Goal: Communication & Community: Participate in discussion

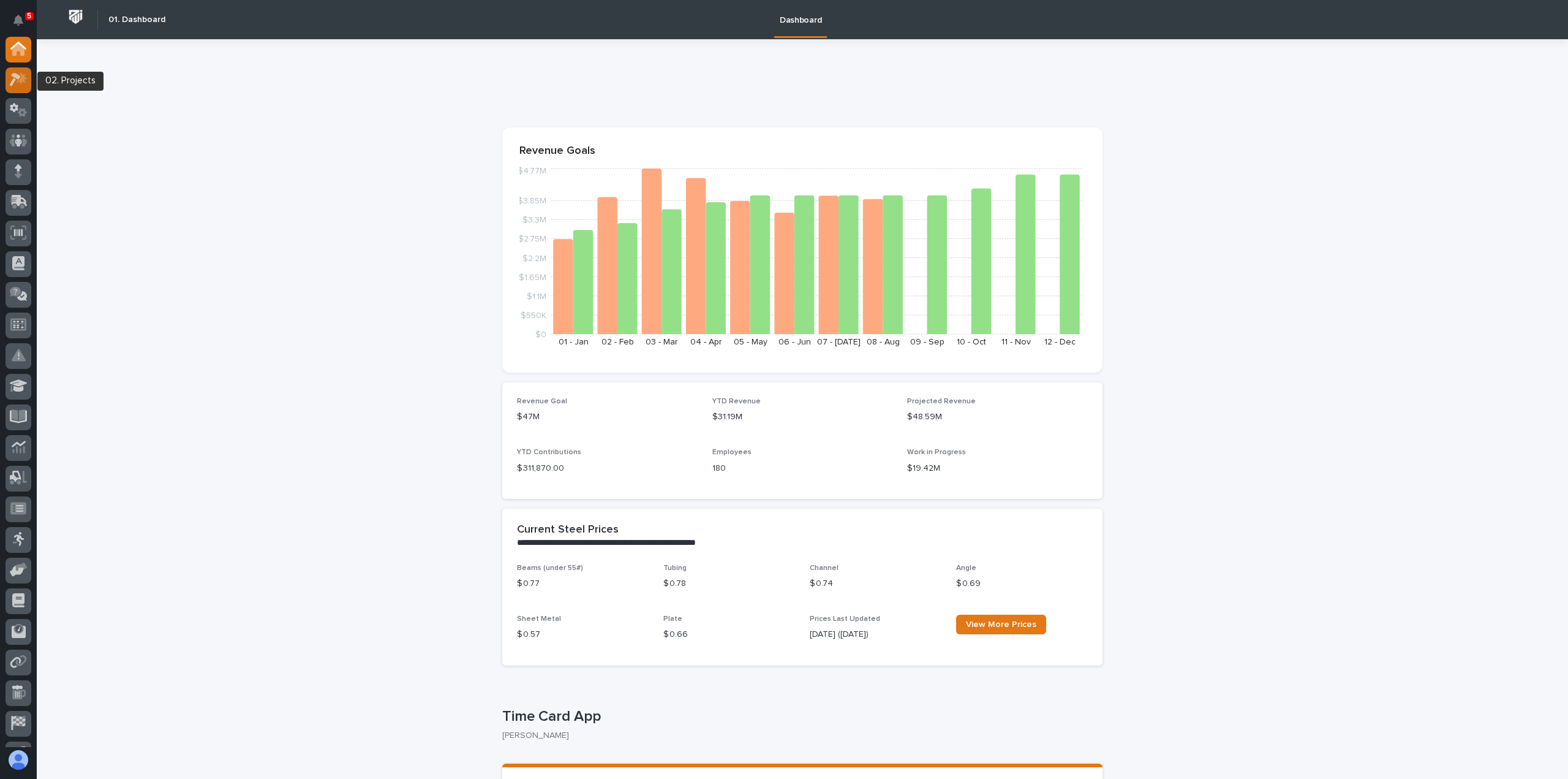
click at [17, 82] on icon at bounding box center [21, 78] width 11 height 12
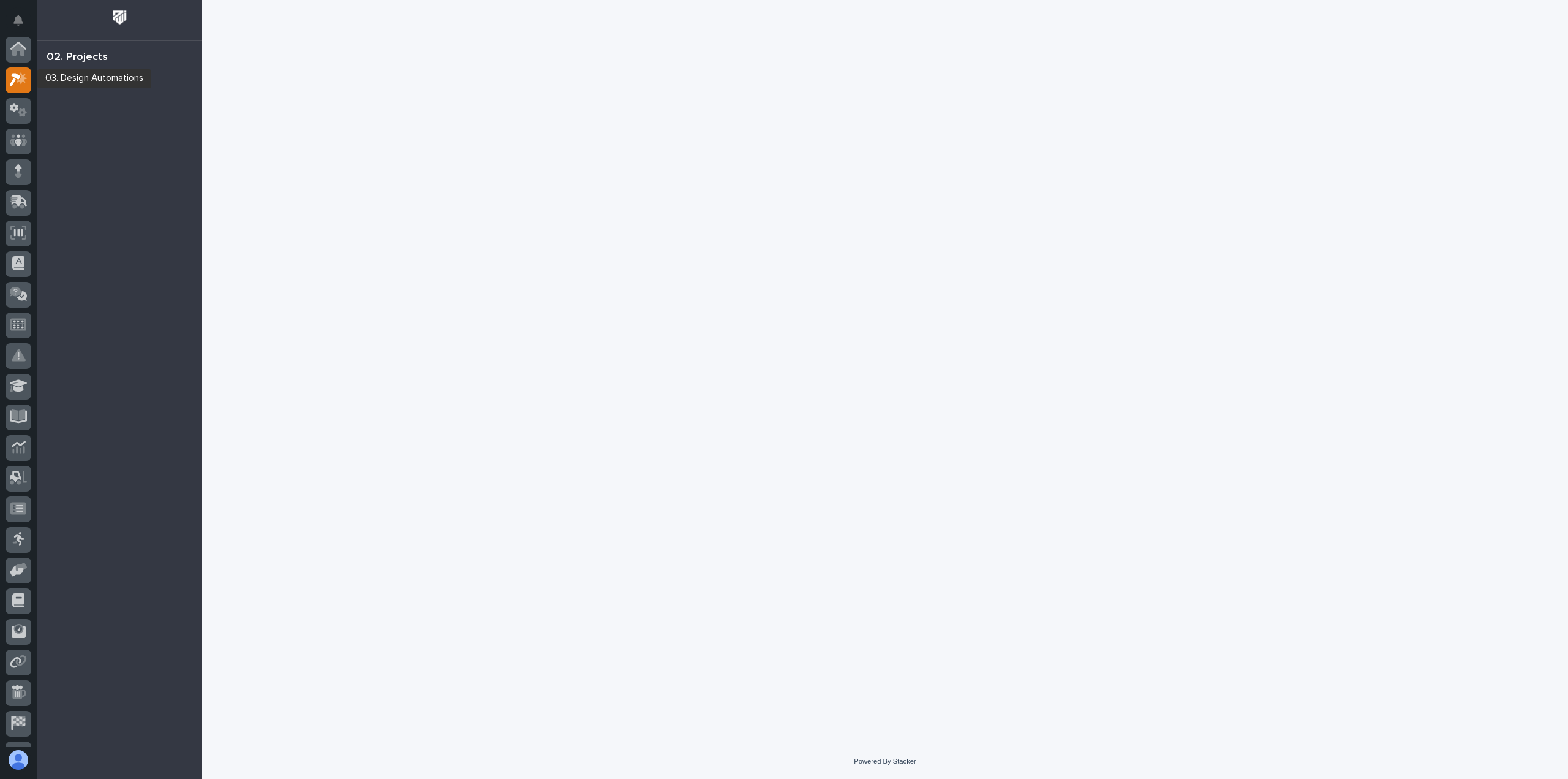
scroll to position [30, 0]
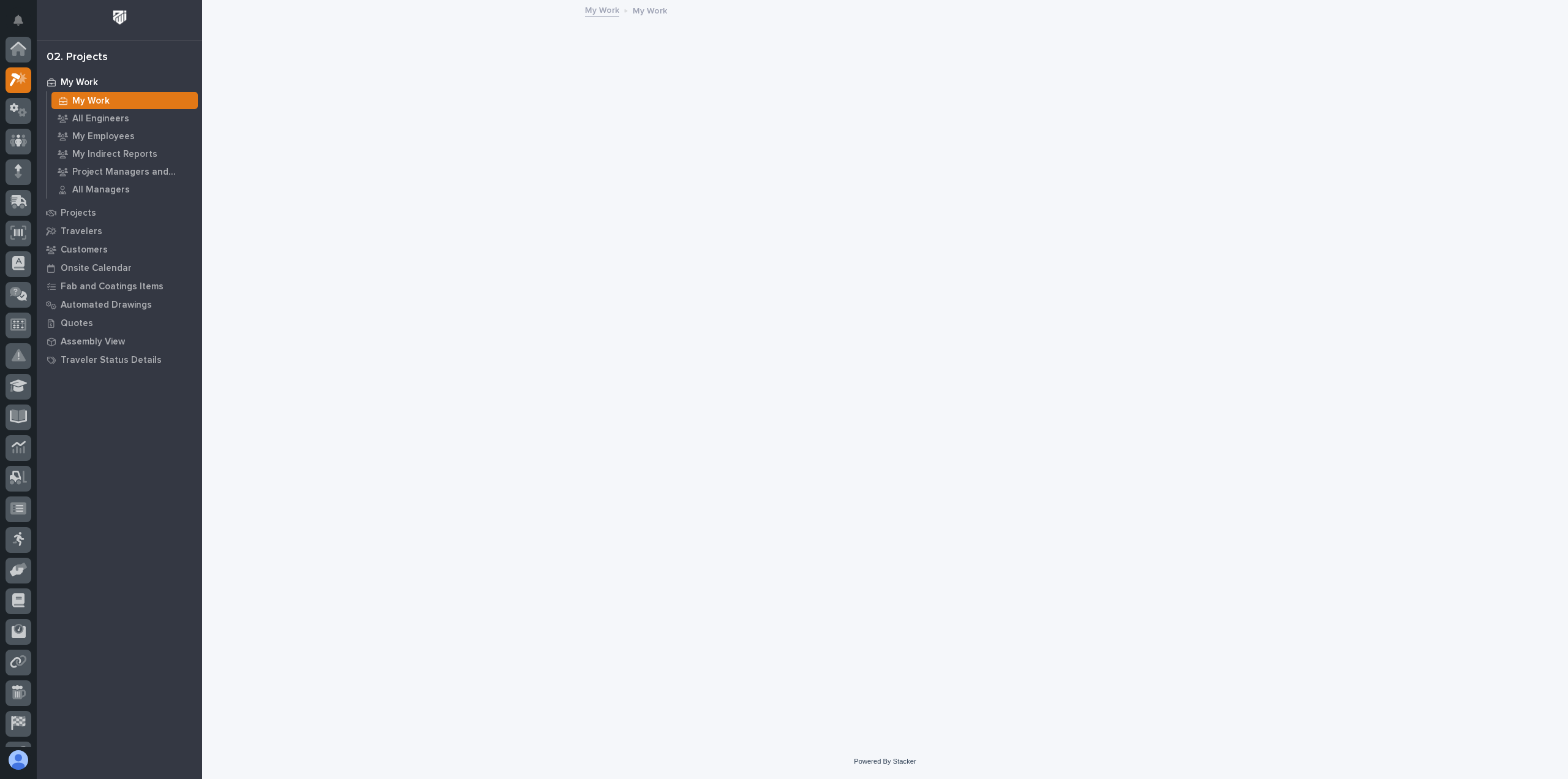
scroll to position [30, 0]
click at [73, 311] on div "Automated Drawings" at bounding box center [119, 305] width 159 height 17
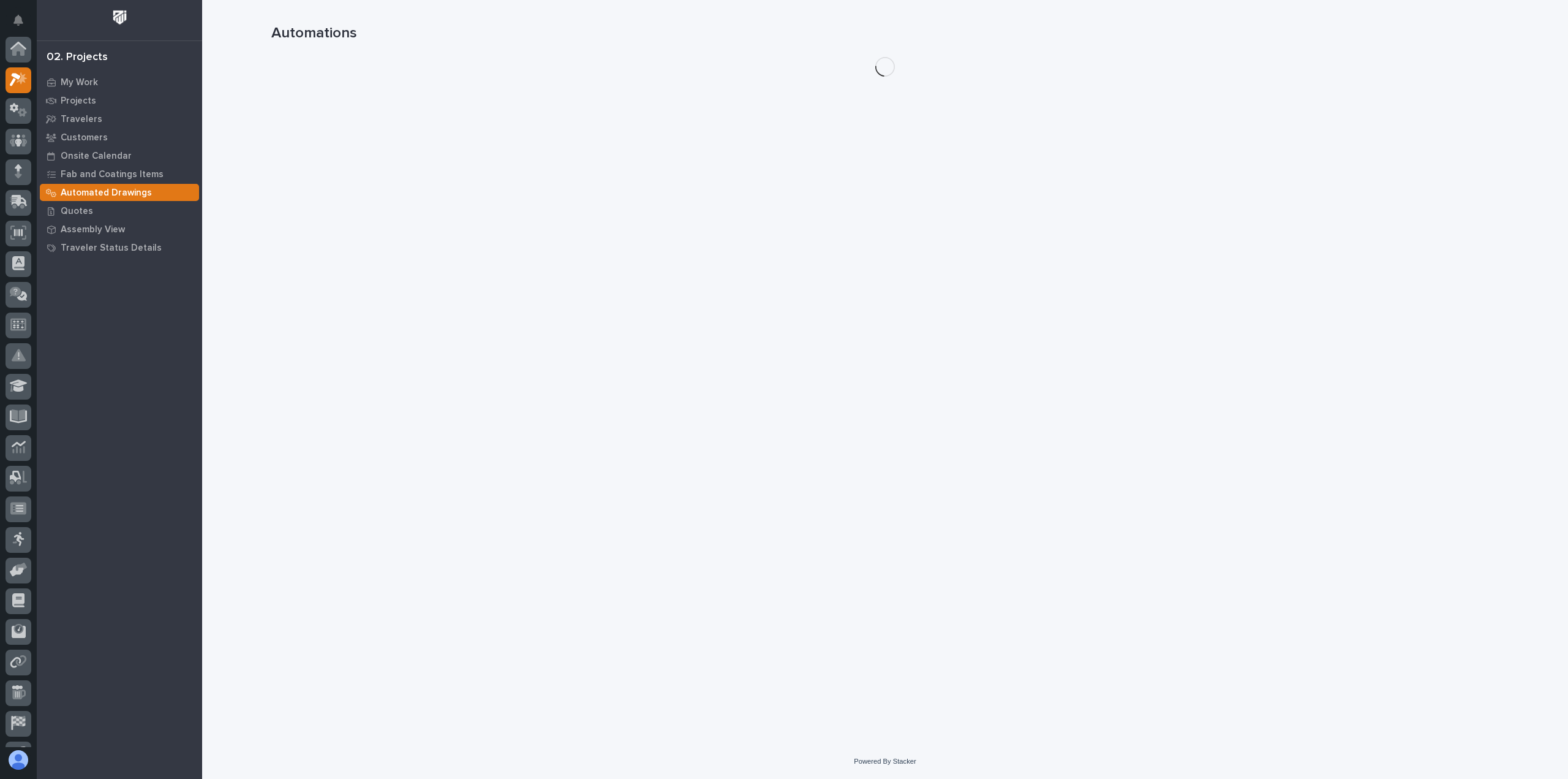
scroll to position [30, 0]
click at [73, 317] on div "My Work Projects Travelers Customers Onsite Calendar Fab and Coatings Items Aut…" at bounding box center [119, 425] width 166 height 706
click at [86, 214] on p "Quotes" at bounding box center [77, 211] width 32 height 11
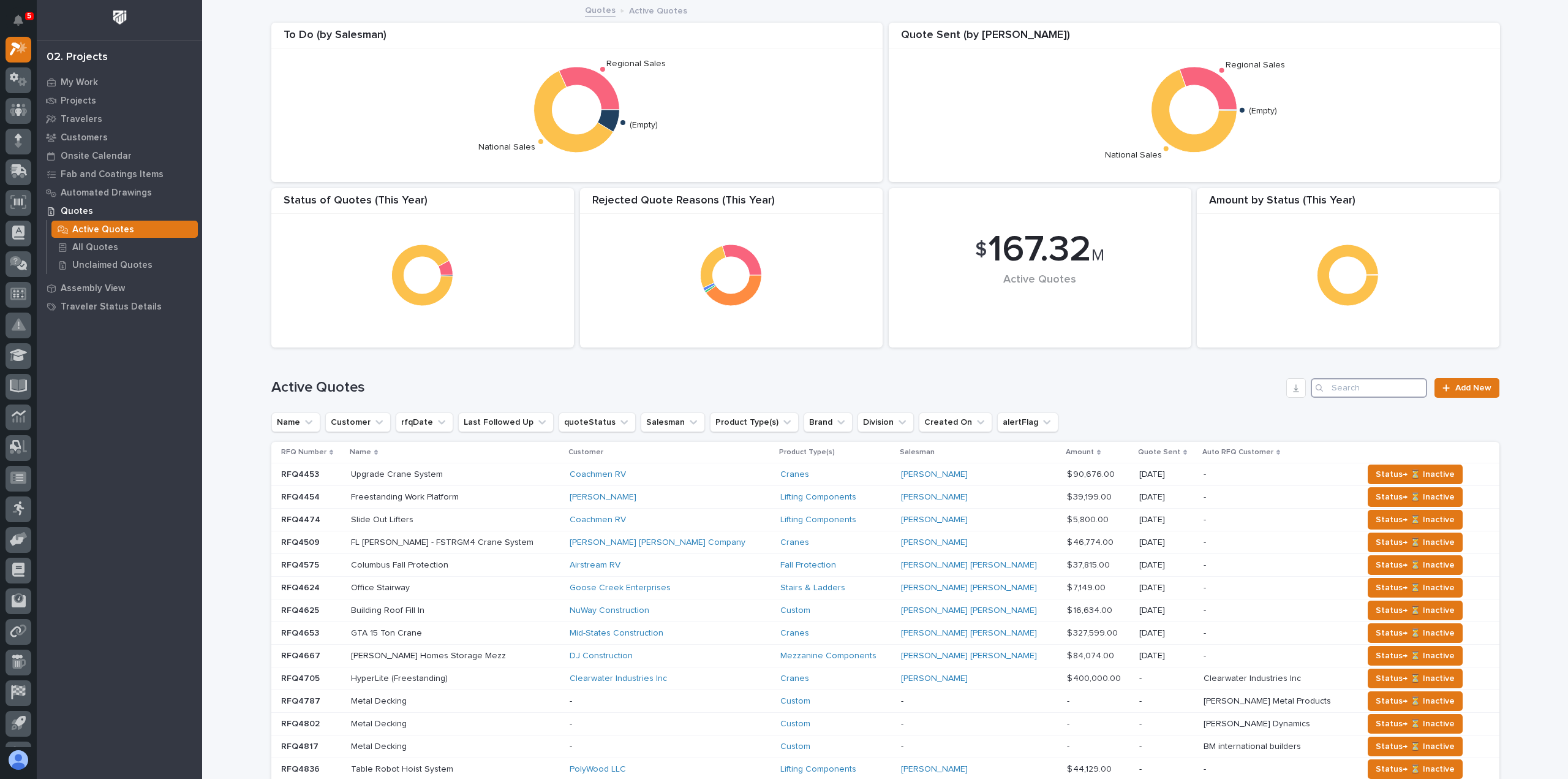
click at [1379, 386] on input "Search" at bounding box center [1369, 388] width 116 height 20
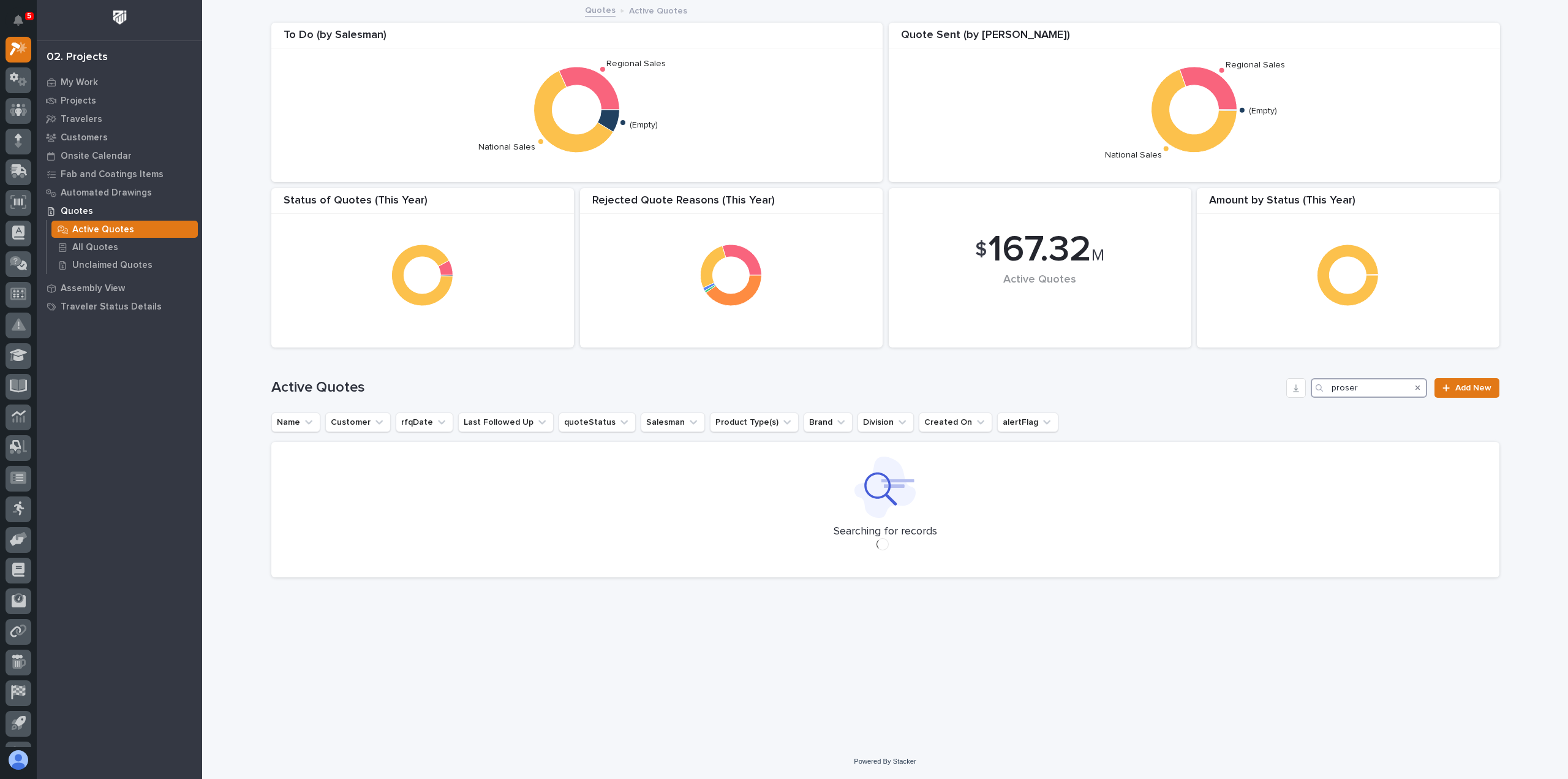
type input "proserv"
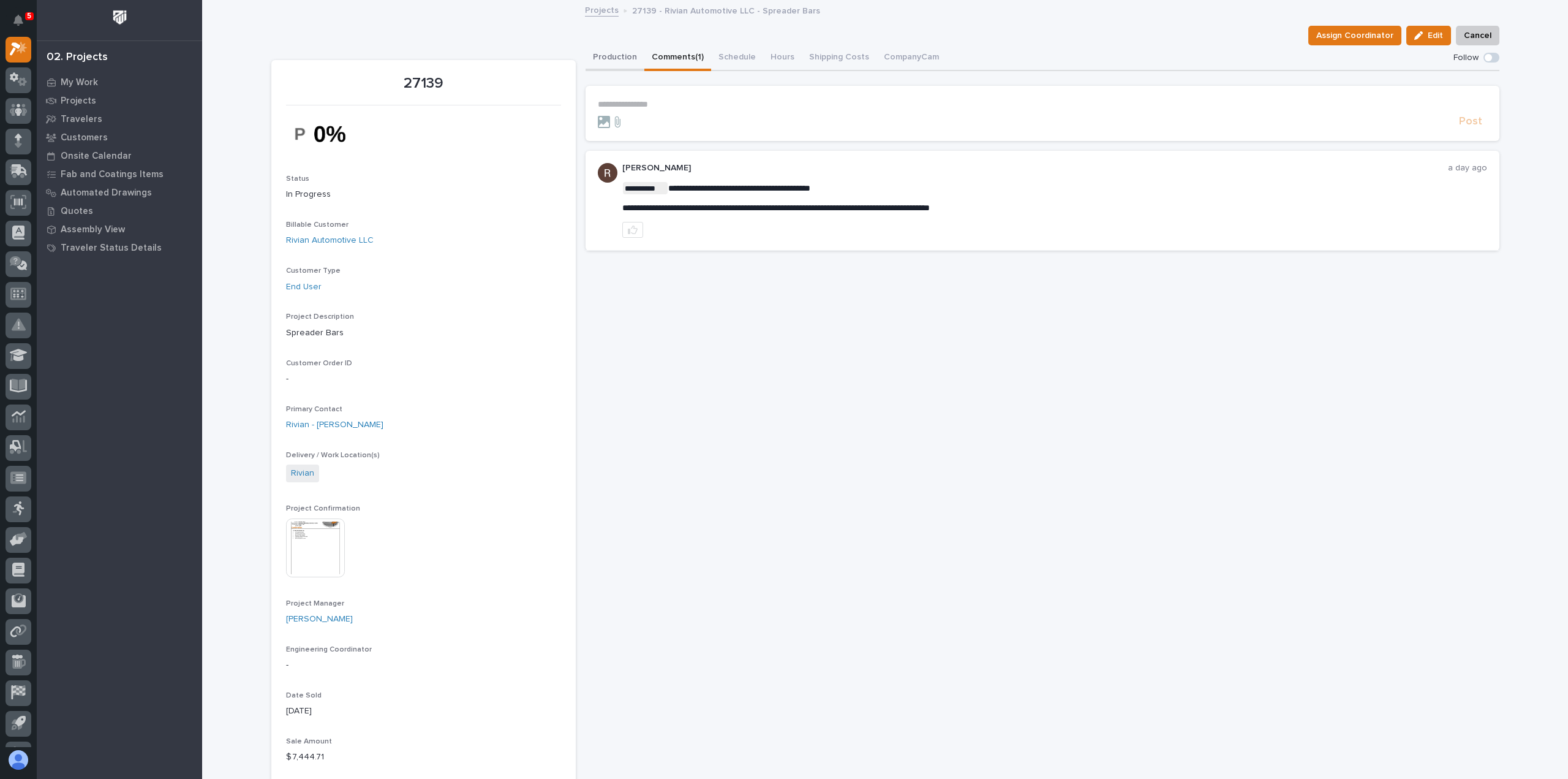
click at [616, 66] on button "Production" at bounding box center [615, 58] width 58 height 26
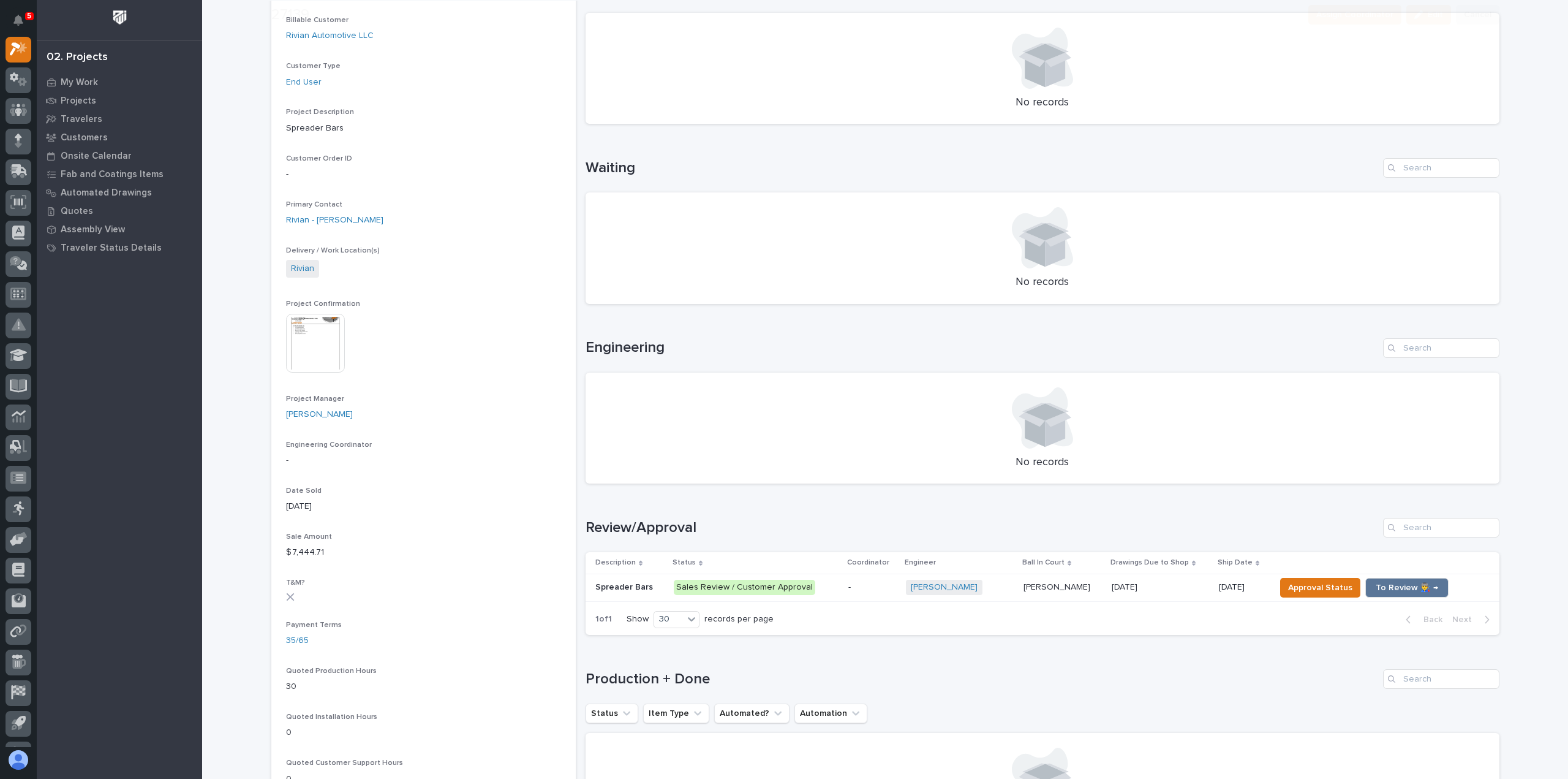
scroll to position [245, 0]
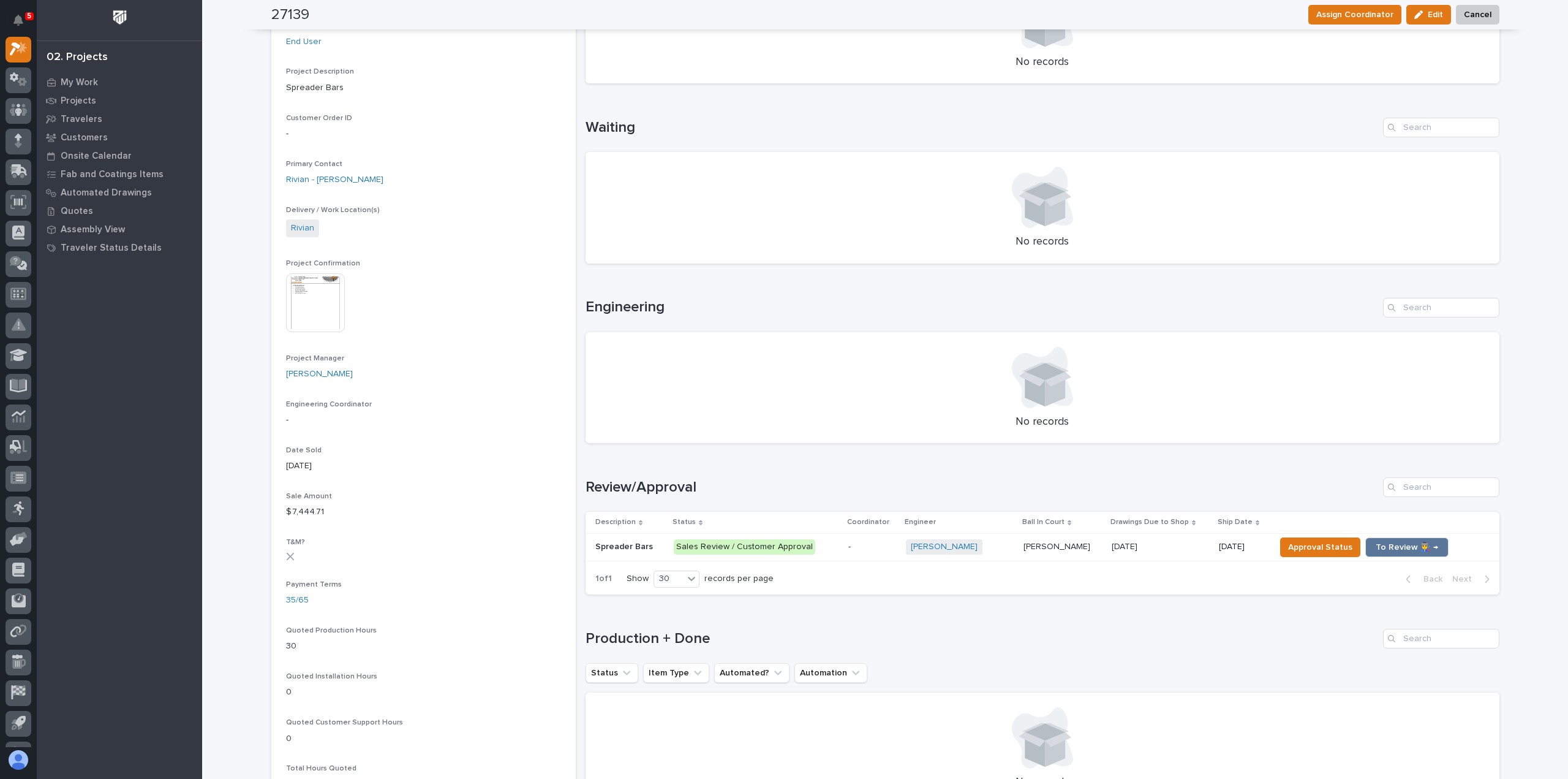
click at [773, 539] on div "Sales Review / Customer Approval" at bounding box center [756, 545] width 165 height 18
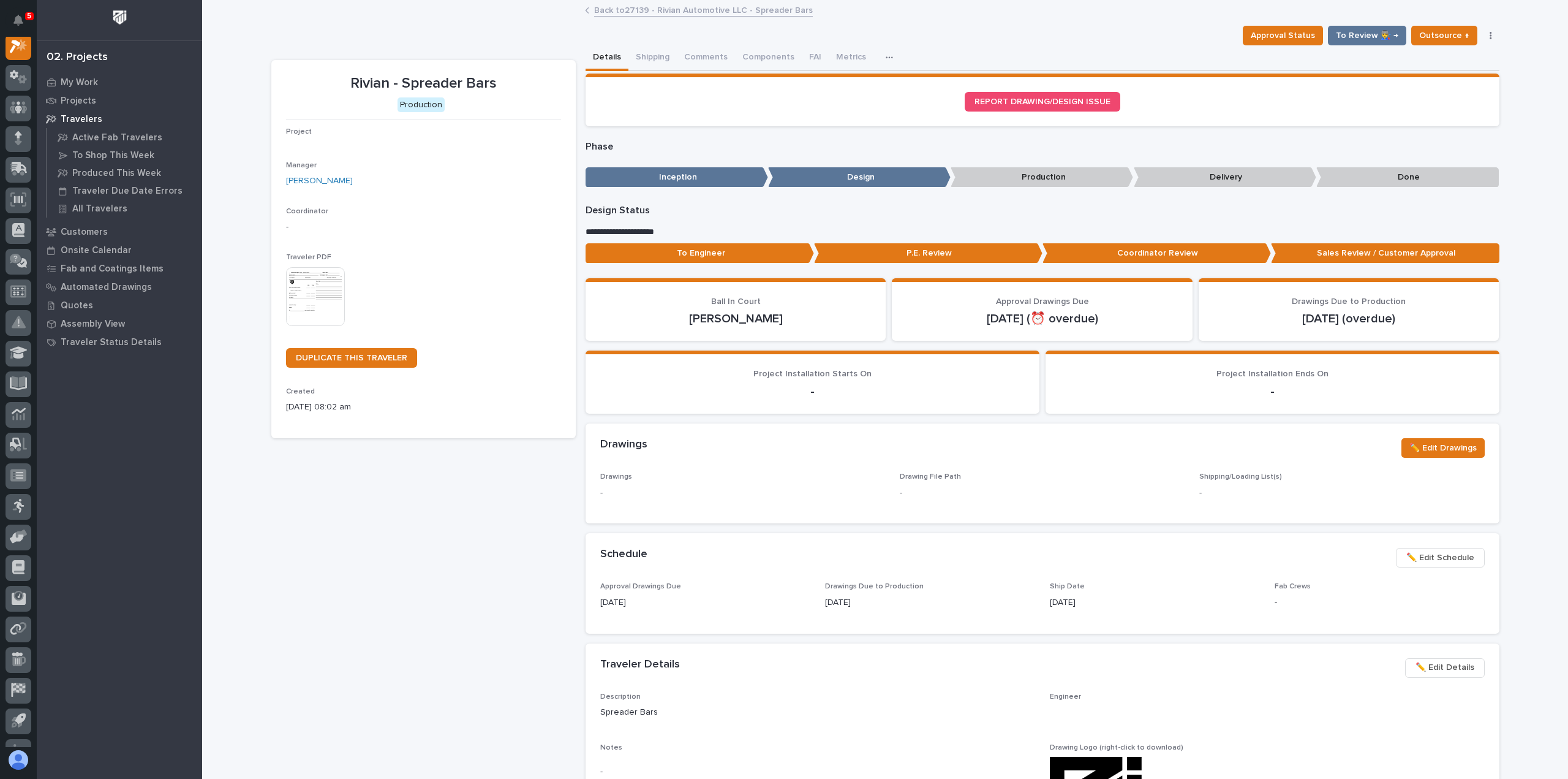
scroll to position [30, 0]
click at [721, 250] on p "To Engineer" at bounding box center [700, 253] width 228 height 20
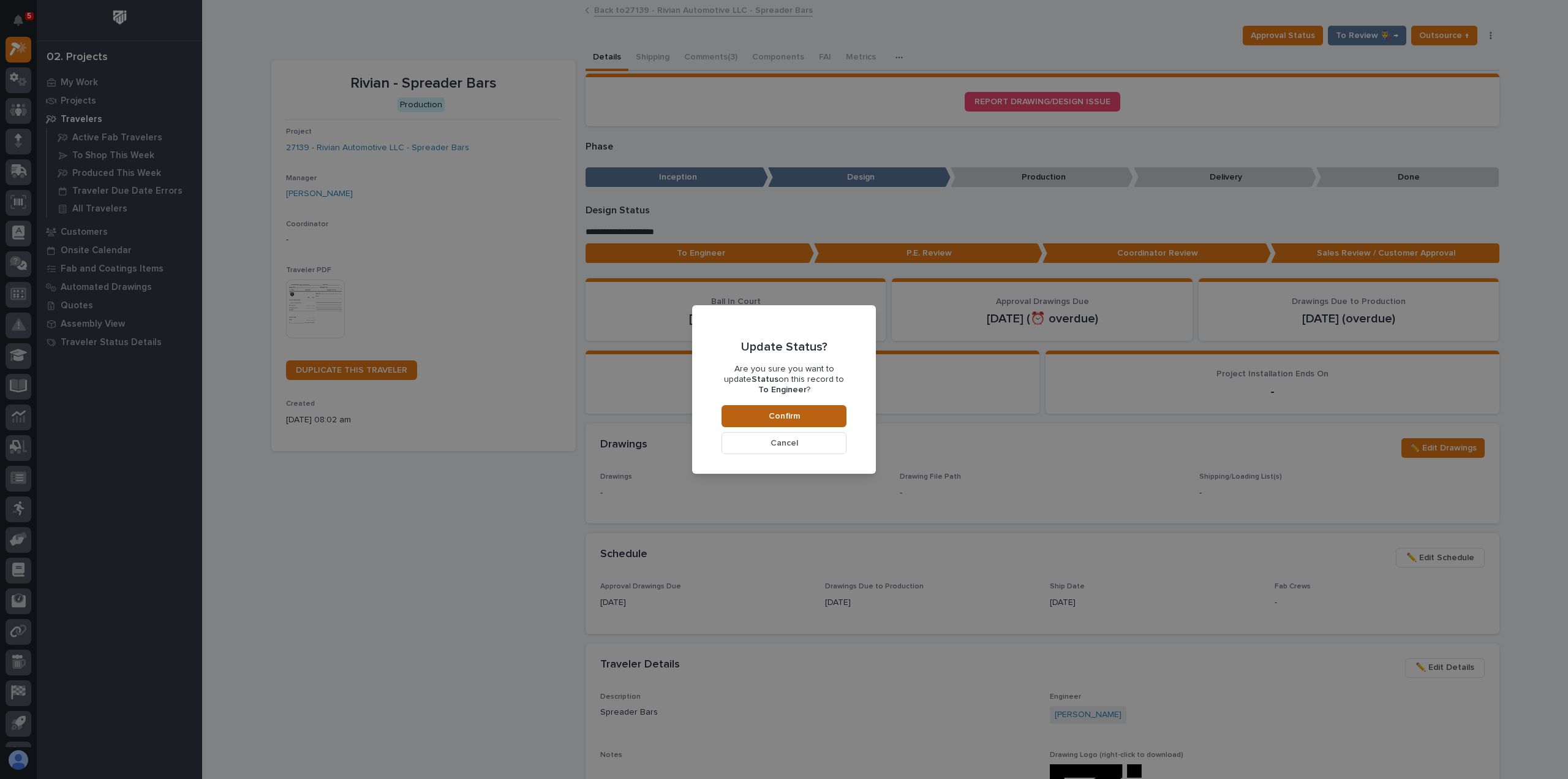
click at [797, 417] on span "Confirm" at bounding box center [784, 416] width 31 height 11
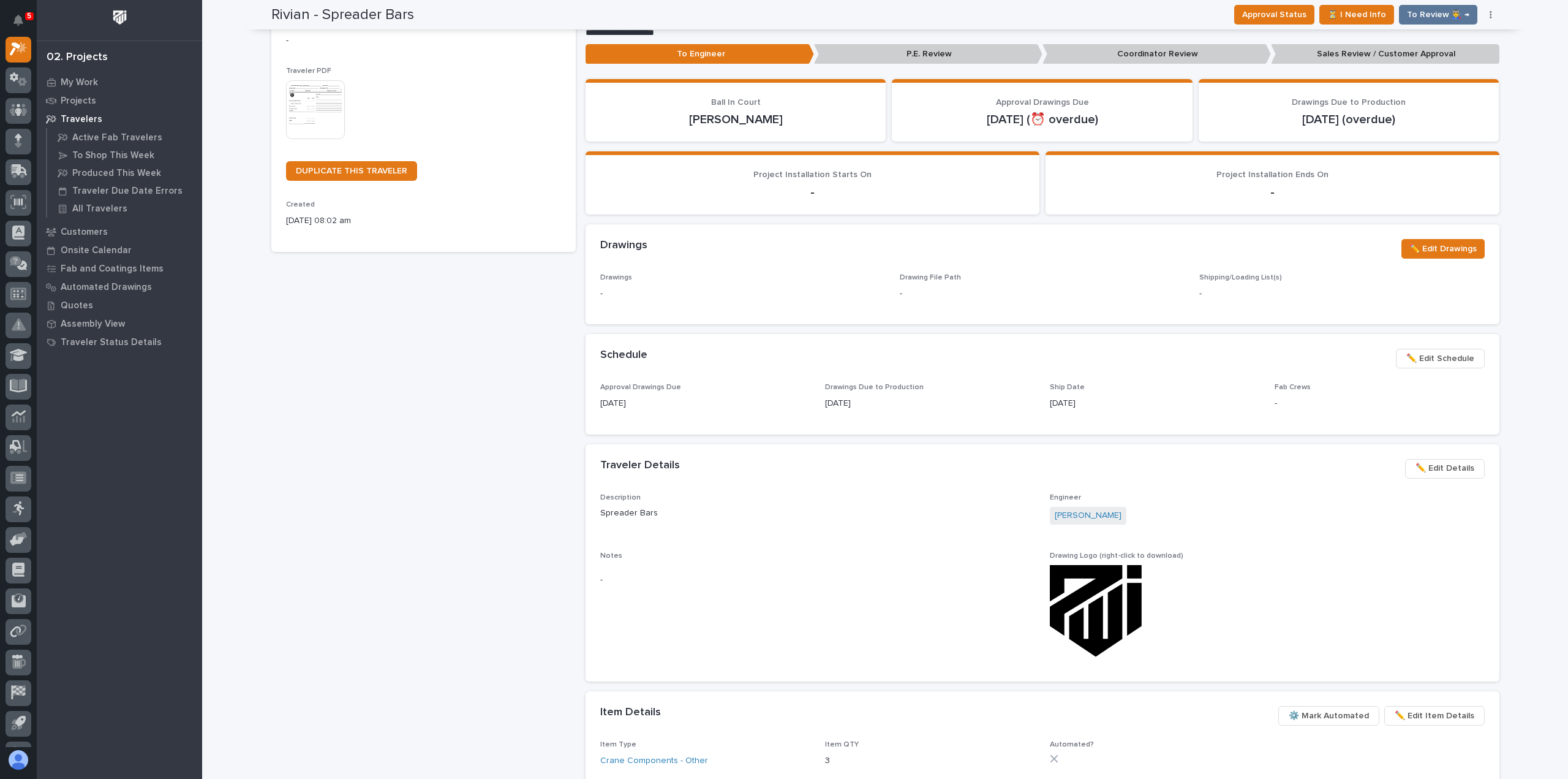
scroll to position [12, 0]
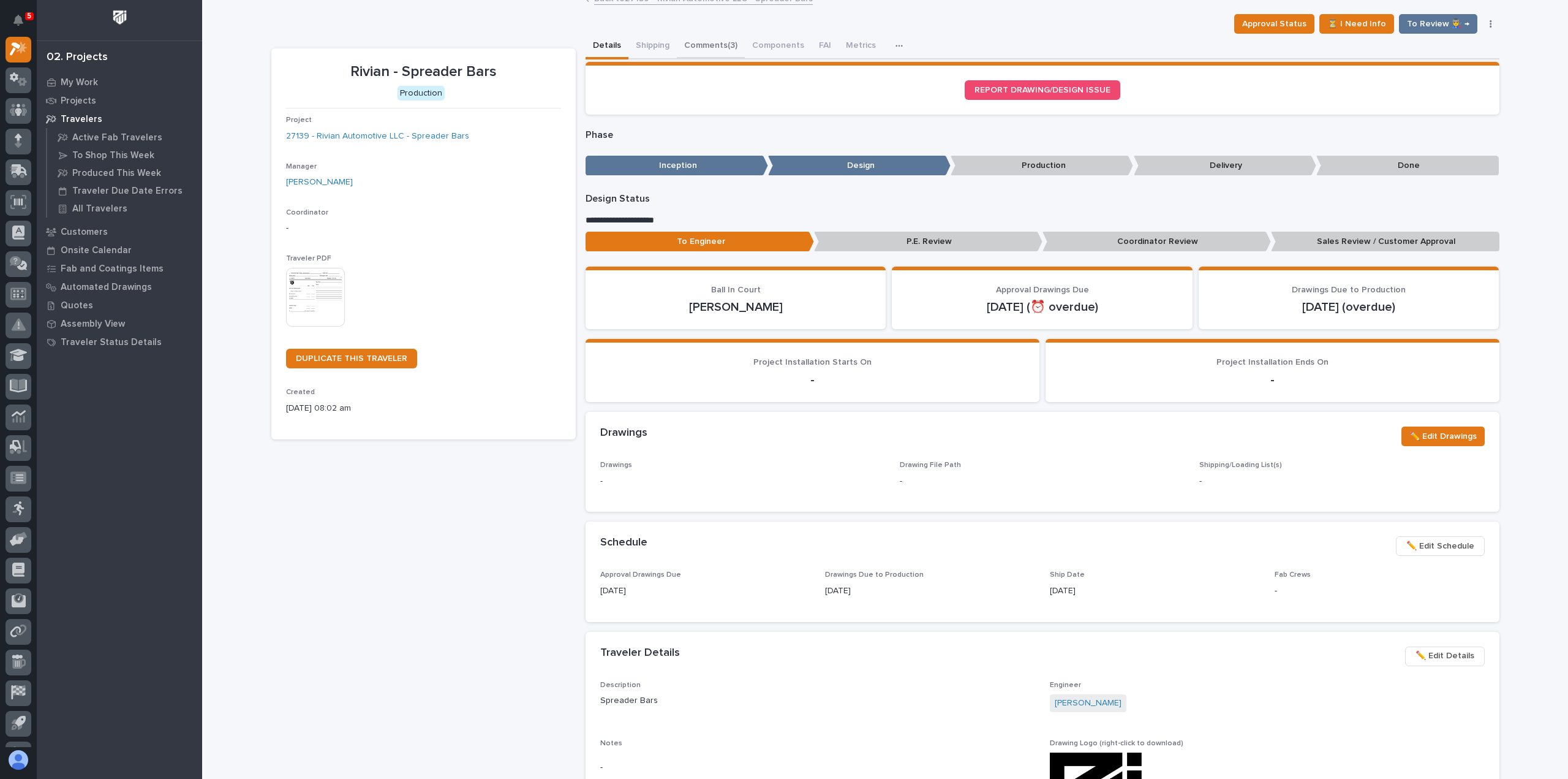
click at [713, 44] on button "Comments (3)" at bounding box center [710, 47] width 68 height 26
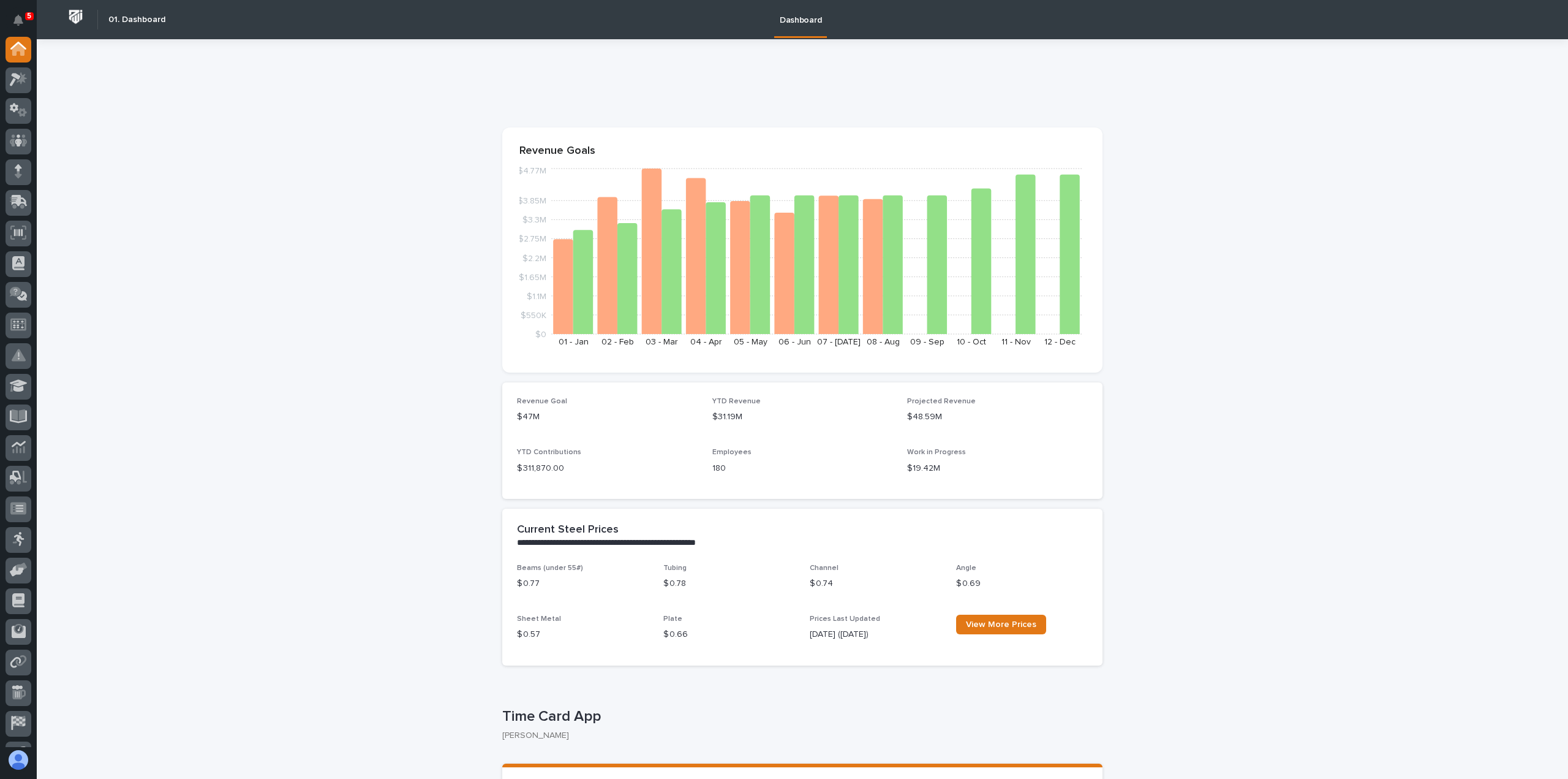
click at [0, 66] on div at bounding box center [18, 391] width 37 height 710
click at [6, 75] on div at bounding box center [18, 80] width 26 height 26
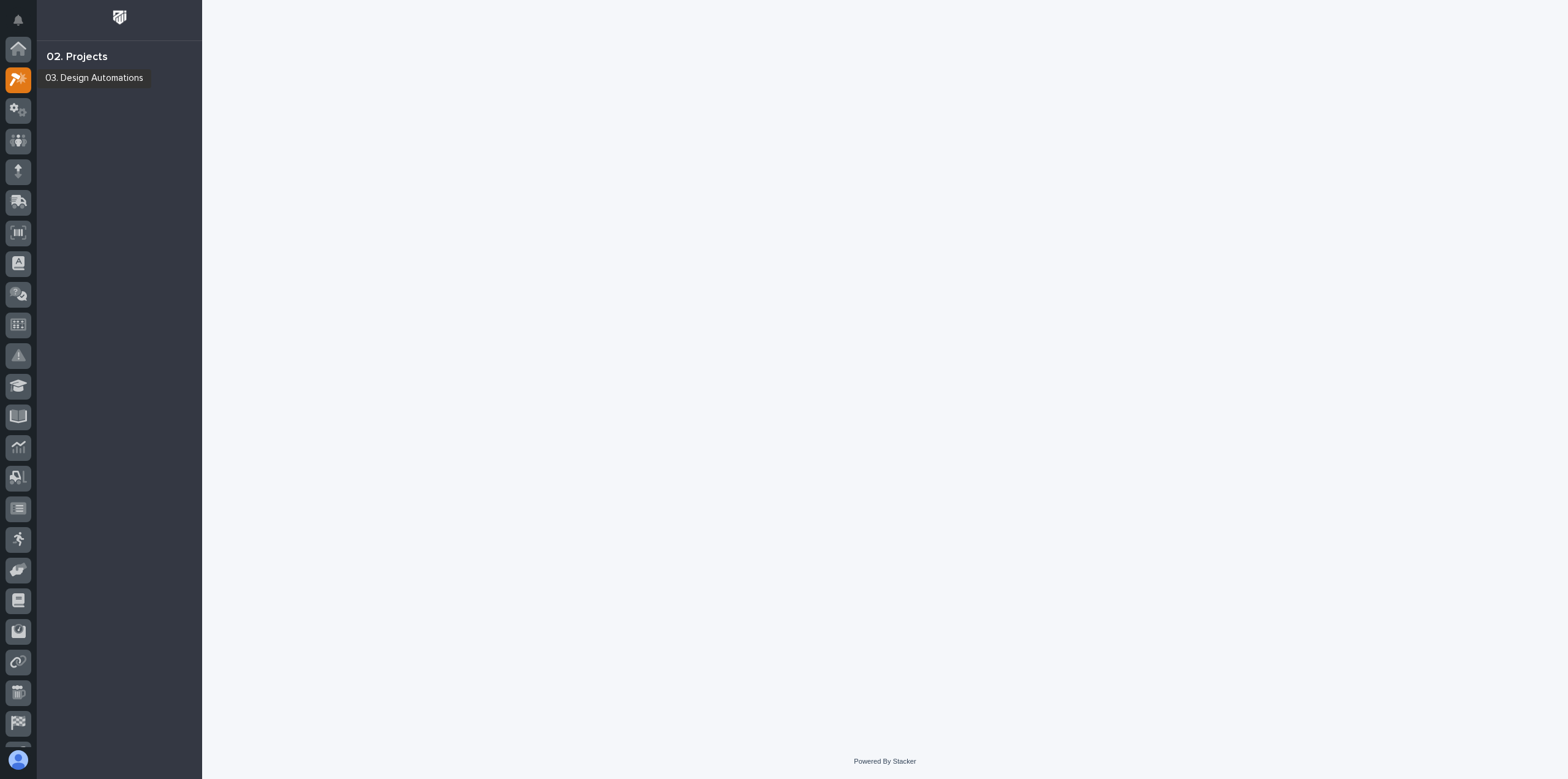
scroll to position [30, 0]
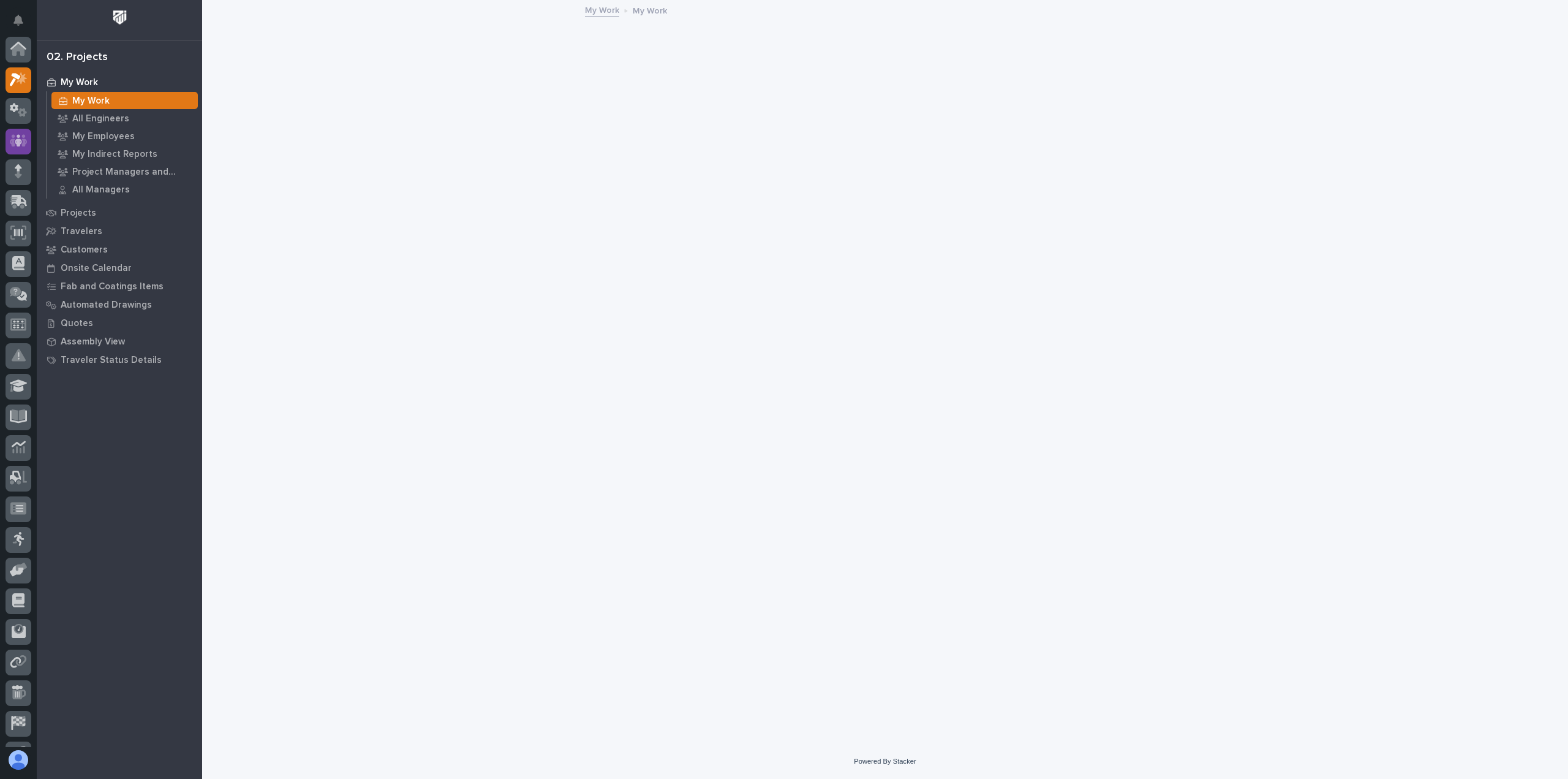
scroll to position [30, 0]
click at [7, 99] on link at bounding box center [18, 111] width 26 height 26
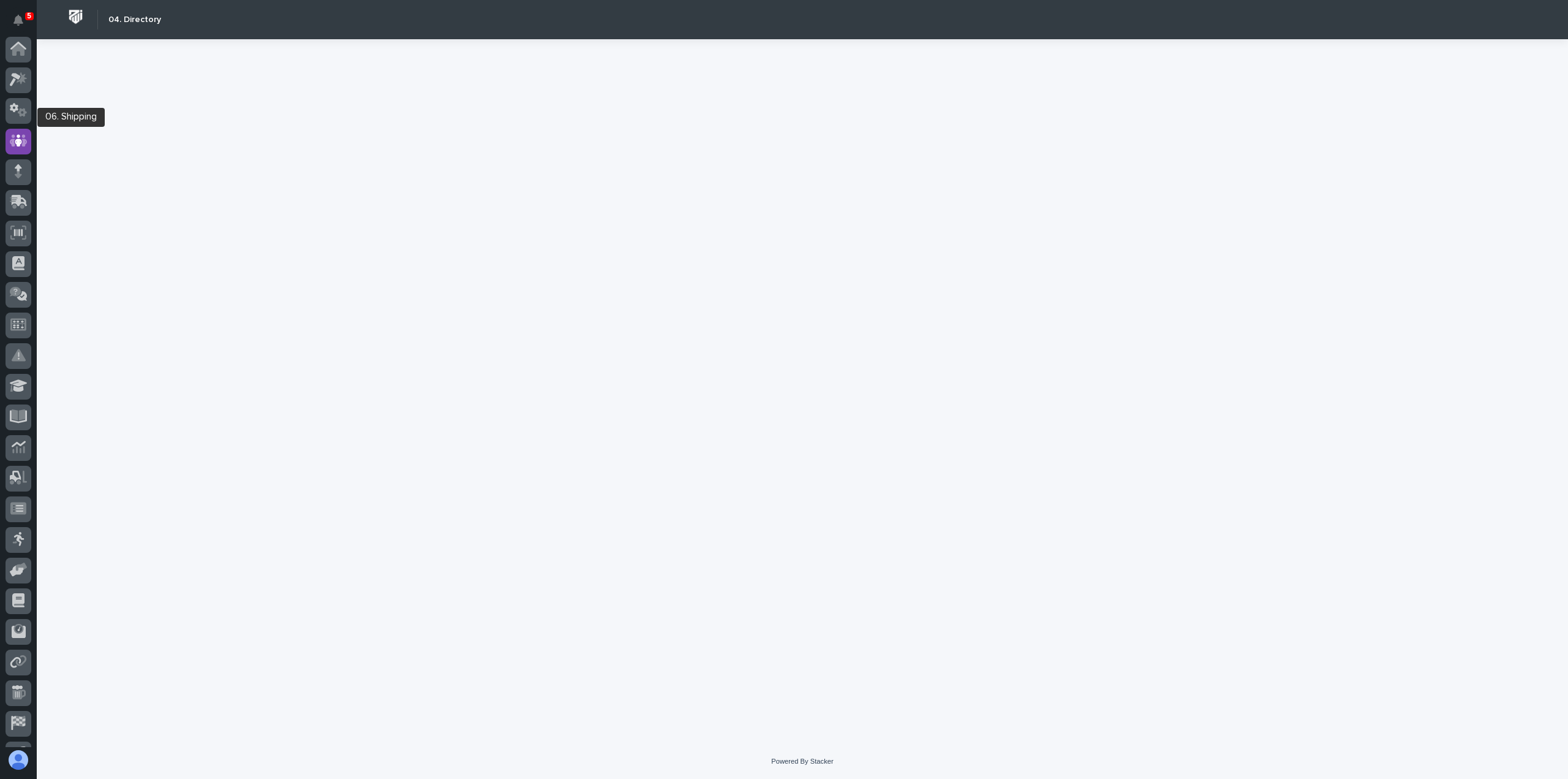
scroll to position [86, 0]
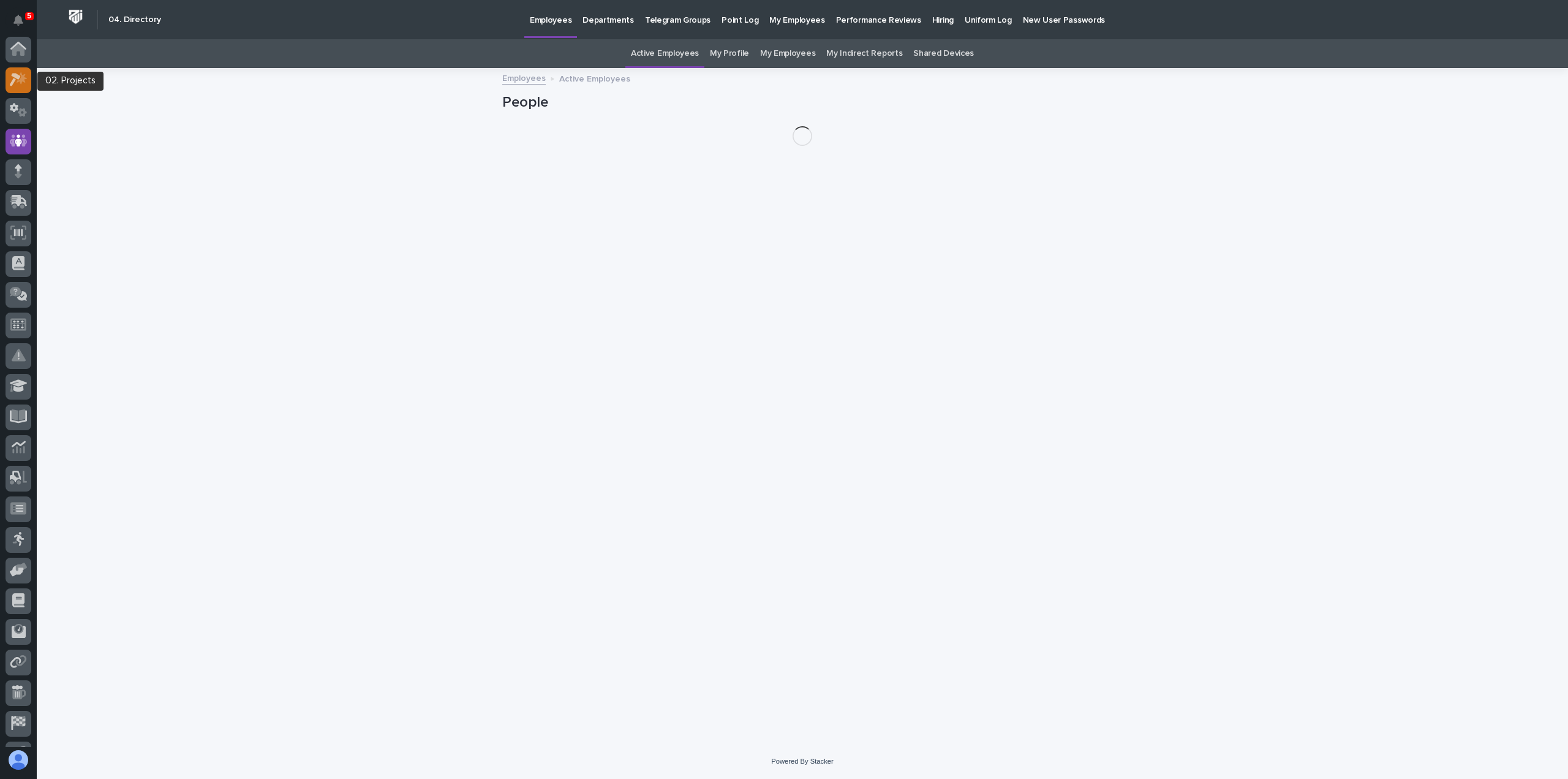
click at [25, 70] on div at bounding box center [18, 80] width 26 height 26
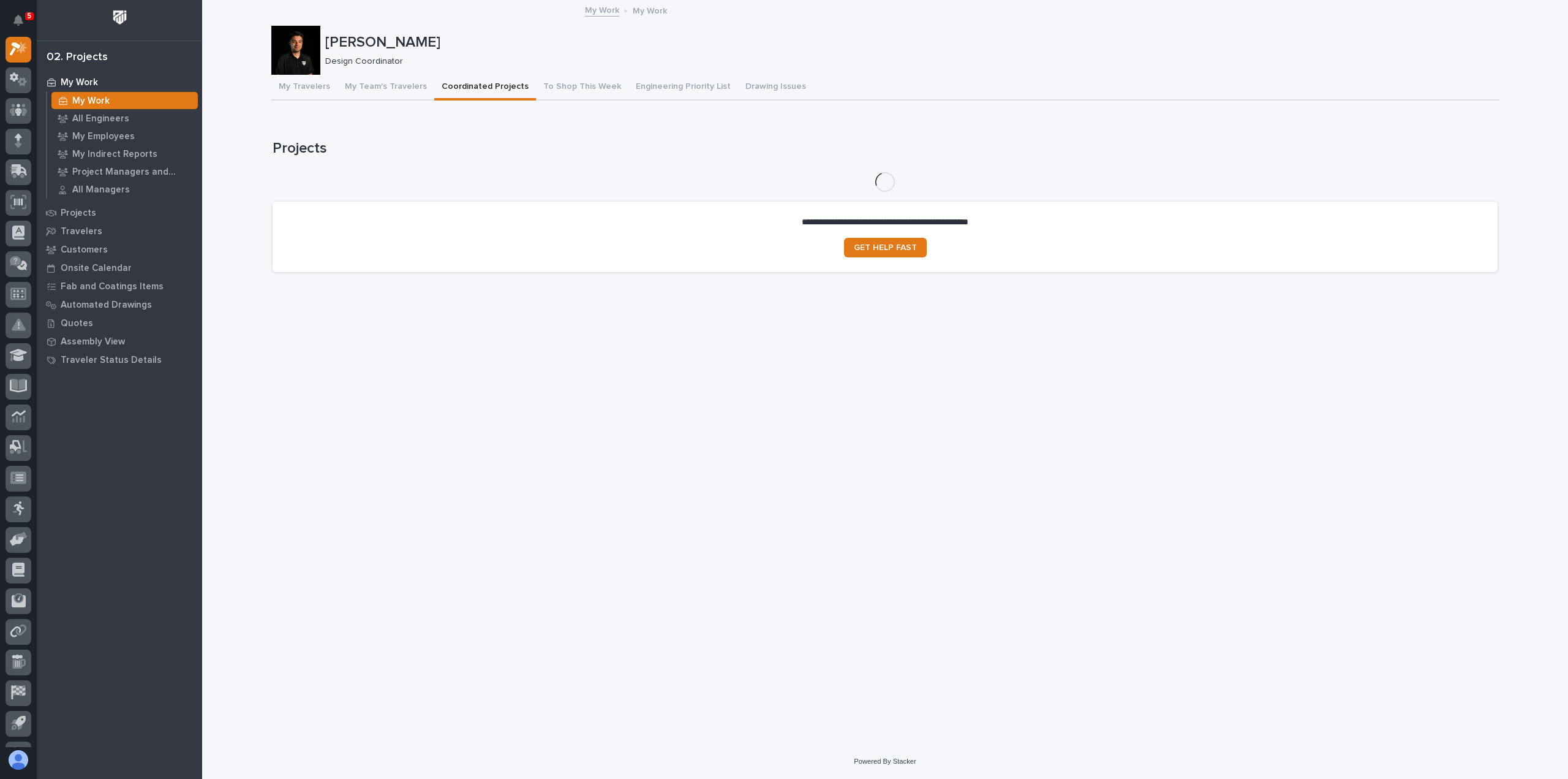
click at [489, 90] on button "Coordinated Projects" at bounding box center [485, 87] width 101 height 26
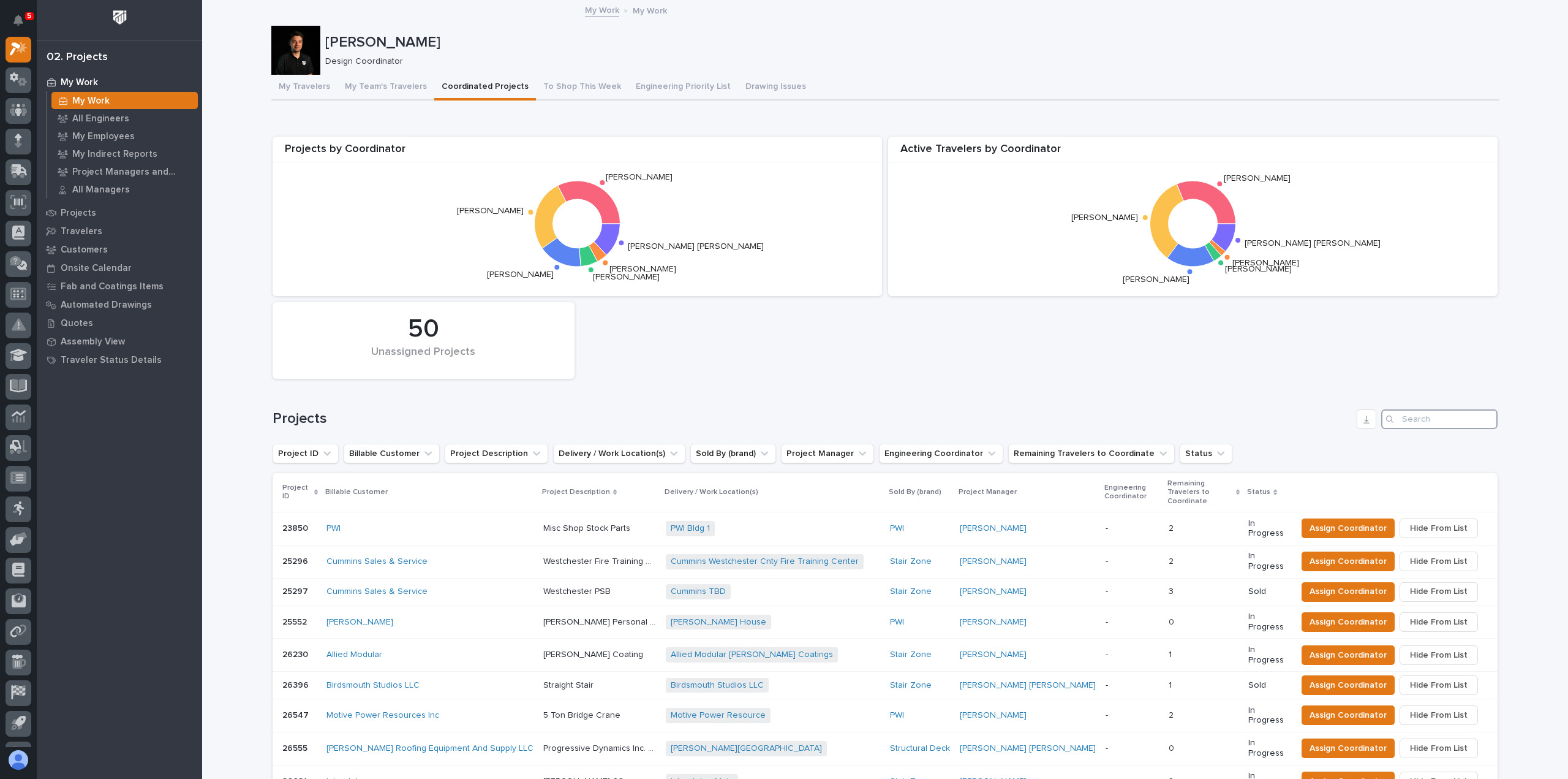
click at [1413, 419] on input "Search" at bounding box center [1439, 419] width 116 height 20
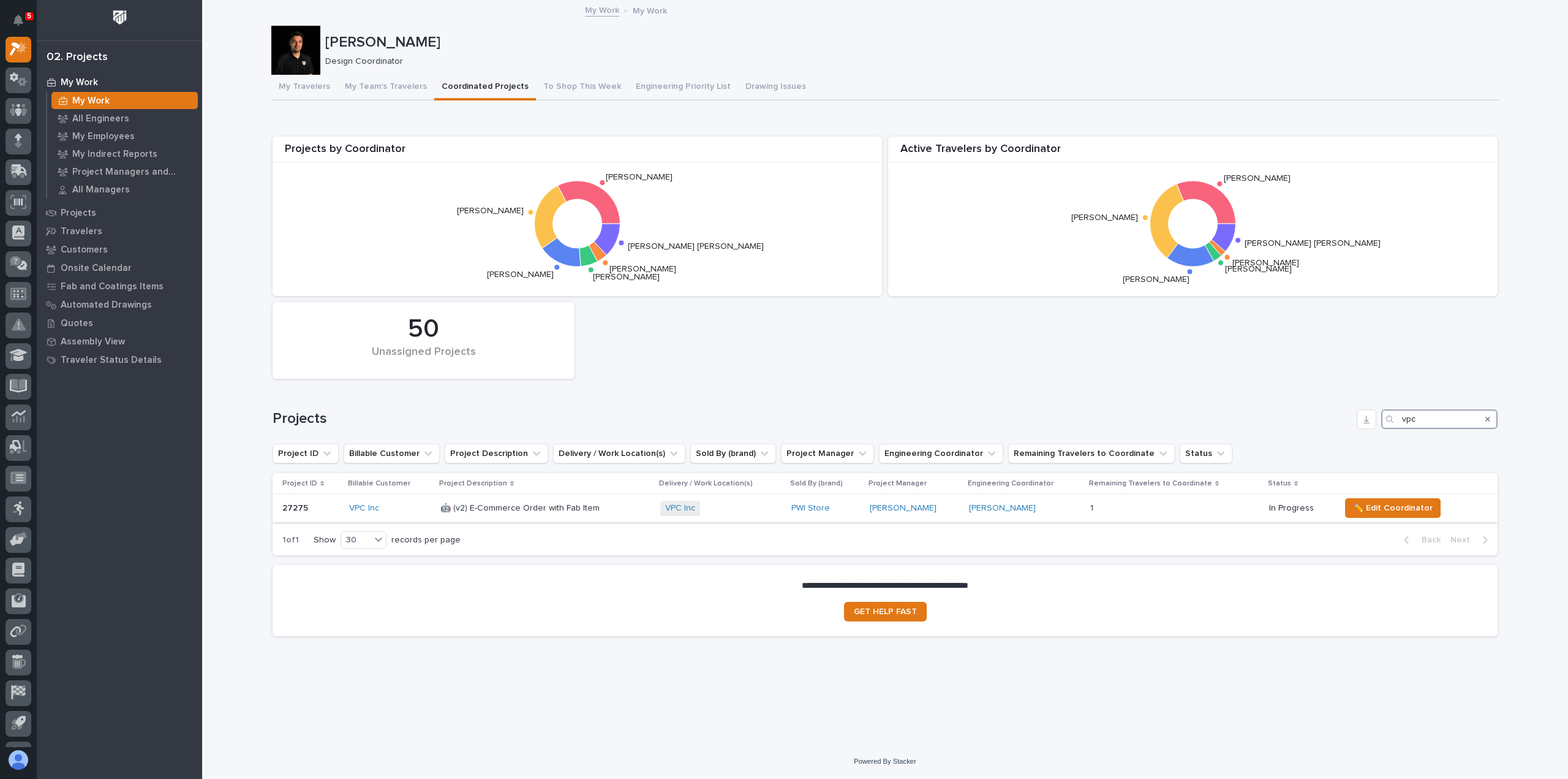
type input "vpc"
click at [400, 503] on div "VPC Inc" at bounding box center [389, 508] width 81 height 11
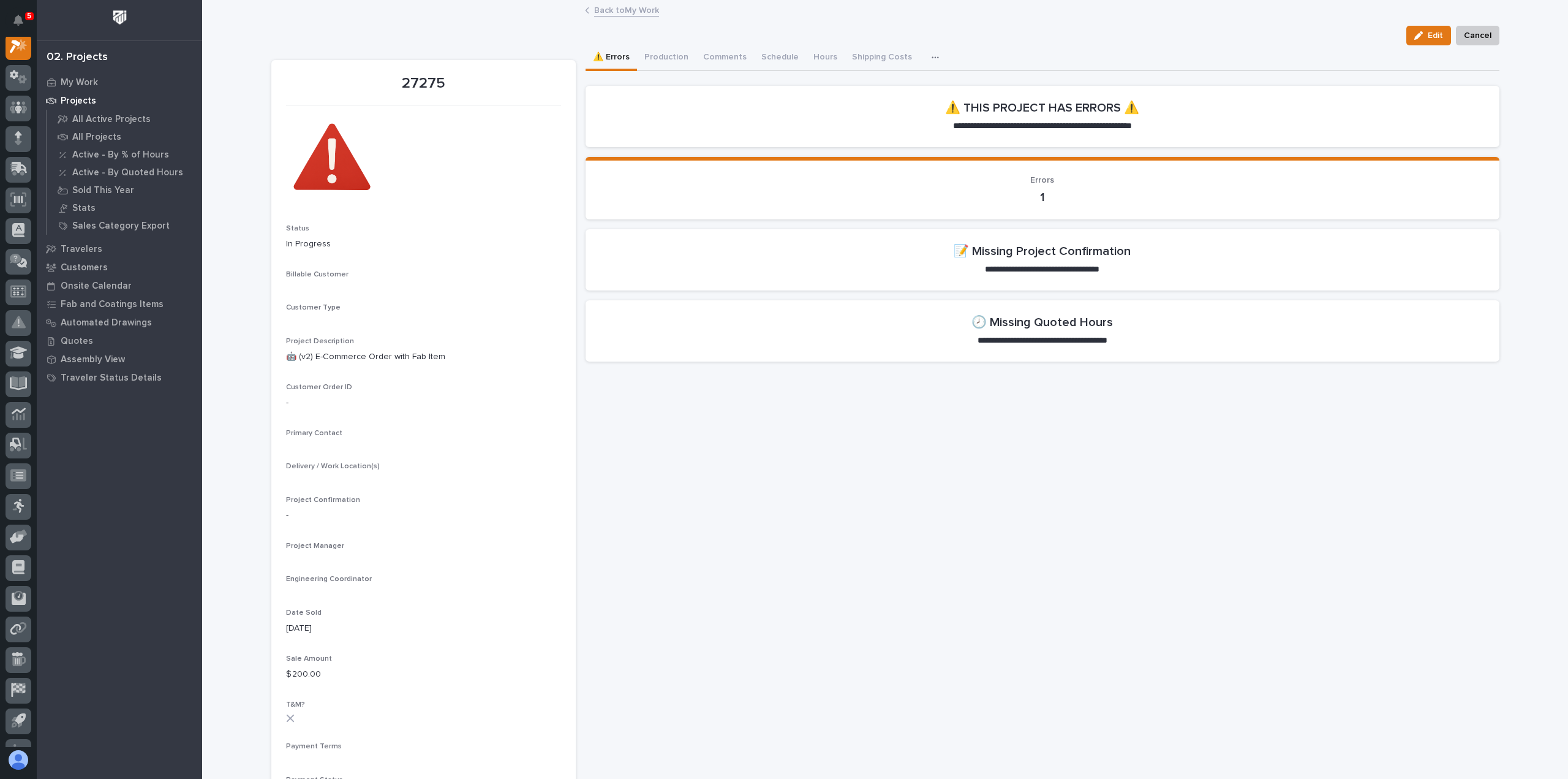
scroll to position [30, 0]
click at [723, 69] on button "Comments (4)" at bounding box center [729, 58] width 68 height 26
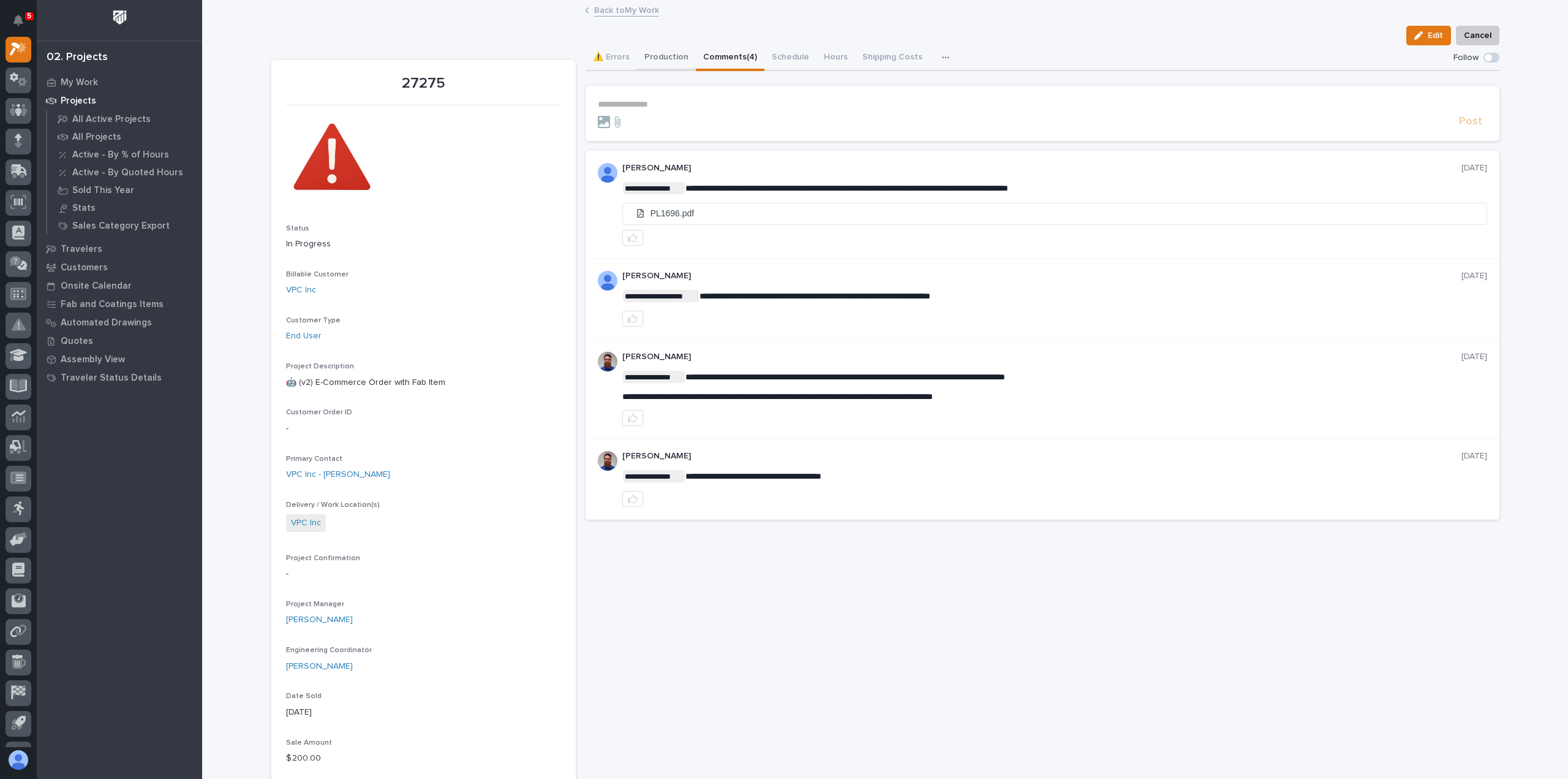
click at [637, 63] on button "Production" at bounding box center [666, 58] width 58 height 26
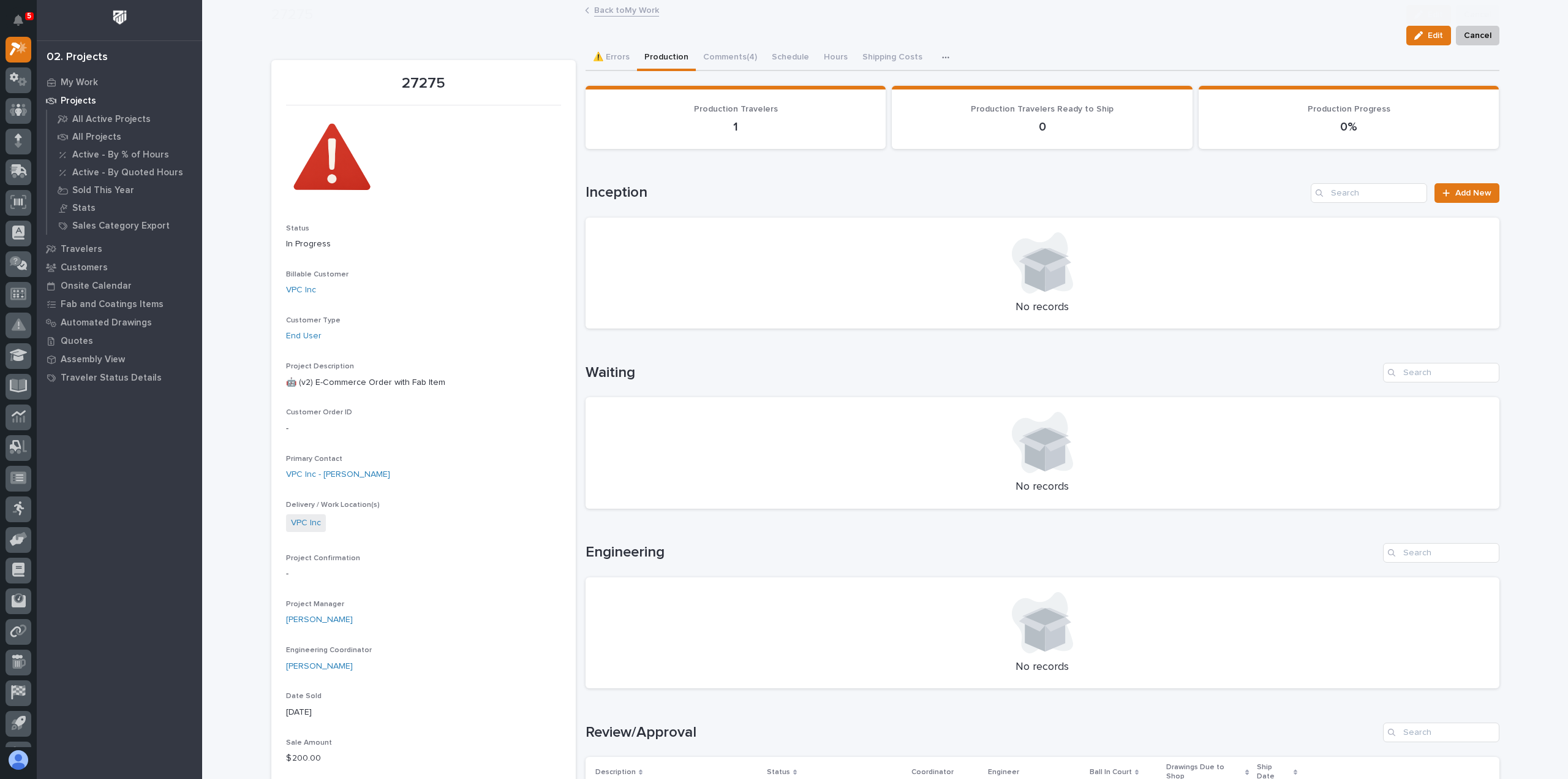
scroll to position [307, 0]
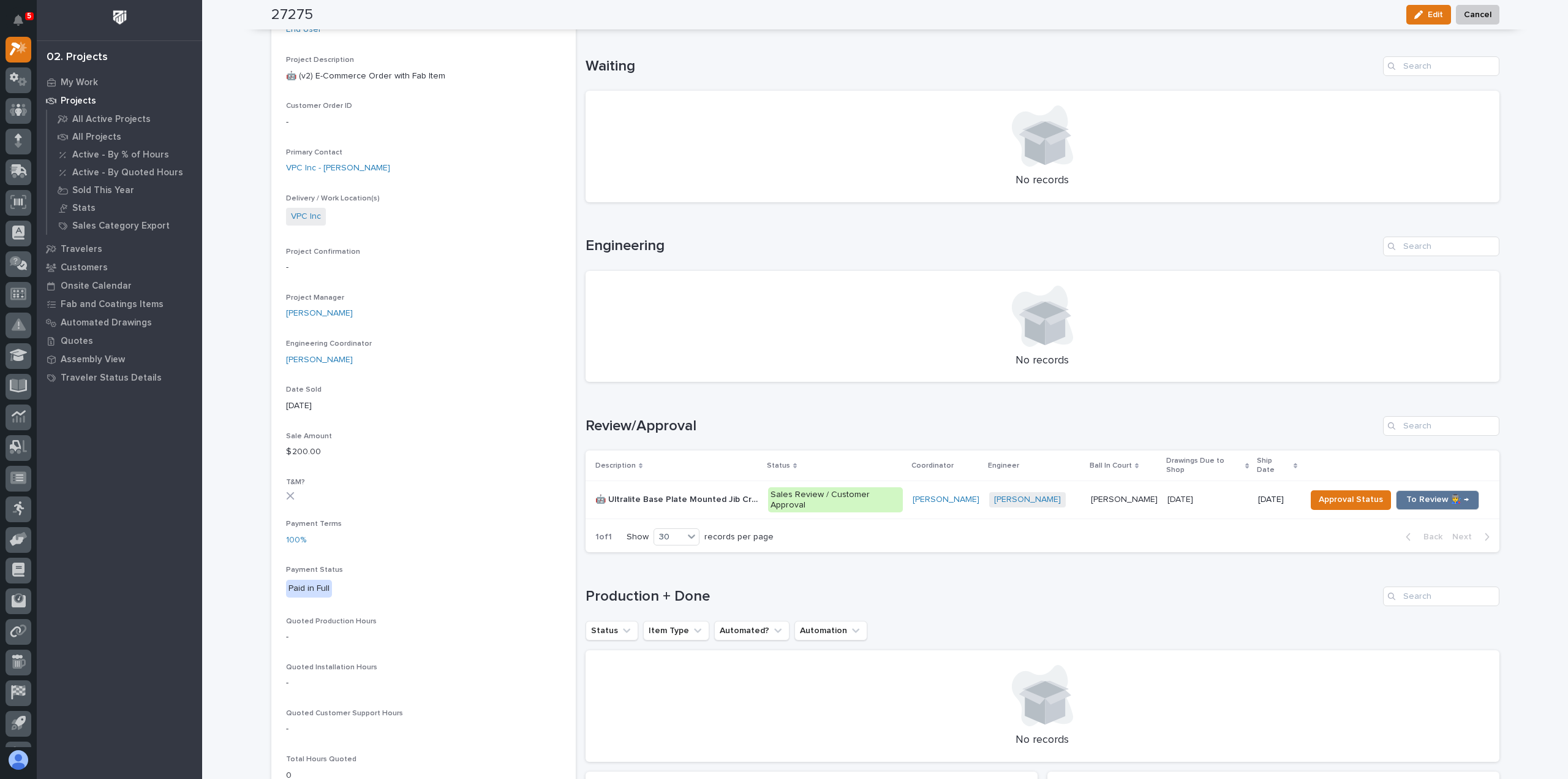
click at [710, 491] on div "🤖 Ultralite Base Plate Mounted Jib Crane 🤖 Ultralite Base Plate Mounted Jib Cra…" at bounding box center [677, 499] width 163 height 20
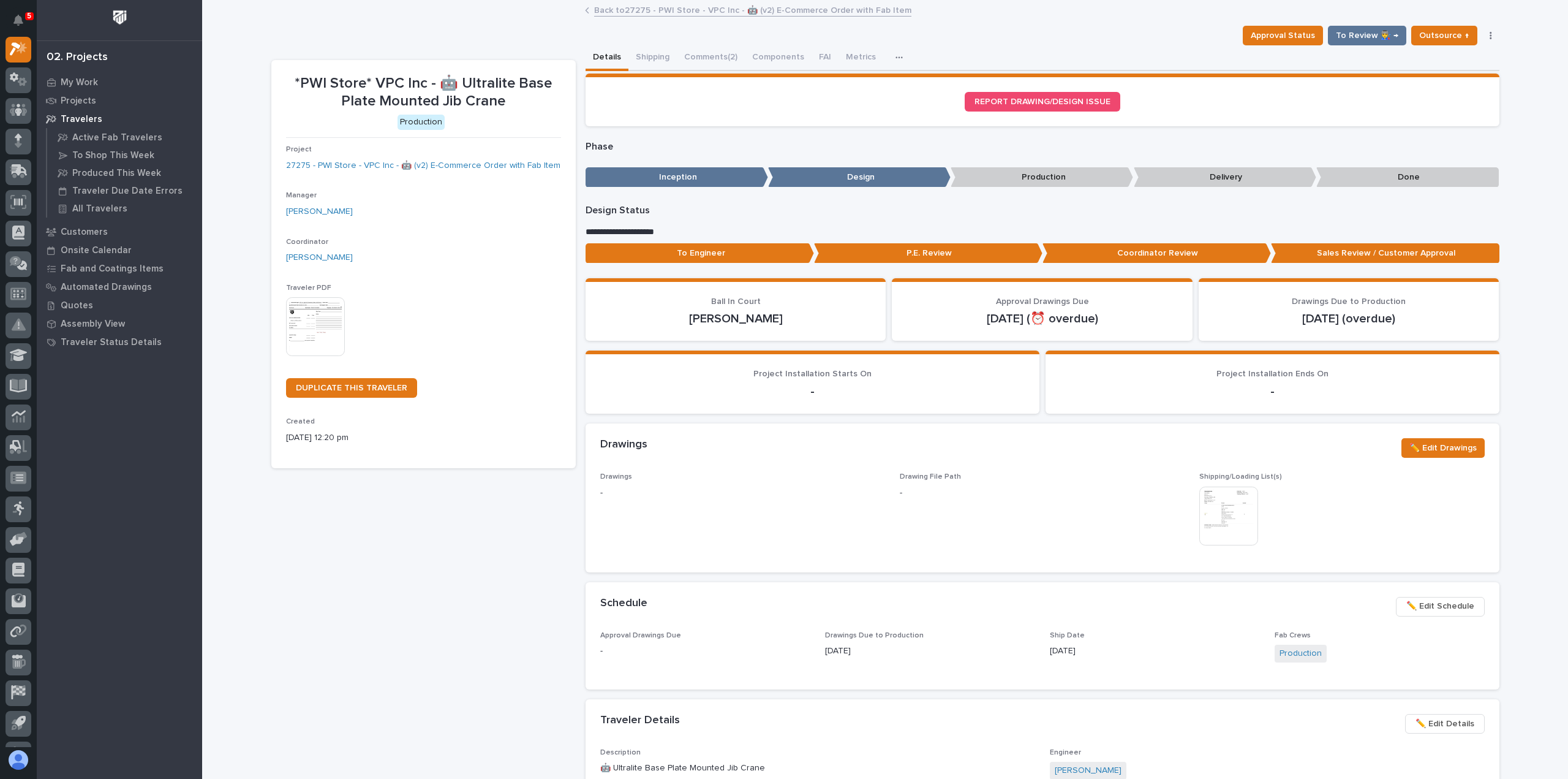
click at [705, 74] on section "REPORT DRAWING/DESIGN ISSUE" at bounding box center [1042, 99] width 914 height 53
click at [705, 64] on button "Comments (2)" at bounding box center [710, 58] width 68 height 26
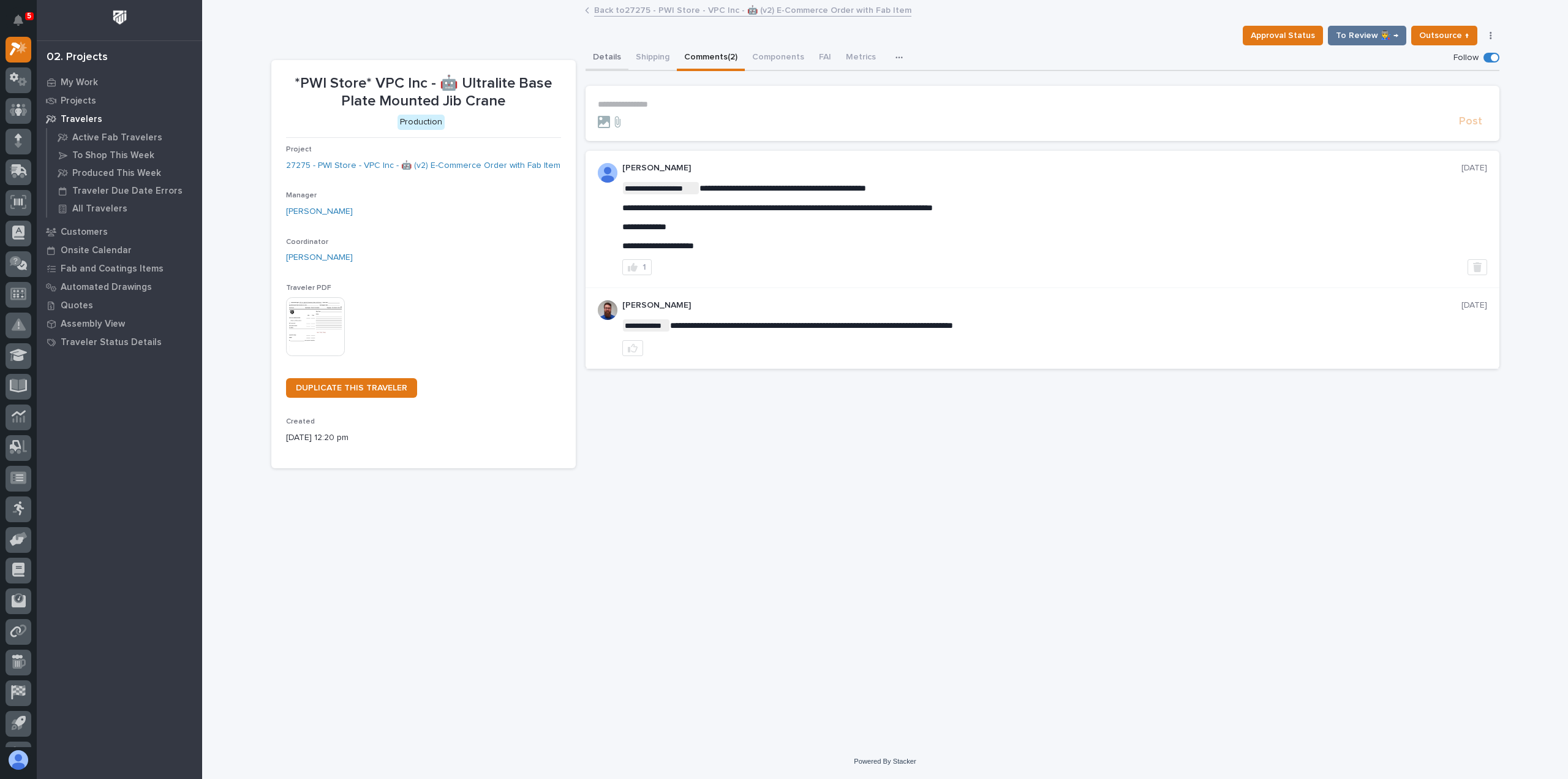
click at [595, 61] on button "Details" at bounding box center [607, 58] width 43 height 26
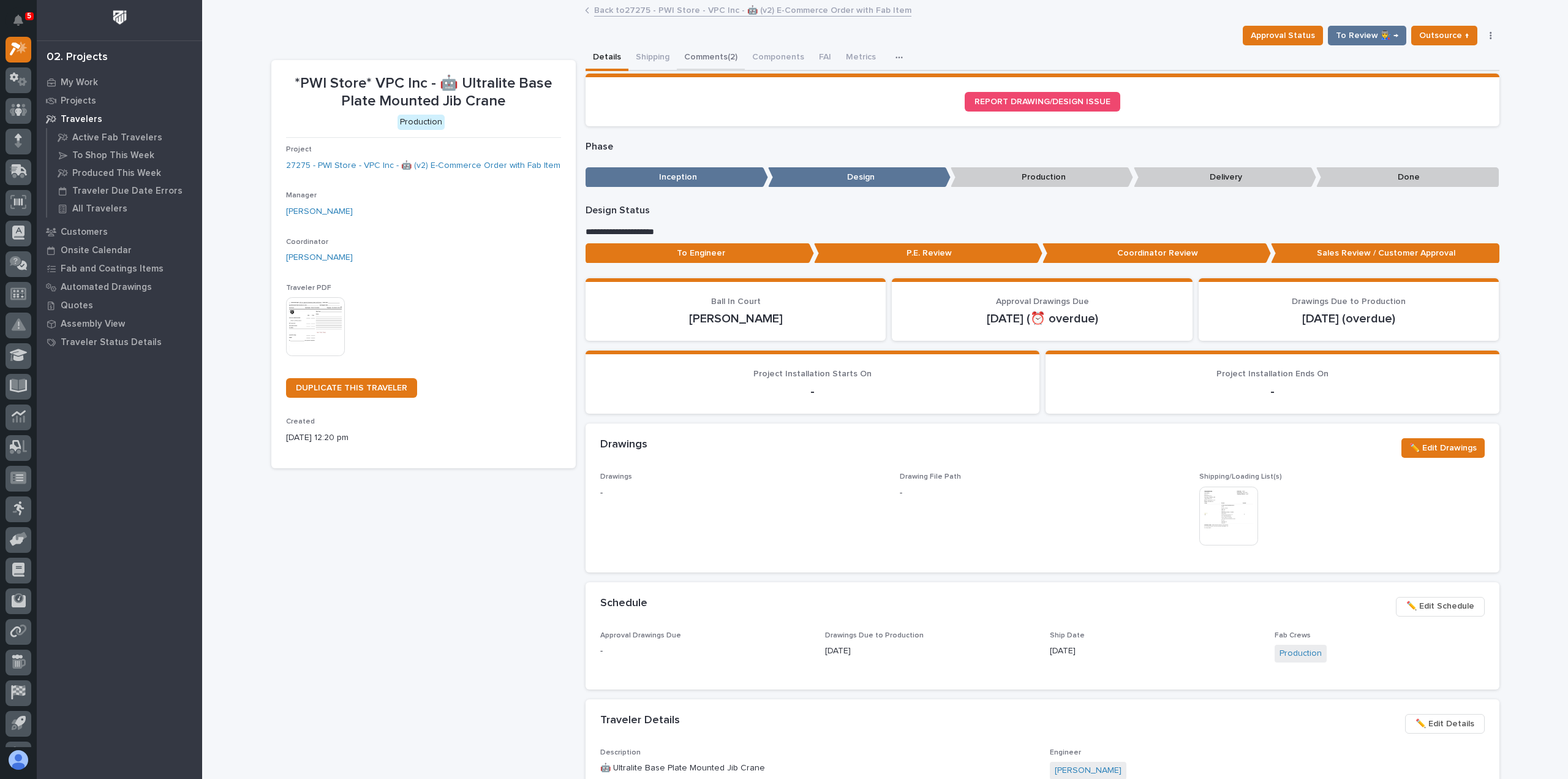
click at [731, 51] on button "Comments (2)" at bounding box center [710, 58] width 68 height 26
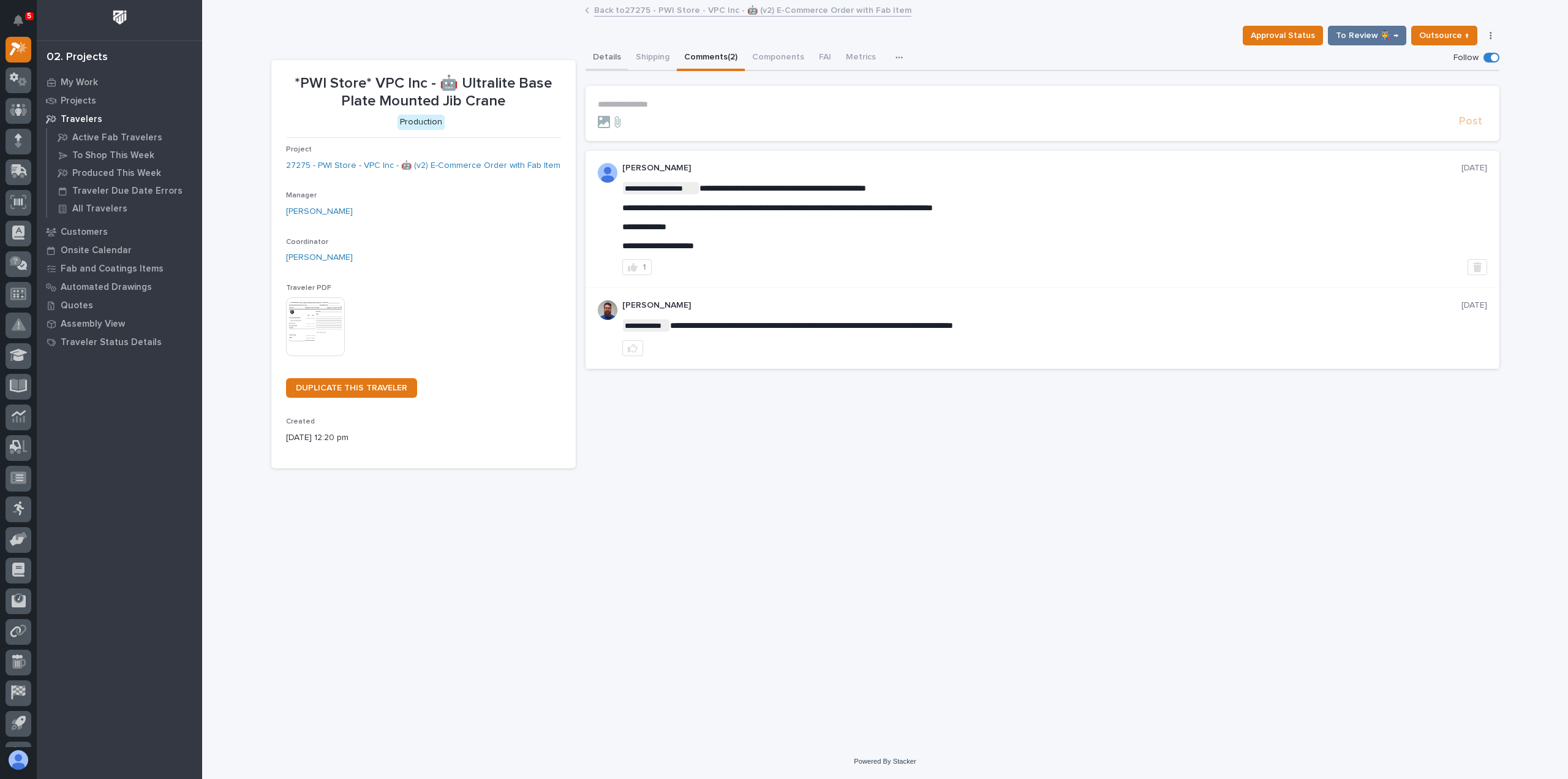
click at [617, 58] on button "Details" at bounding box center [607, 58] width 43 height 26
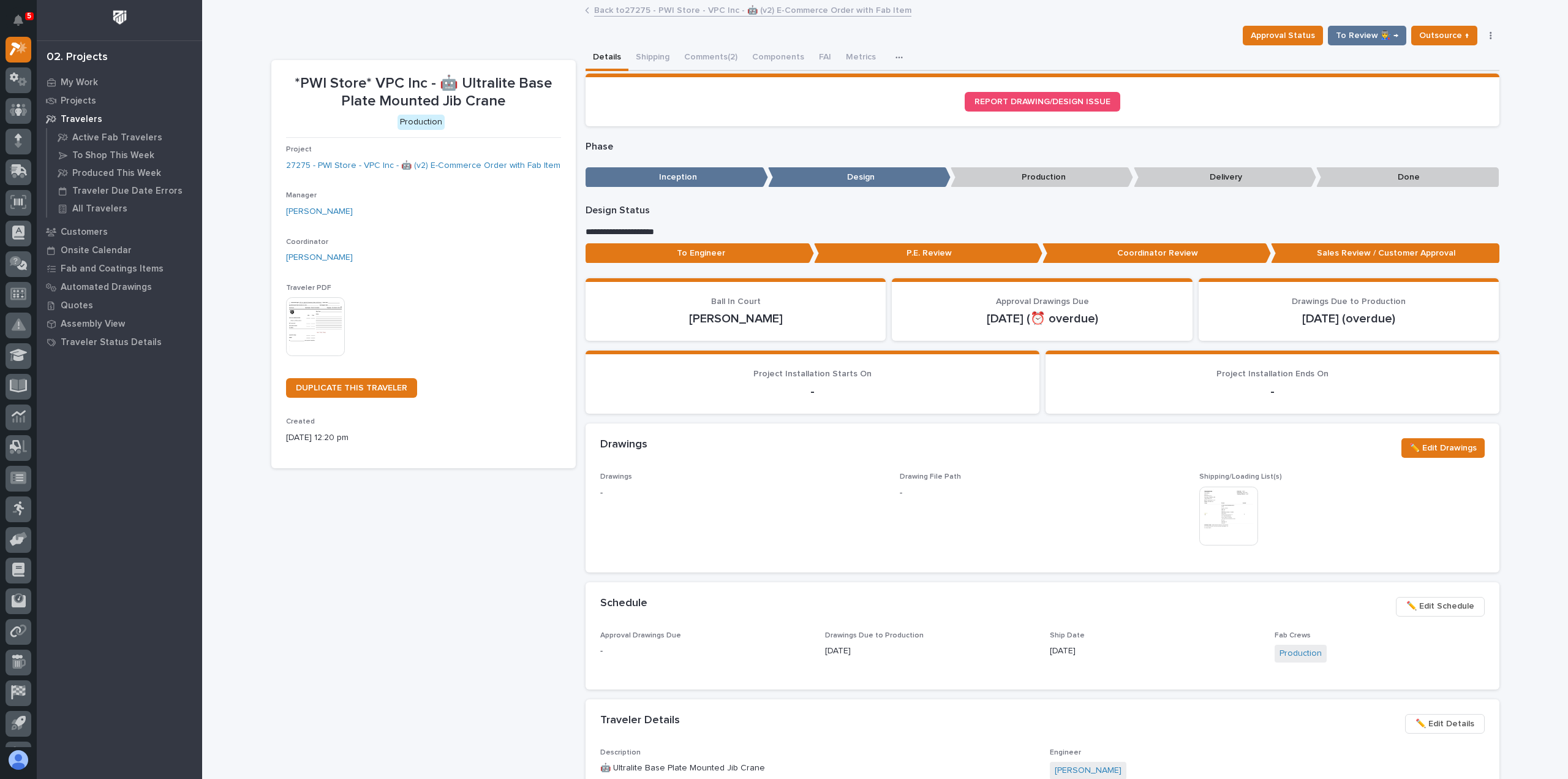
click at [647, 20] on div "*PWI Store* VPC Inc - 🤖 Ultralite Base Plate Mounted Jib Crane Approval Status …" at bounding box center [885, 754] width 1228 height 1505
click at [647, 18] on div "Back to 27275 - PWI Store - VPC Inc - 🤖 (v2) E-Commerce Order with Fab Item" at bounding box center [884, 11] width 612 height 17
click at [648, 15] on link "Back to 27275 - PWI Store - VPC Inc - 🤖 (v2) E-Commerce Order with Fab Item" at bounding box center [753, 9] width 317 height 14
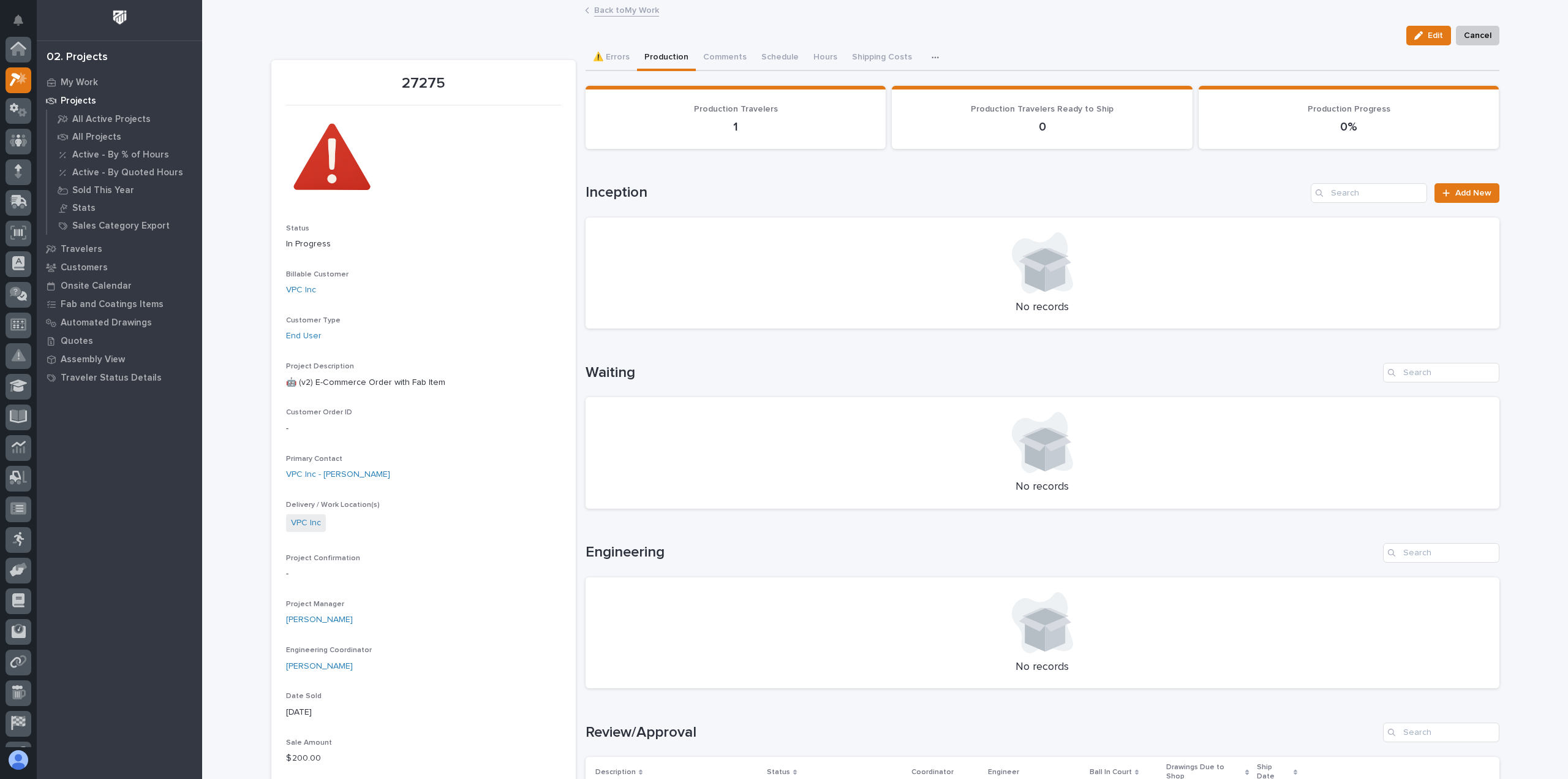
scroll to position [33, 0]
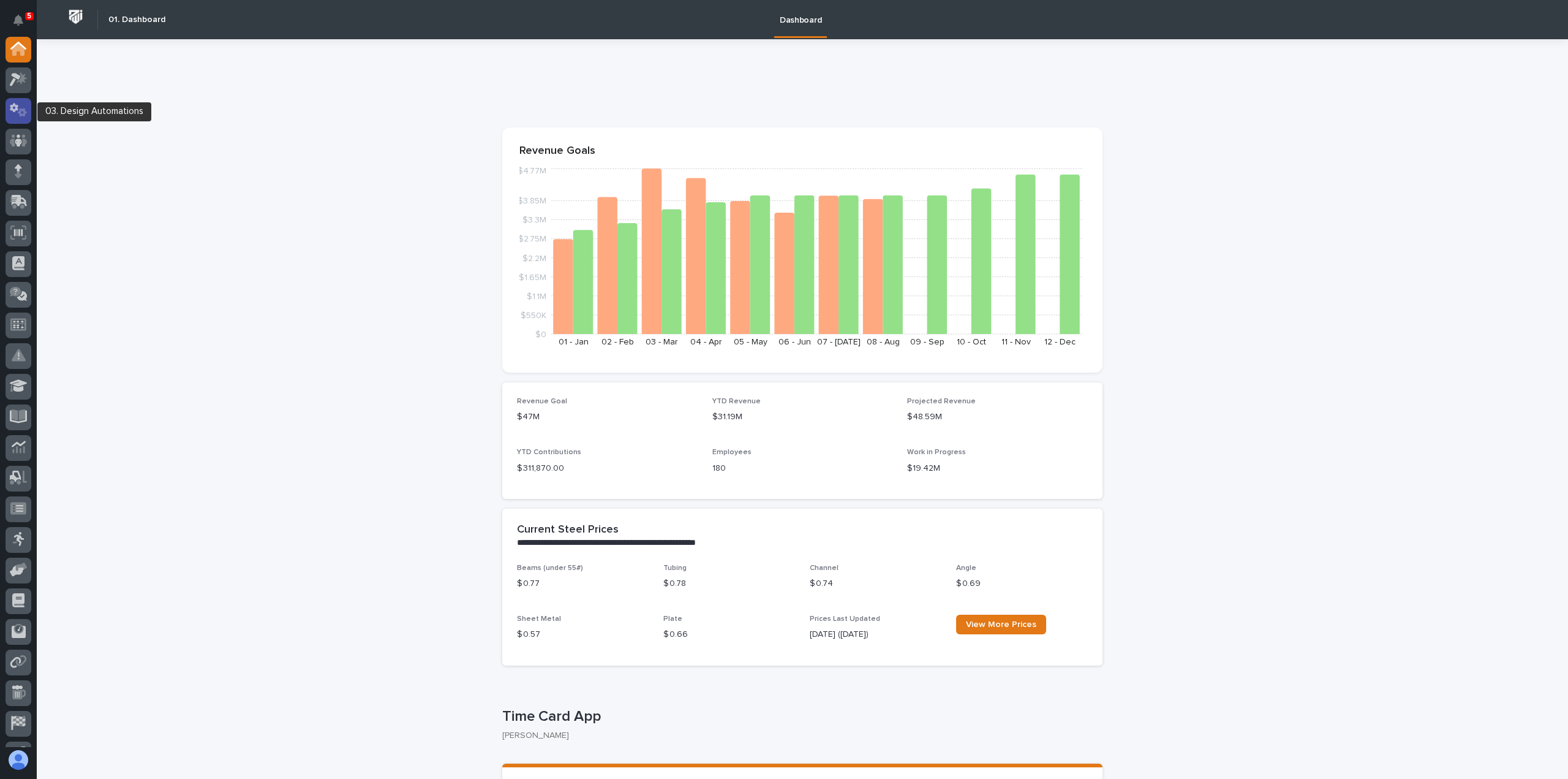
click at [22, 111] on icon at bounding box center [18, 110] width 18 height 14
click at [25, 87] on div at bounding box center [18, 80] width 26 height 26
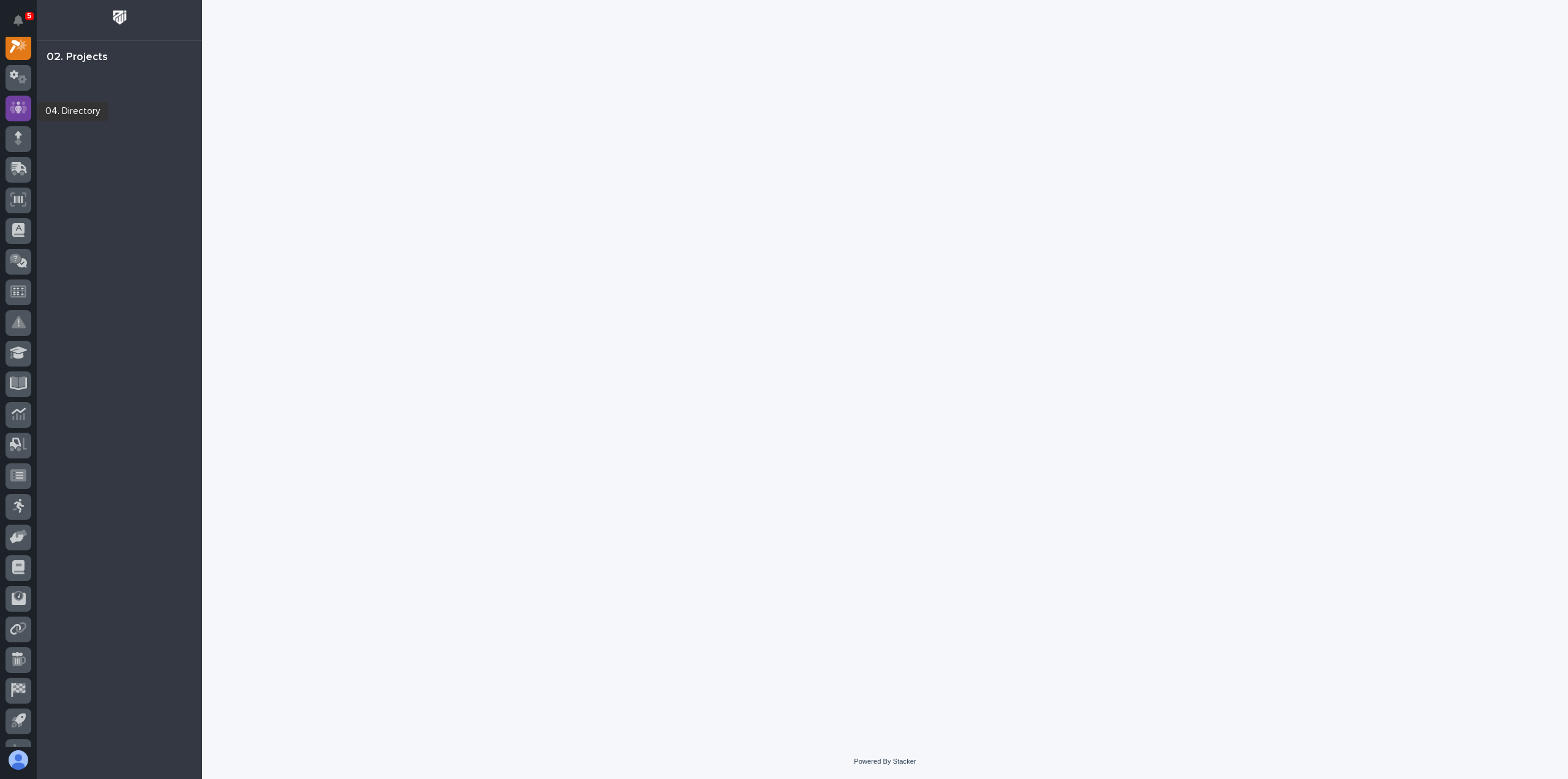
scroll to position [30, 0]
click at [25, 104] on icon at bounding box center [18, 110] width 18 height 14
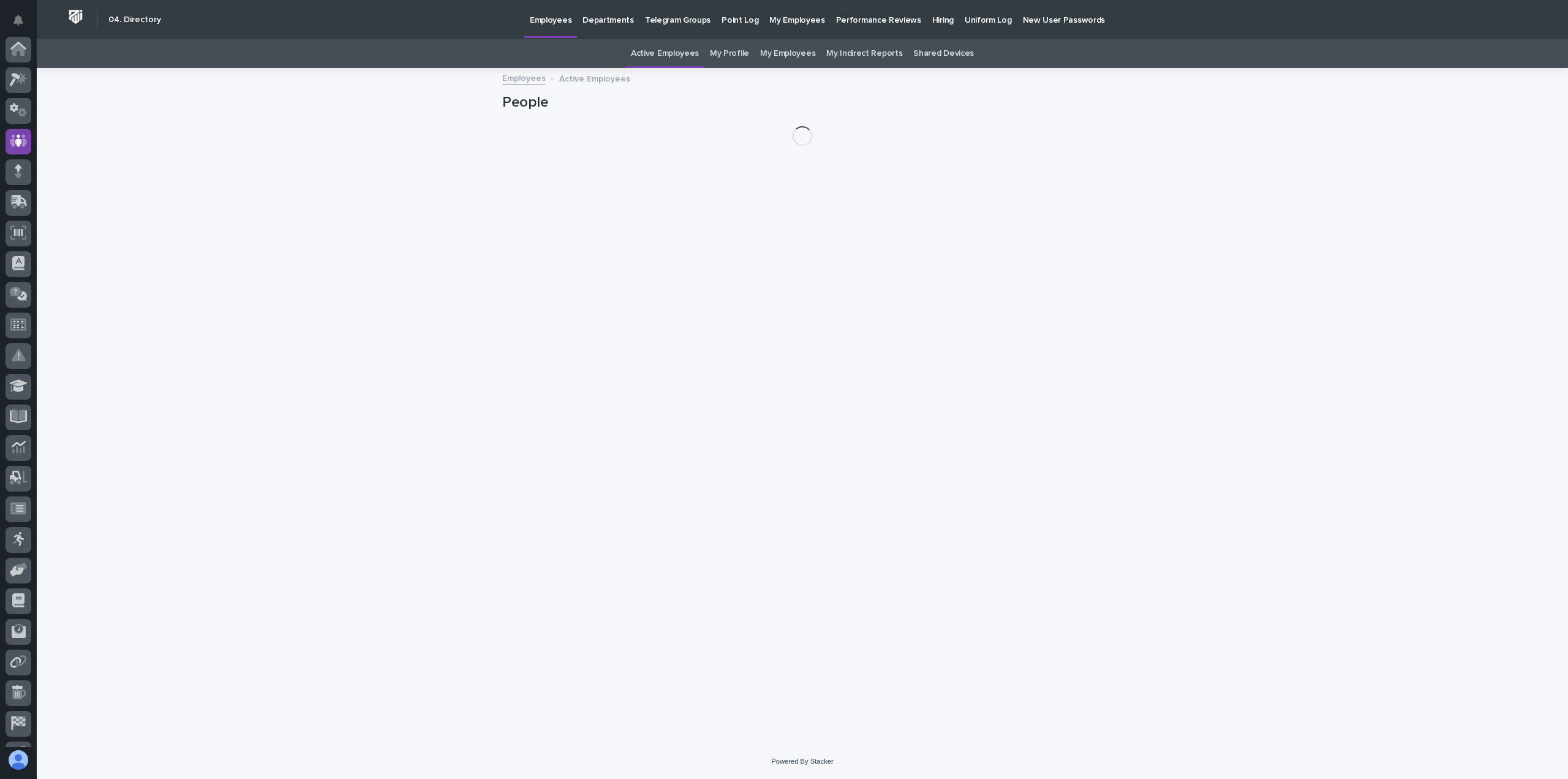
scroll to position [86, 0]
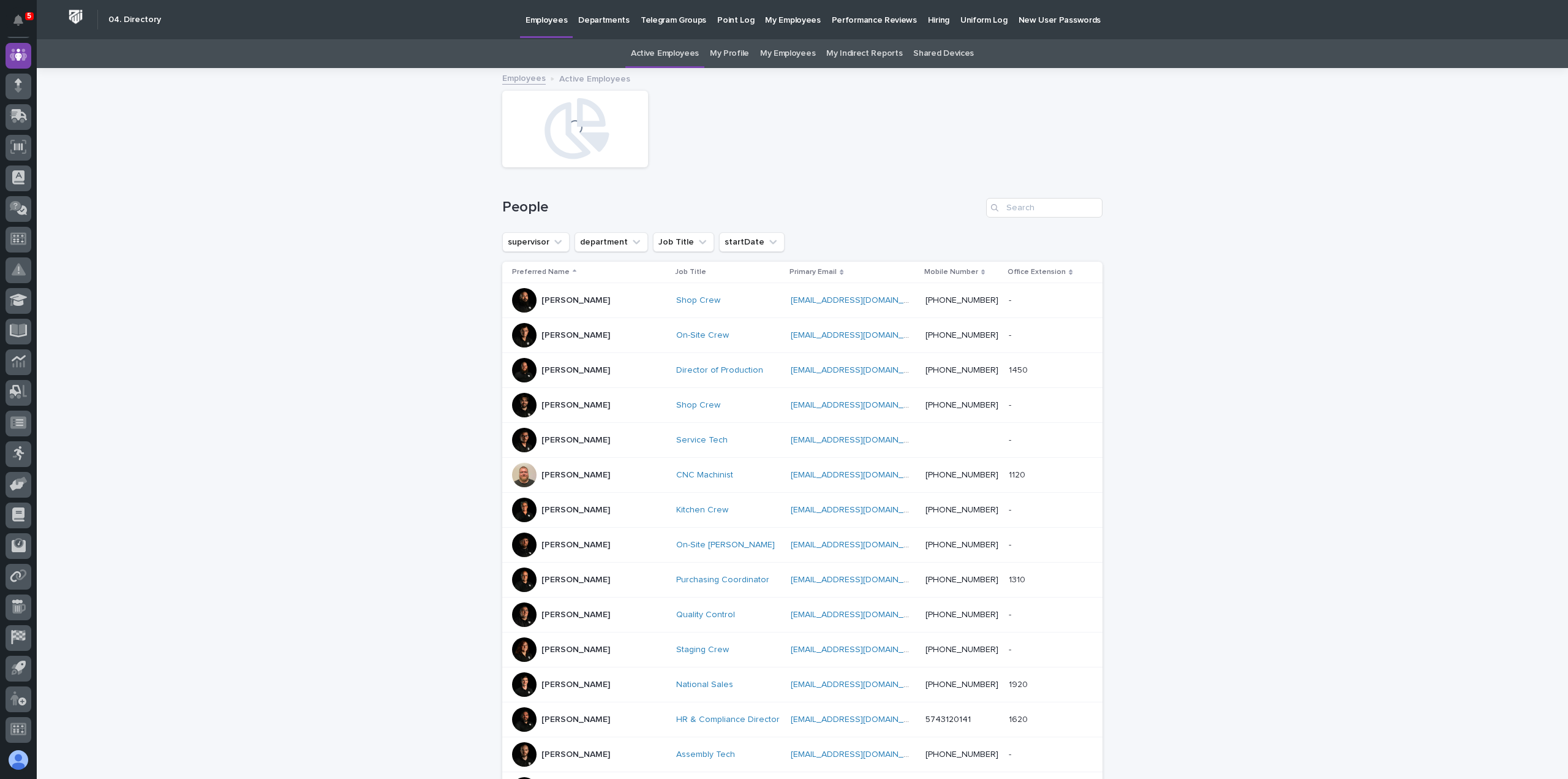
click at [770, 21] on p "My Employees" at bounding box center [792, 13] width 55 height 26
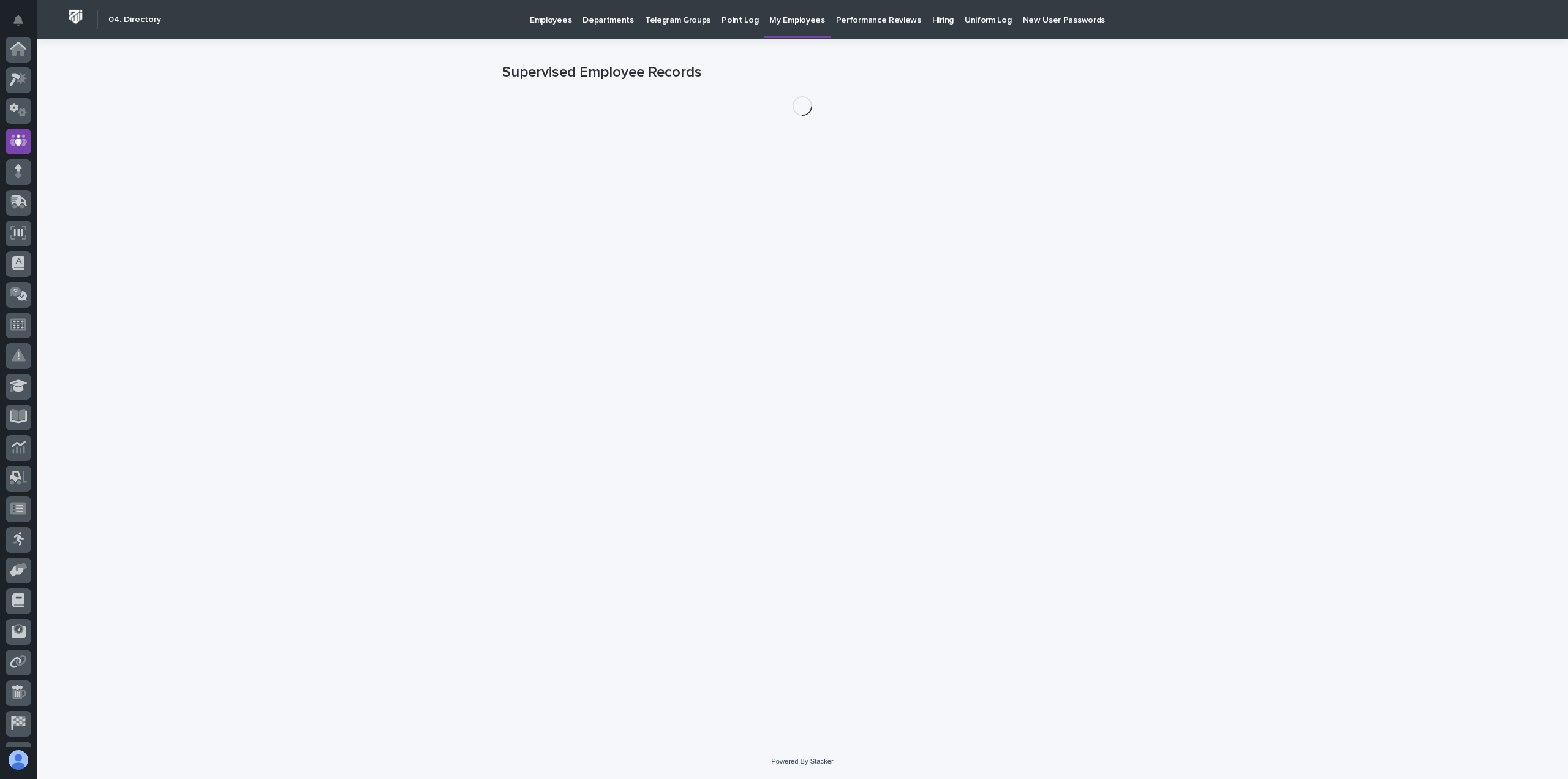
scroll to position [86, 0]
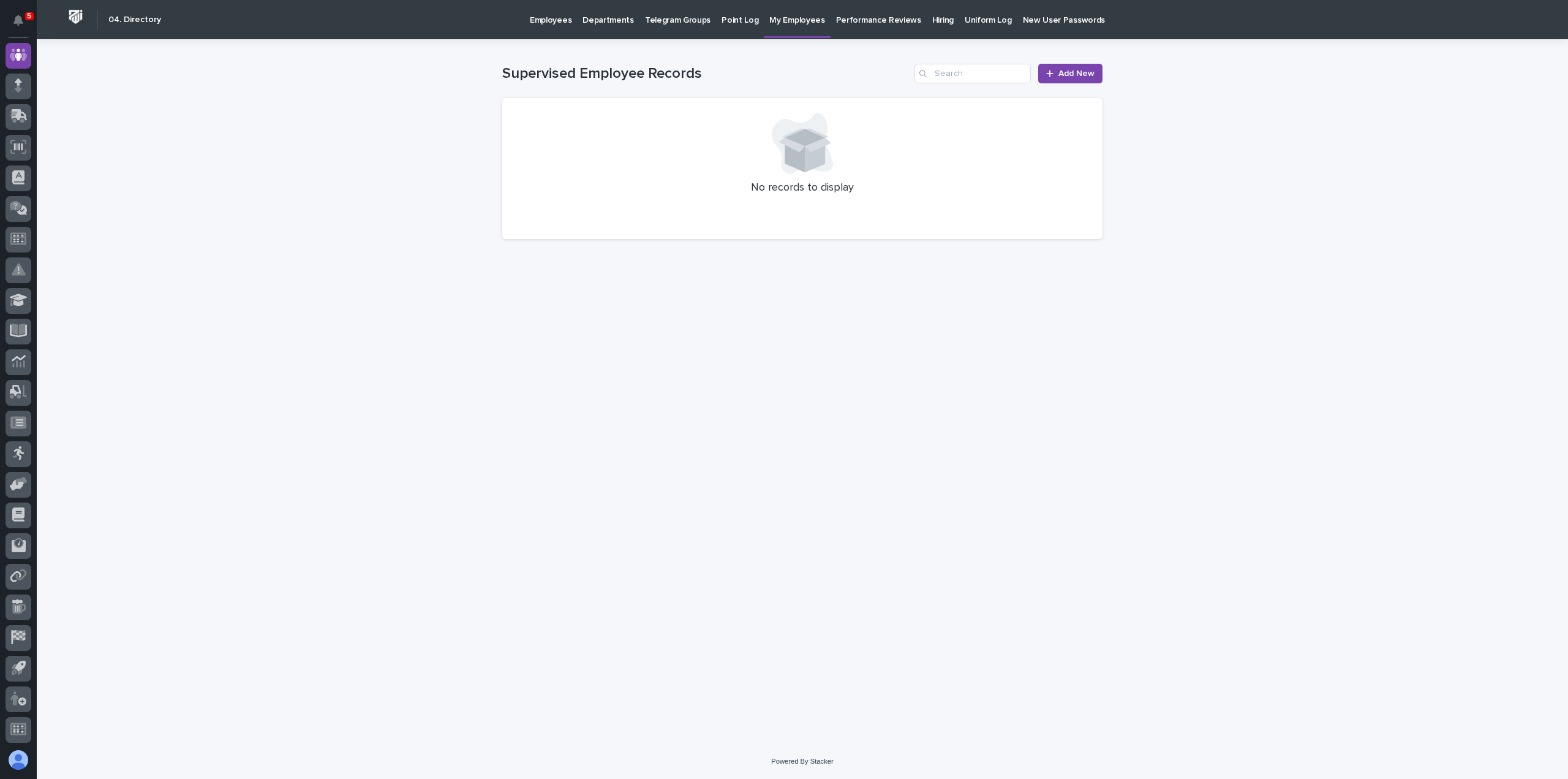
click at [836, 16] on p "Performance Reviews" at bounding box center [878, 13] width 85 height 26
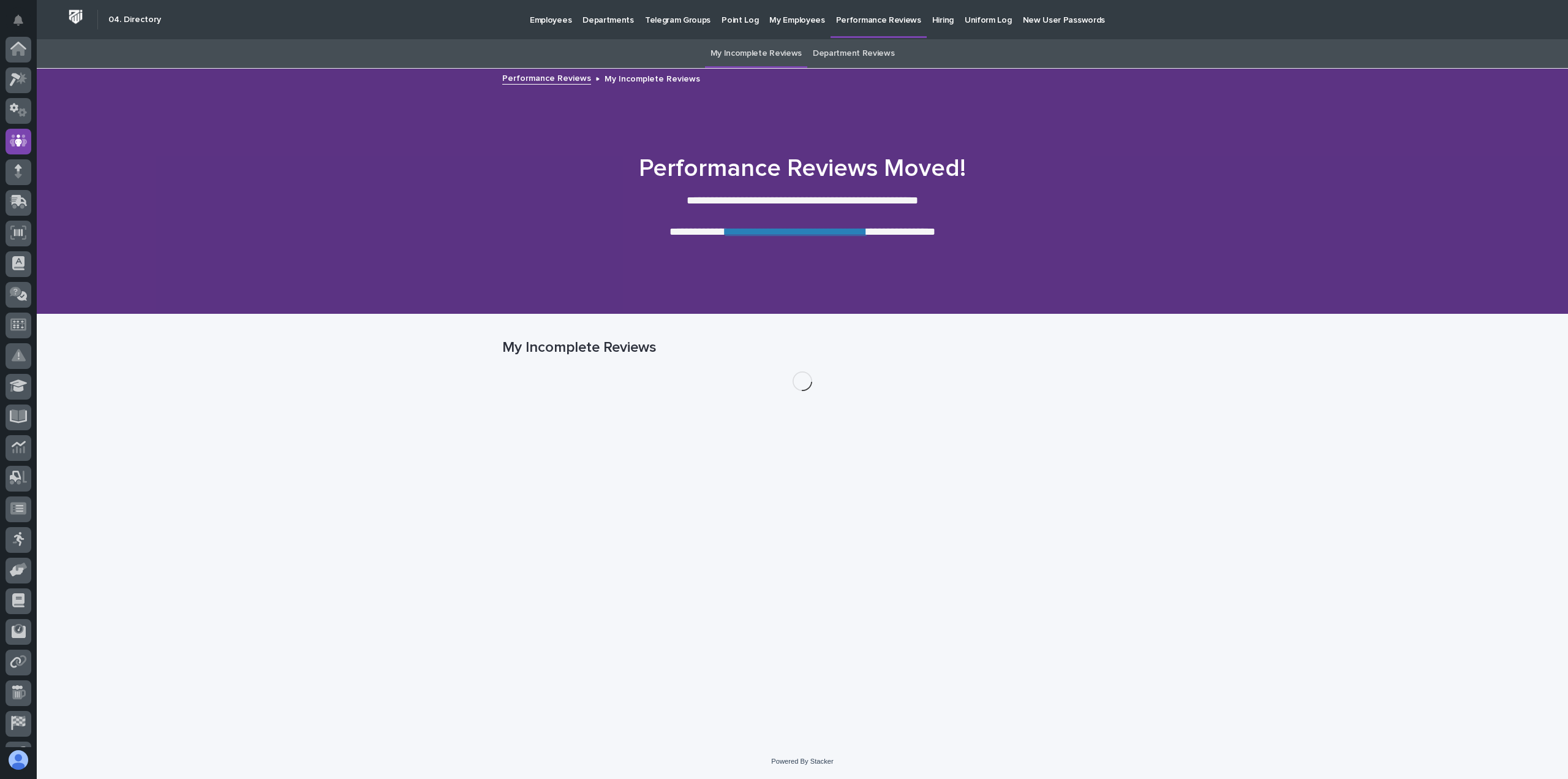
scroll to position [86, 0]
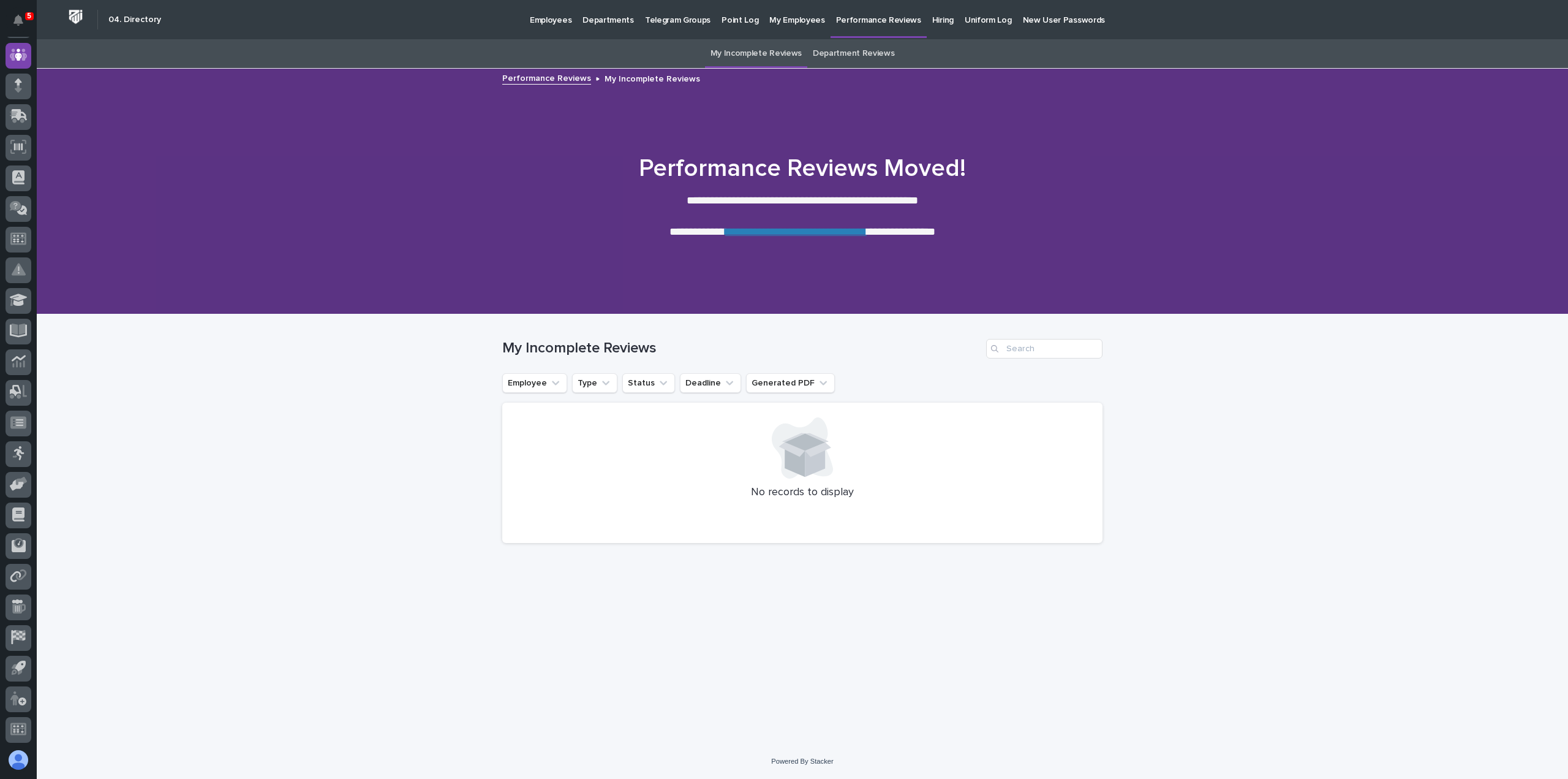
click at [561, 18] on p "Employees" at bounding box center [550, 13] width 42 height 26
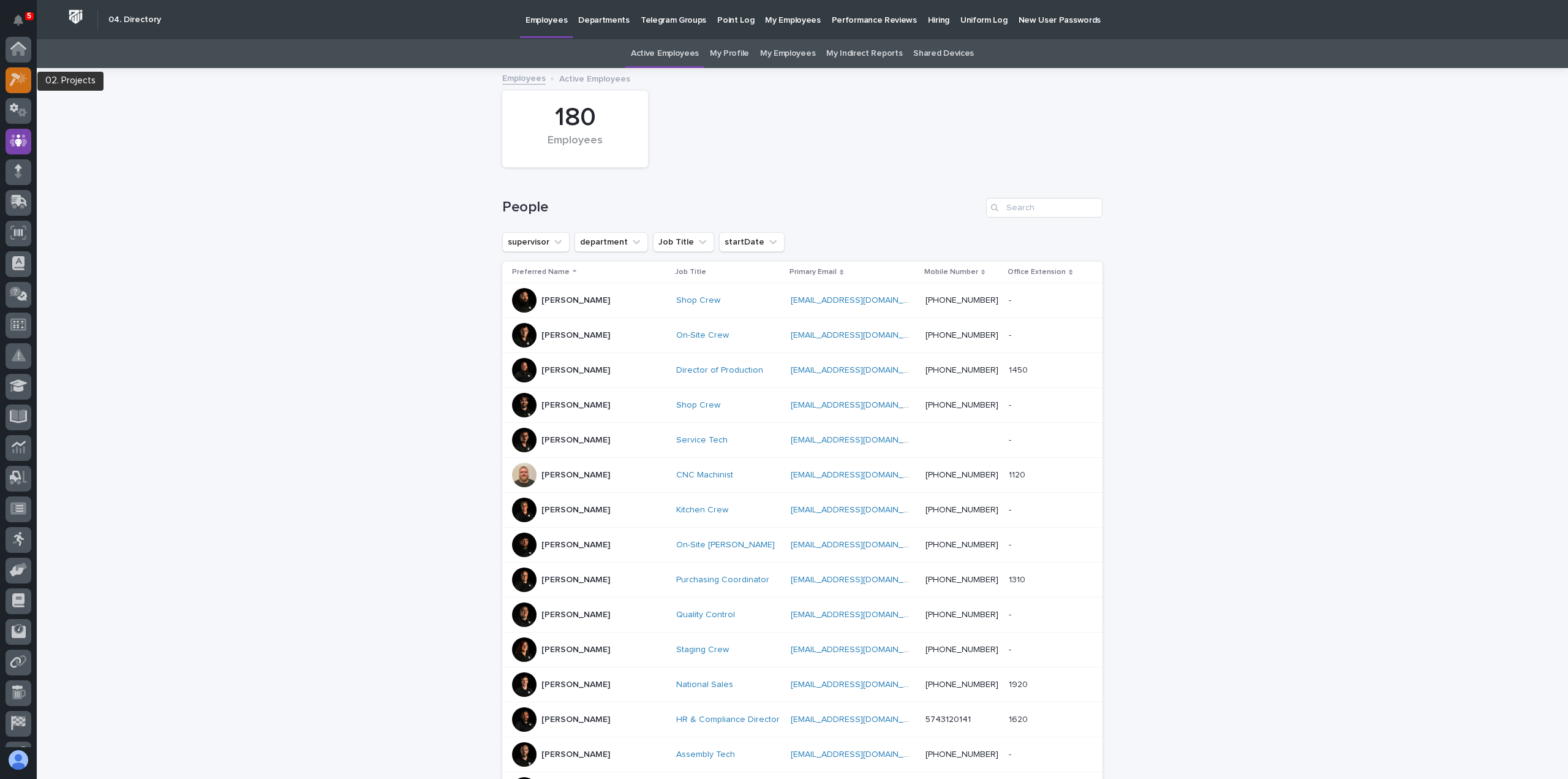
click at [20, 87] on icon at bounding box center [18, 80] width 18 height 14
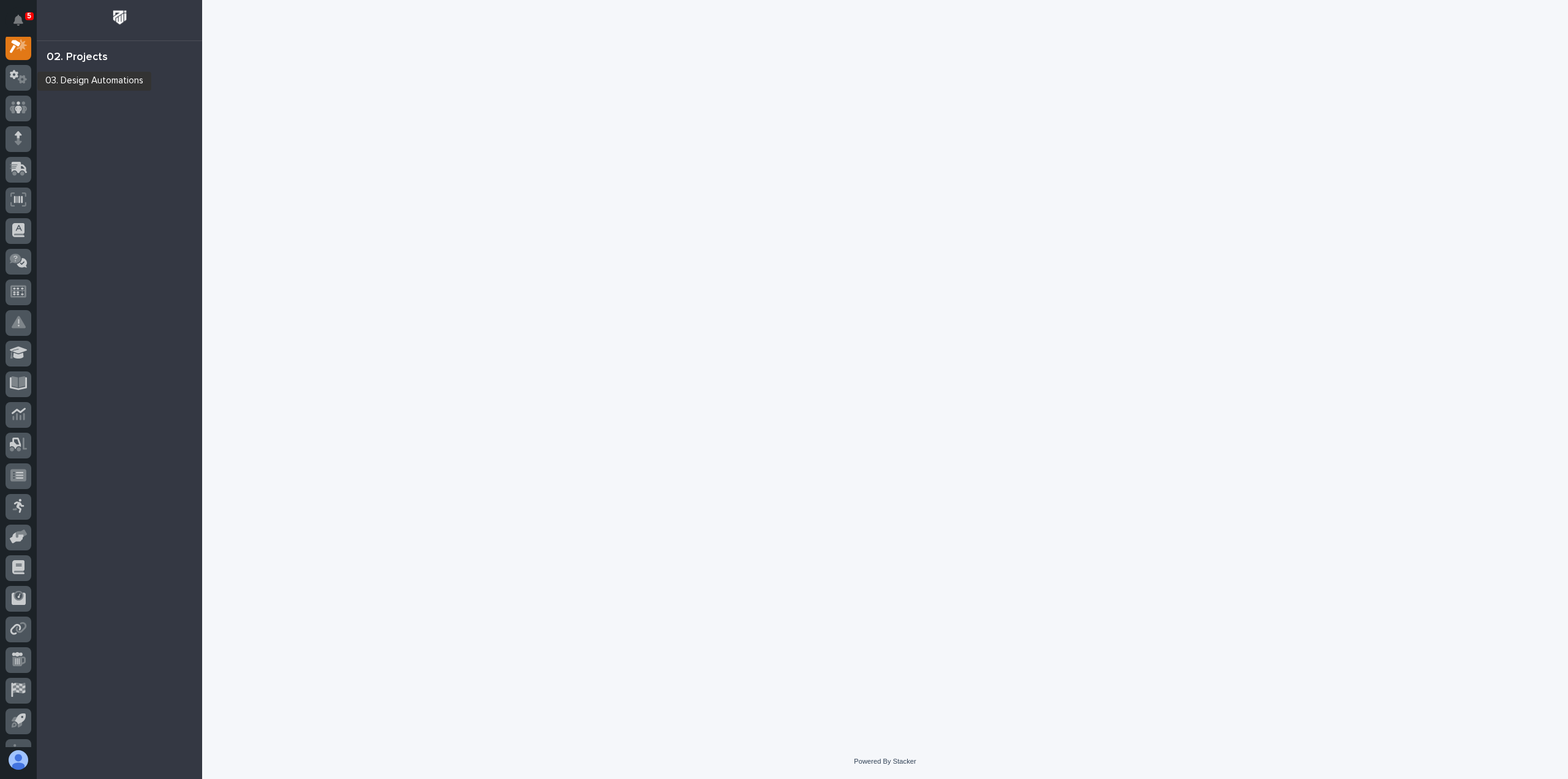
scroll to position [30, 0]
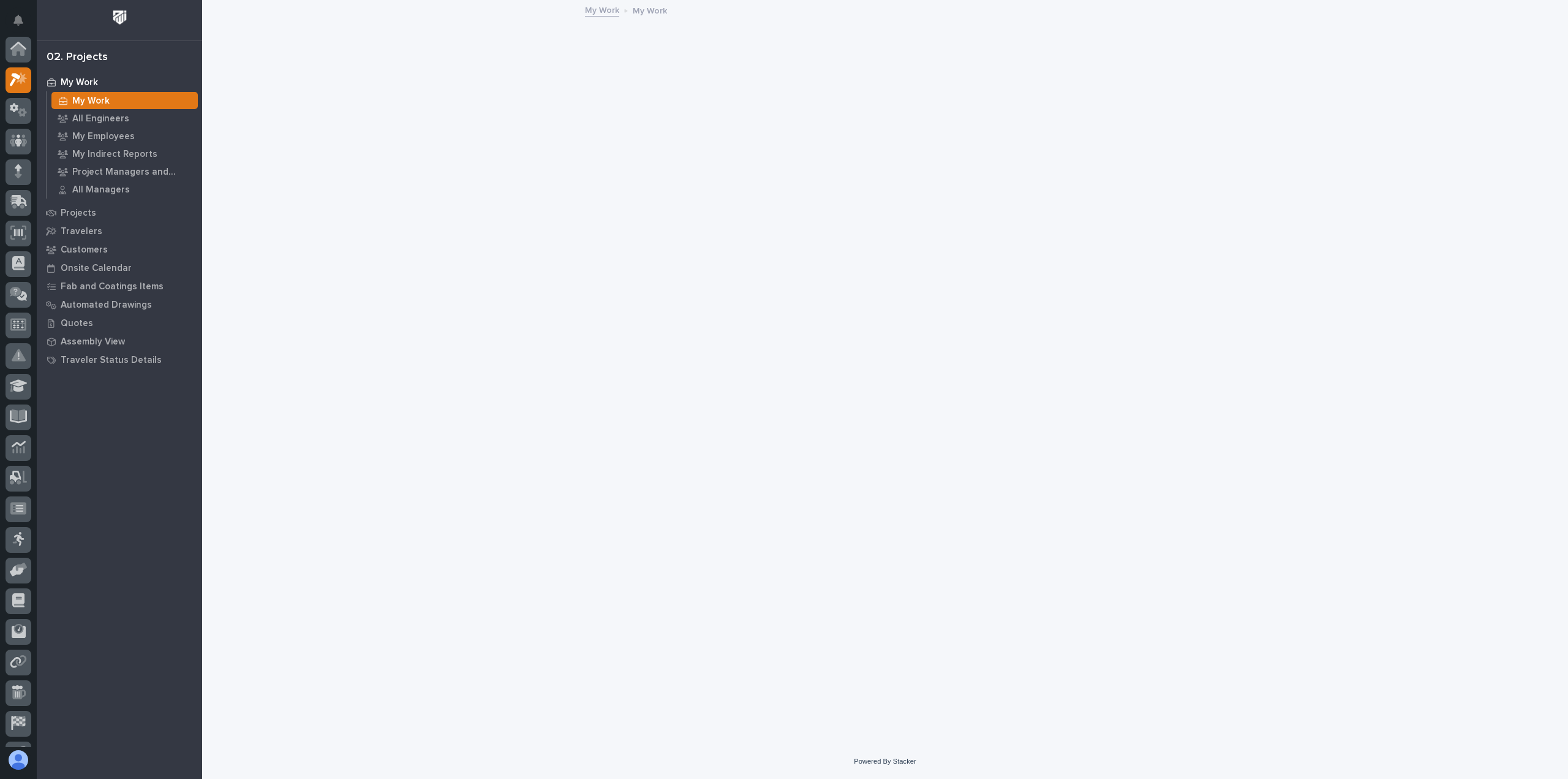
scroll to position [30, 0]
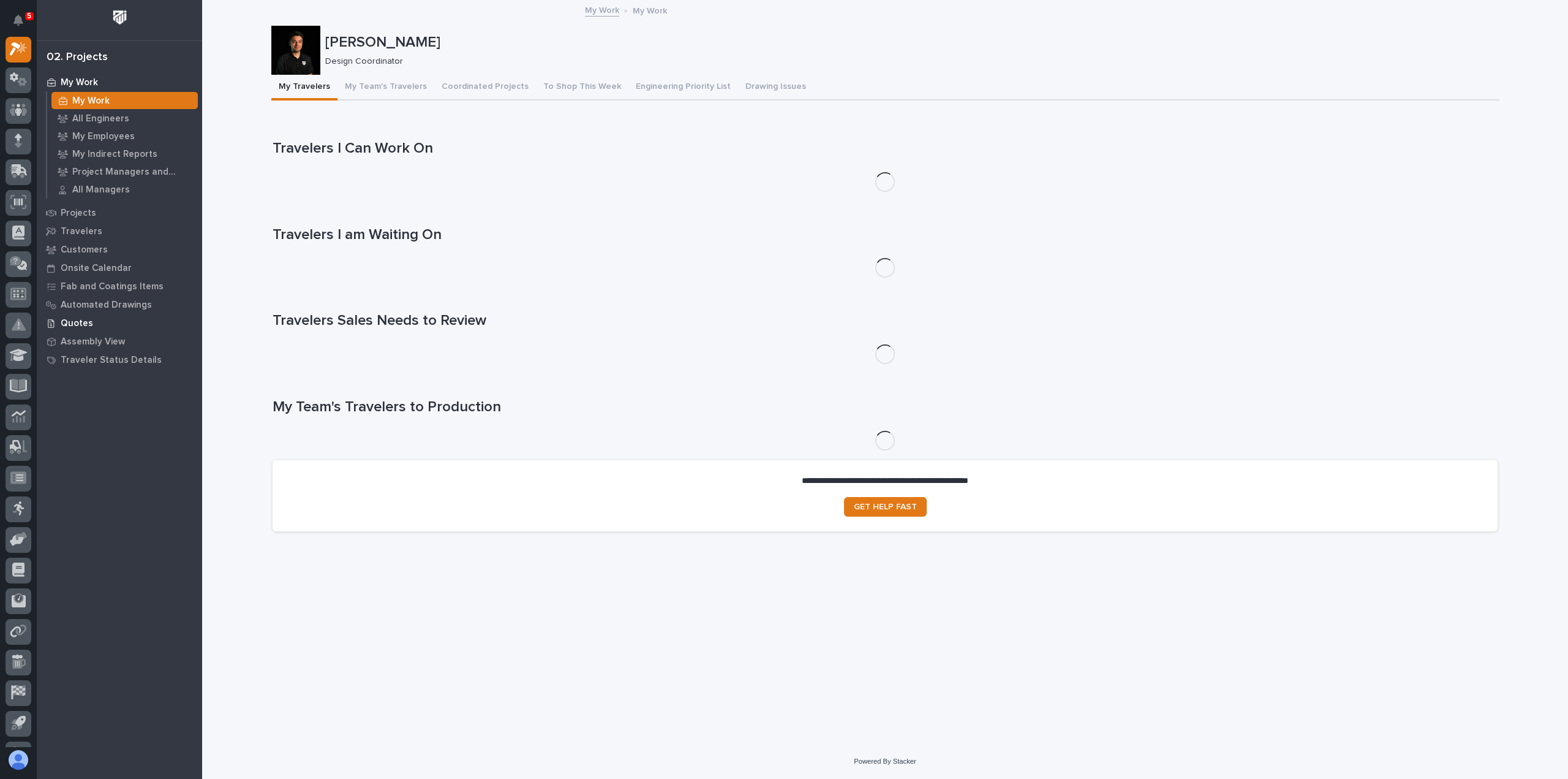
click at [92, 319] on div "Quotes" at bounding box center [119, 323] width 159 height 17
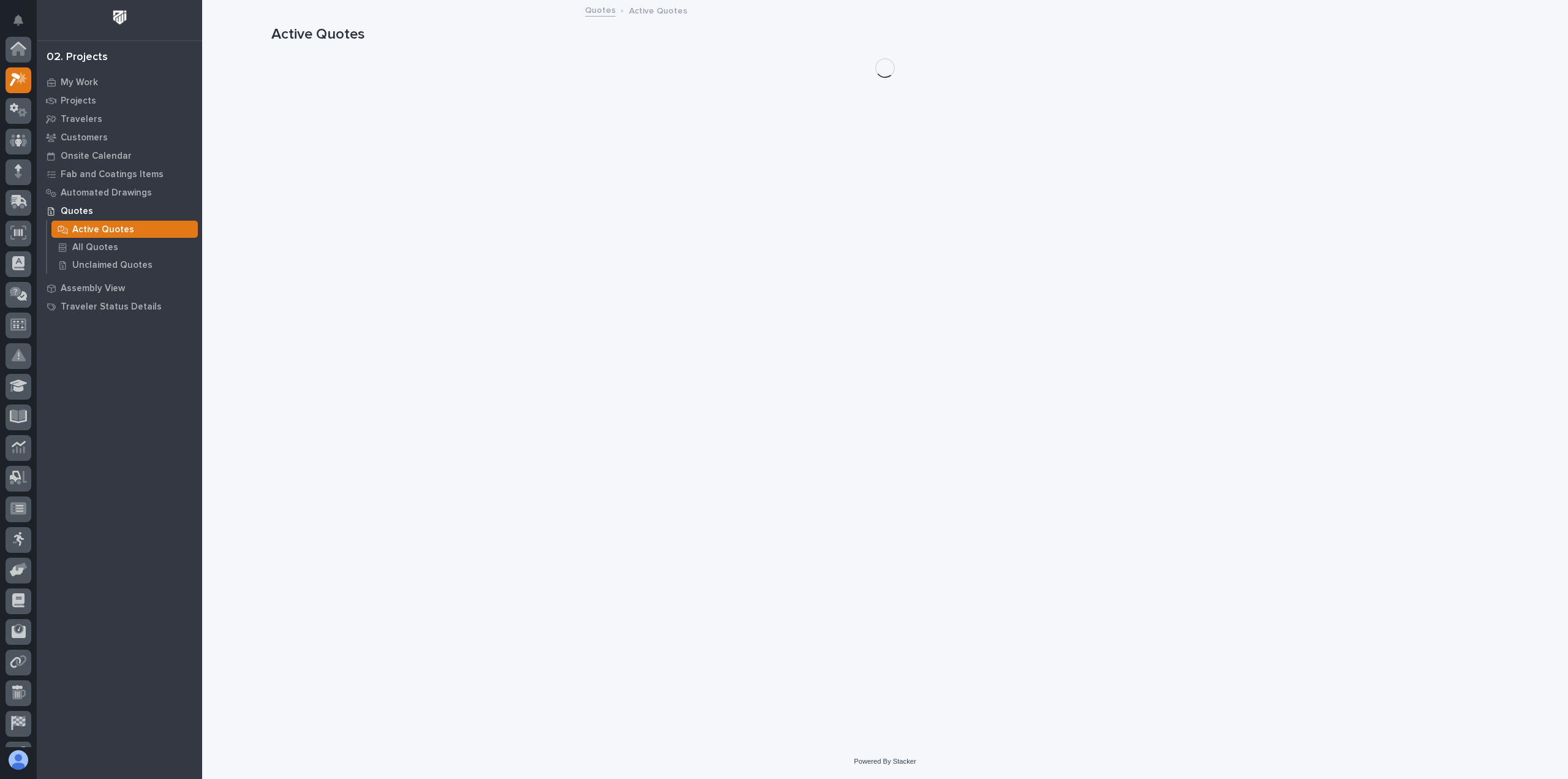
scroll to position [30, 0]
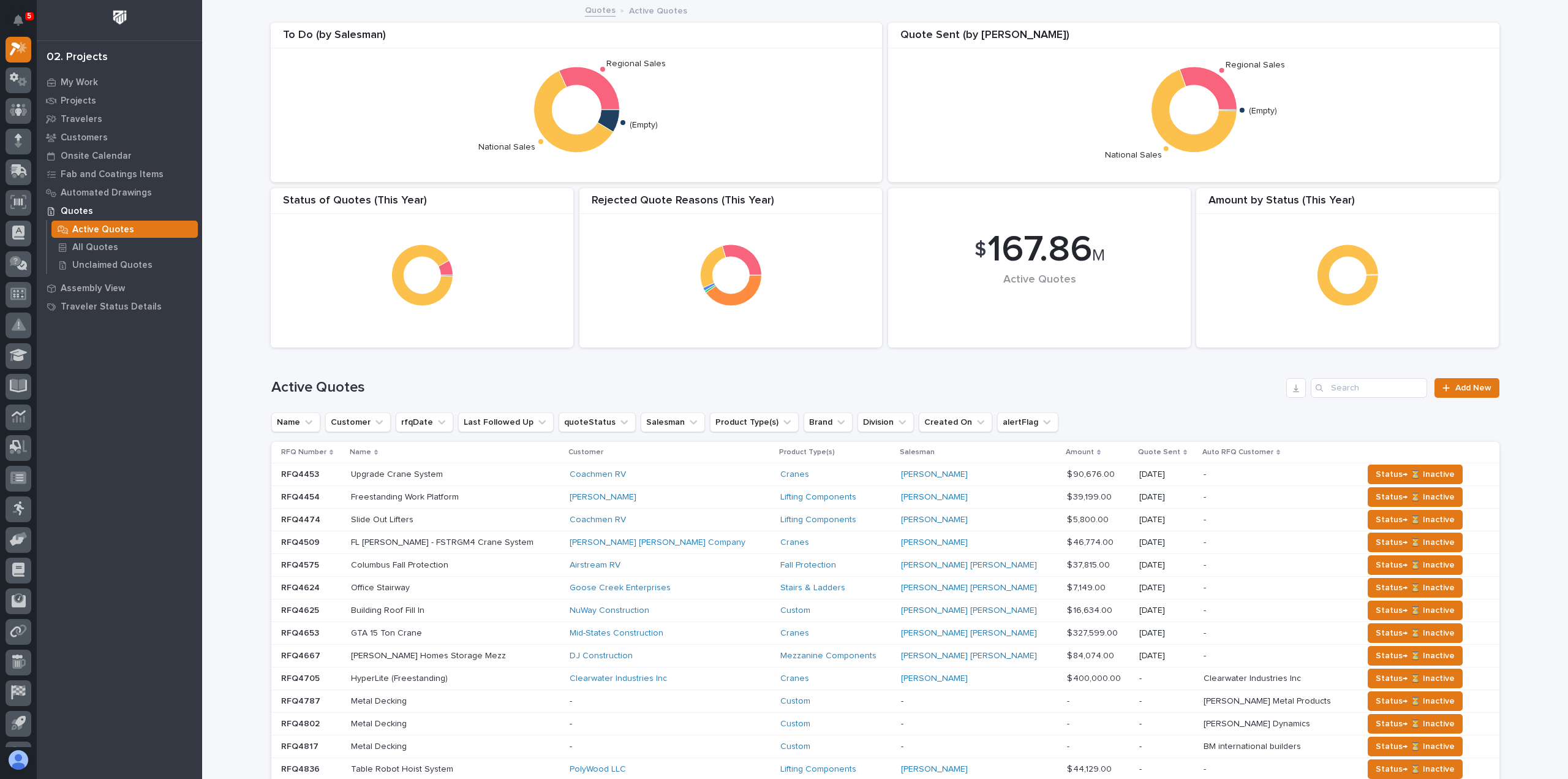
click at [1324, 386] on div "Search" at bounding box center [1321, 388] width 20 height 20
click at [1340, 385] on input "Search" at bounding box center [1369, 388] width 116 height 20
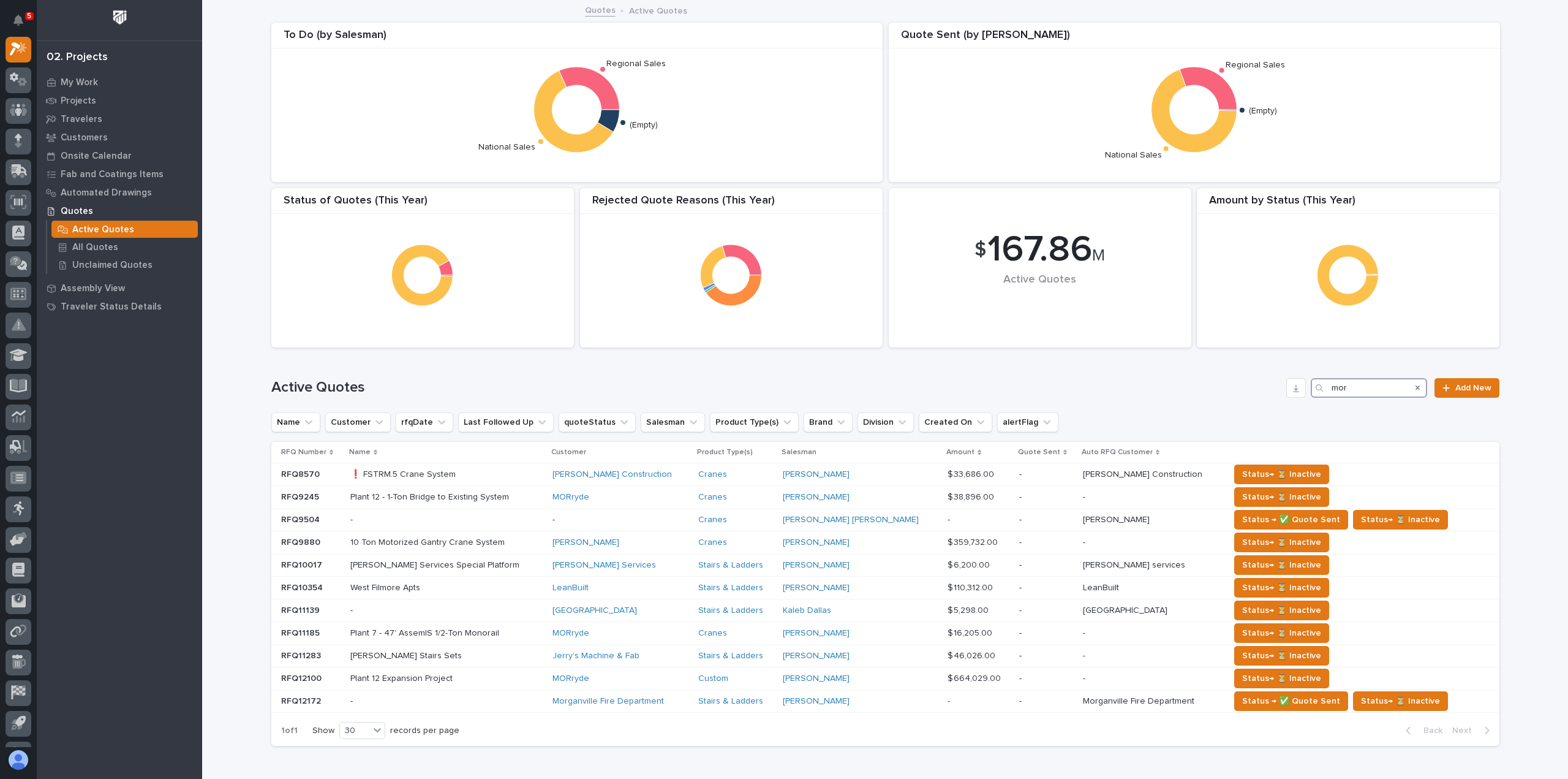
type input "mor"
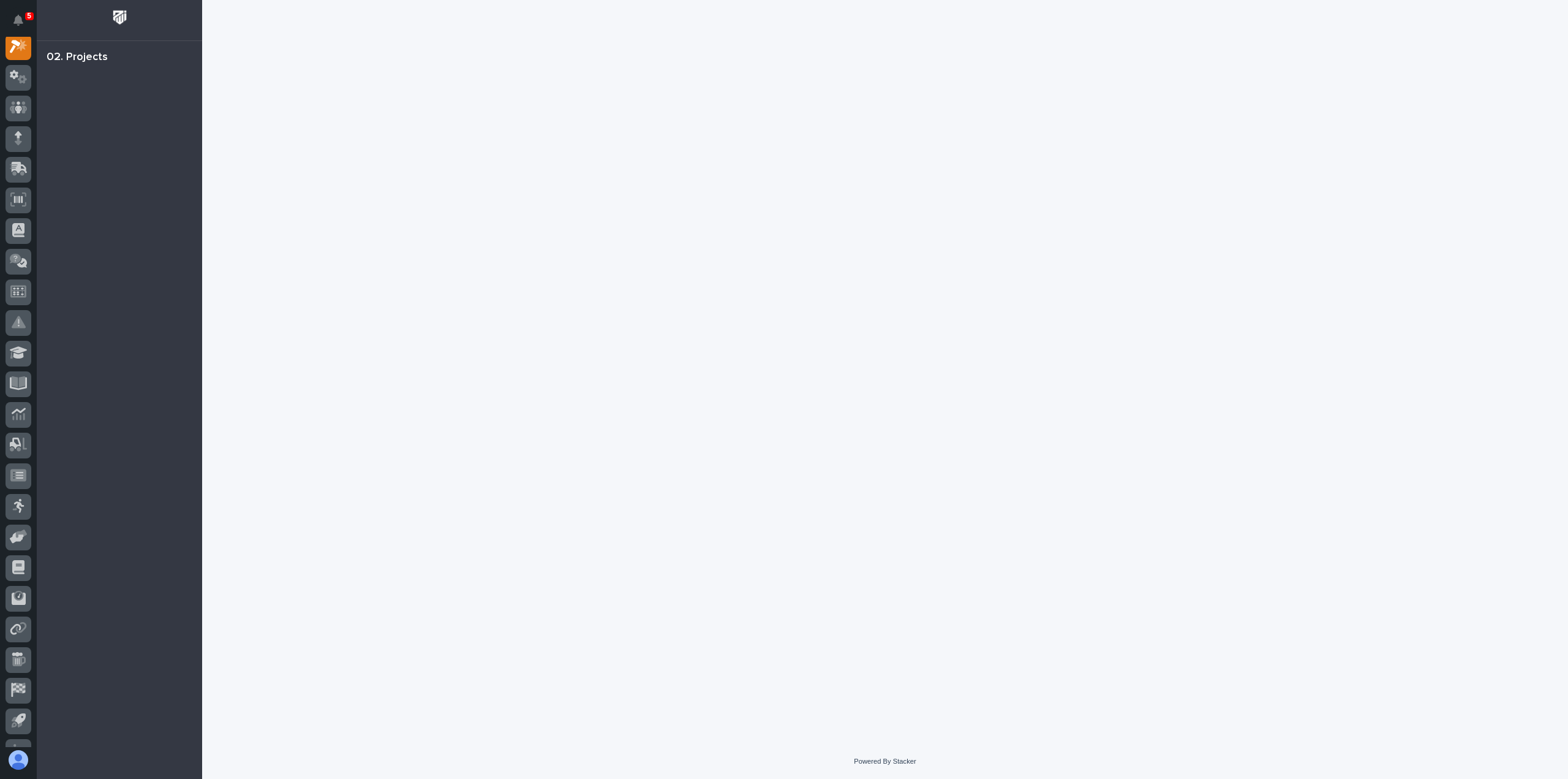
scroll to position [30, 0]
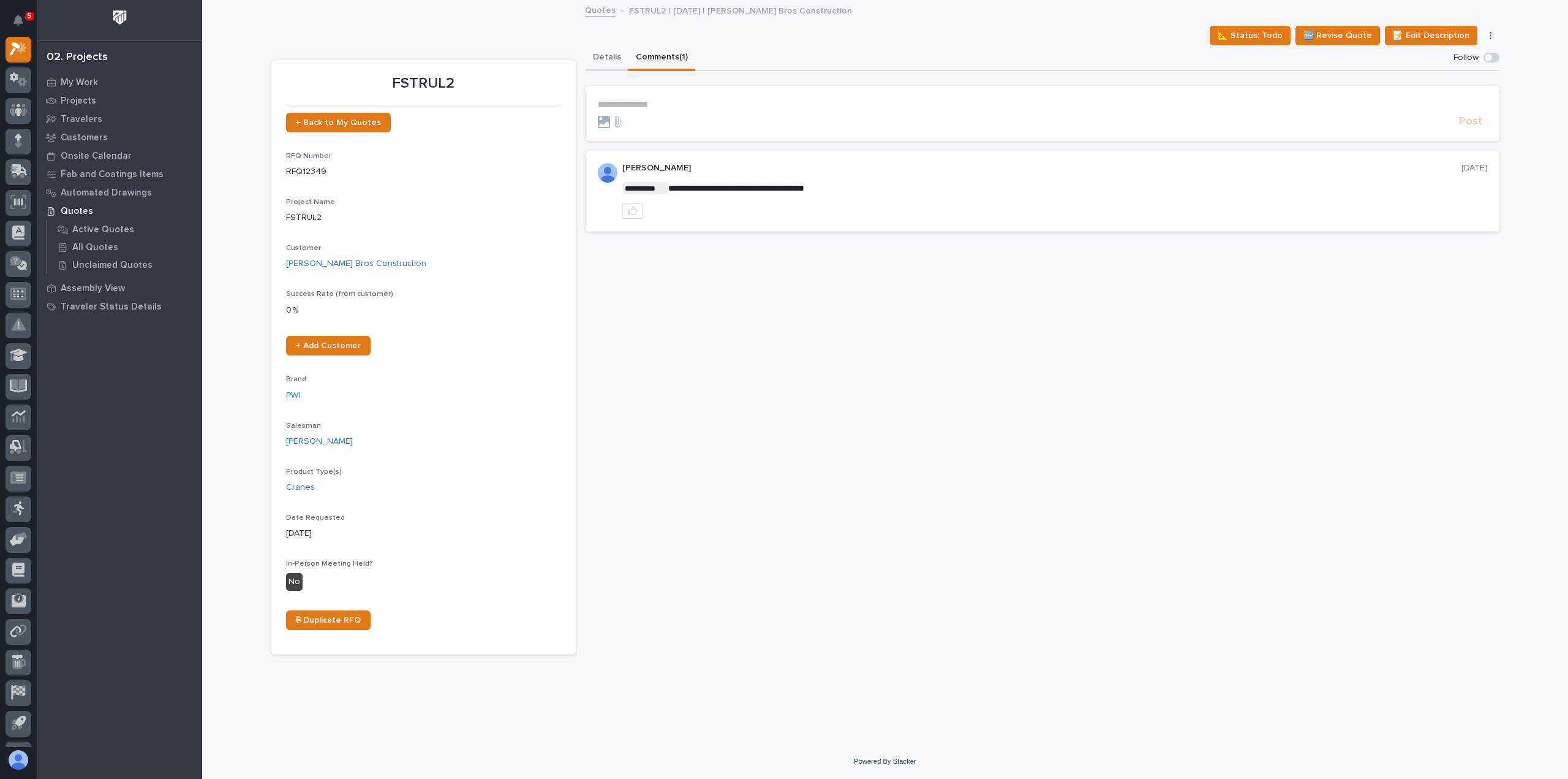
click at [601, 59] on button "Details" at bounding box center [607, 58] width 43 height 26
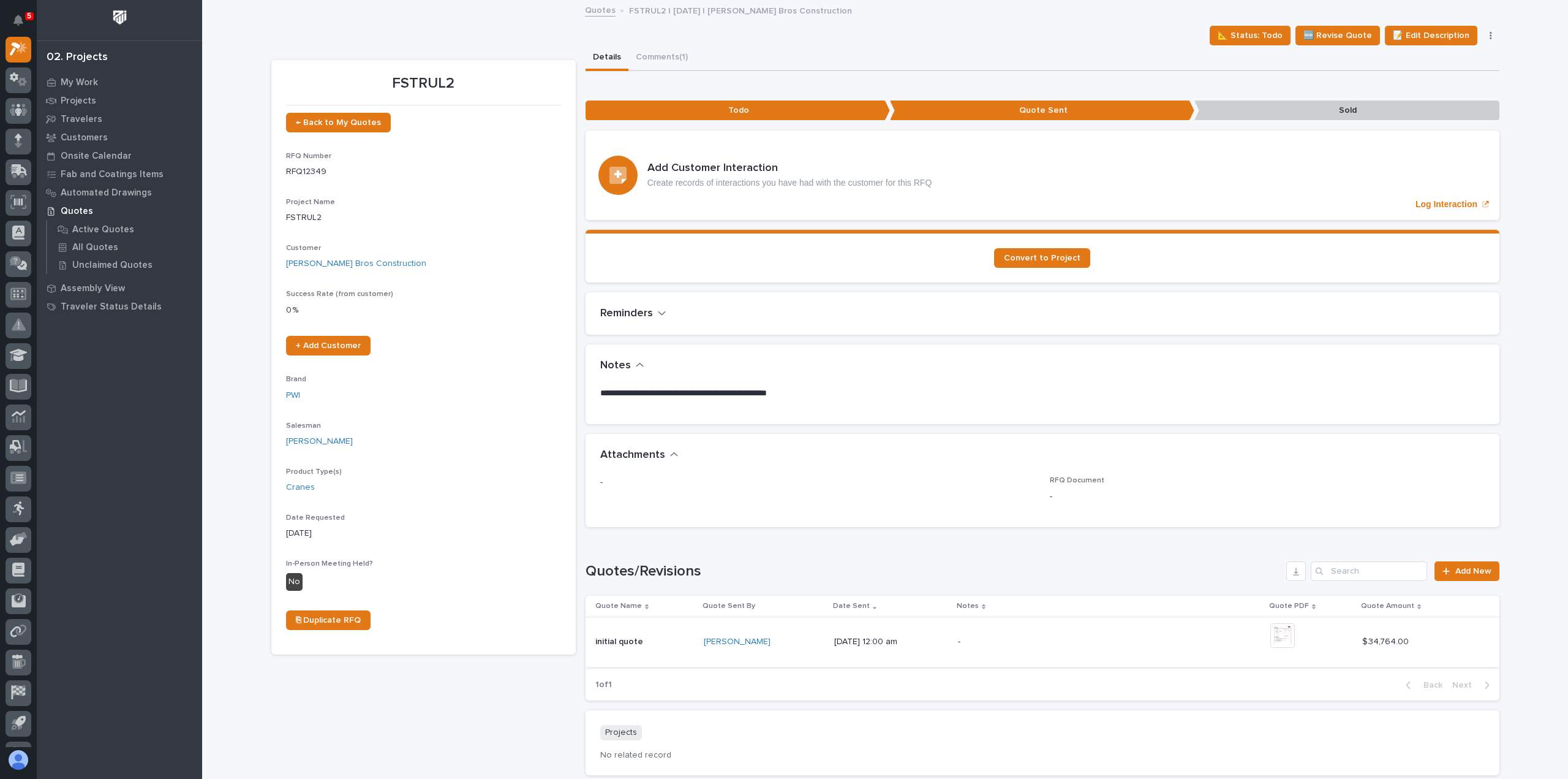
click at [1284, 635] on img at bounding box center [1282, 635] width 25 height 25
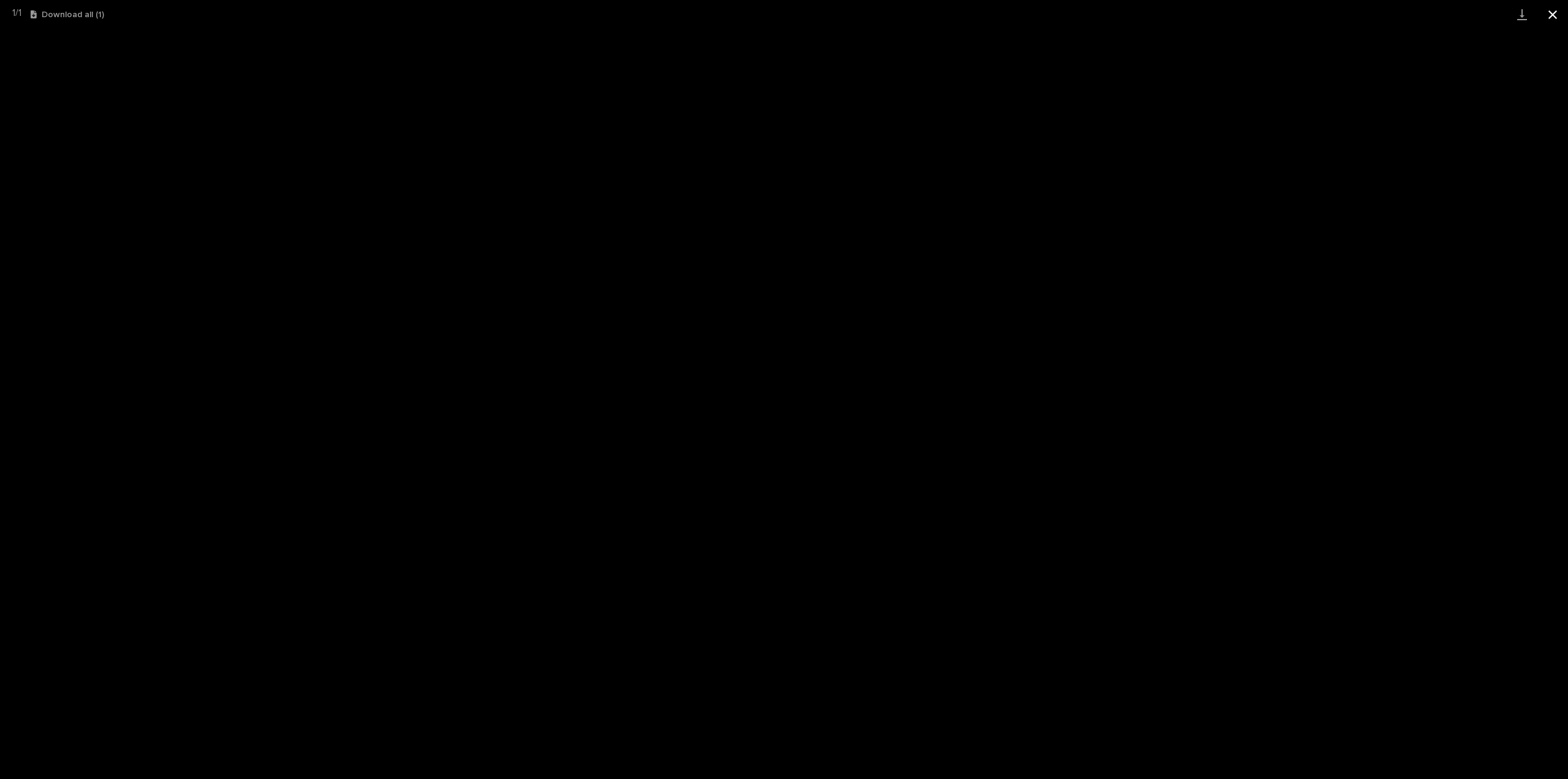
click at [1556, 14] on button "Close gallery" at bounding box center [1552, 14] width 30 height 29
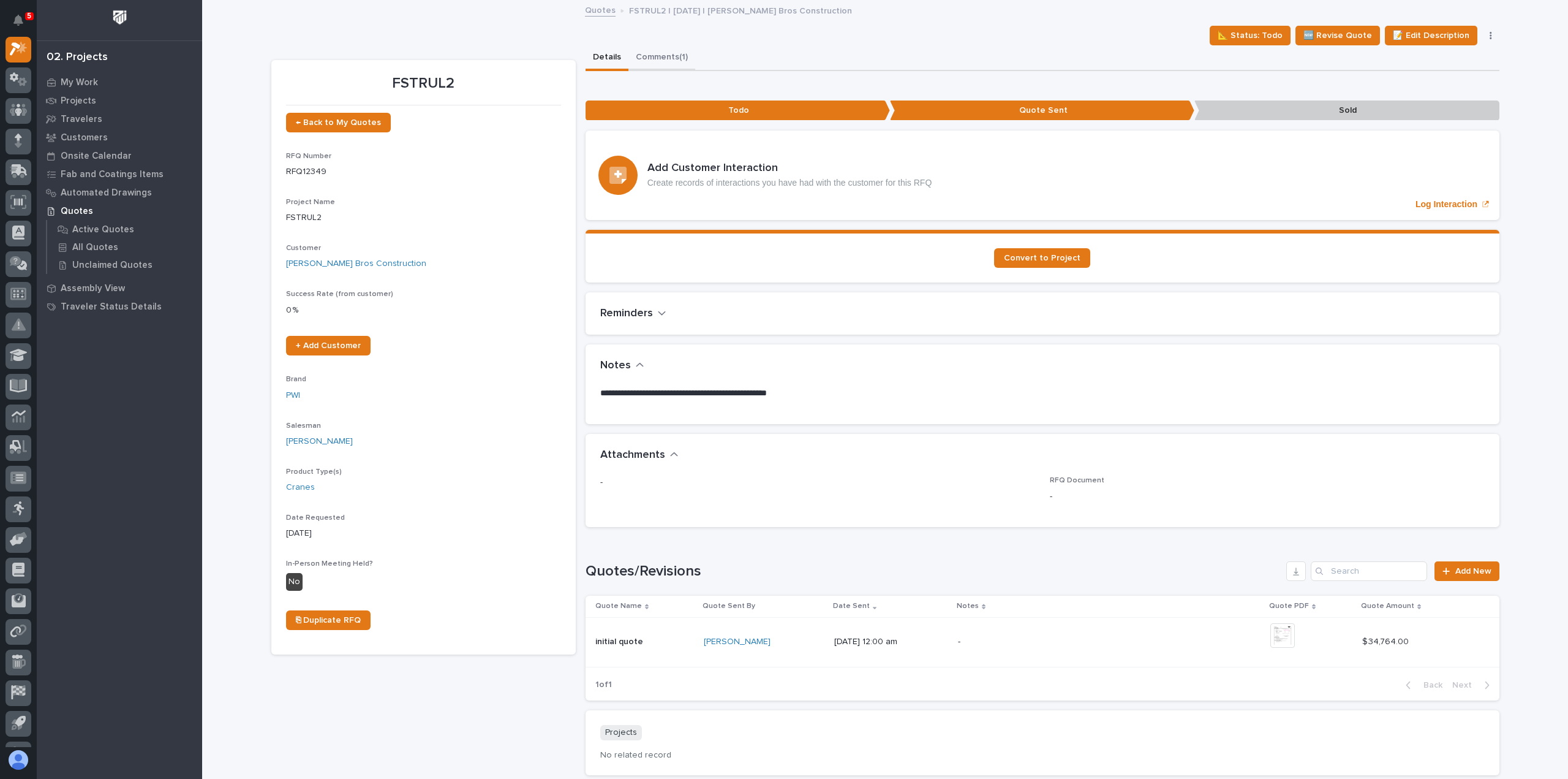
click at [667, 51] on button "Comments (1)" at bounding box center [662, 58] width 67 height 26
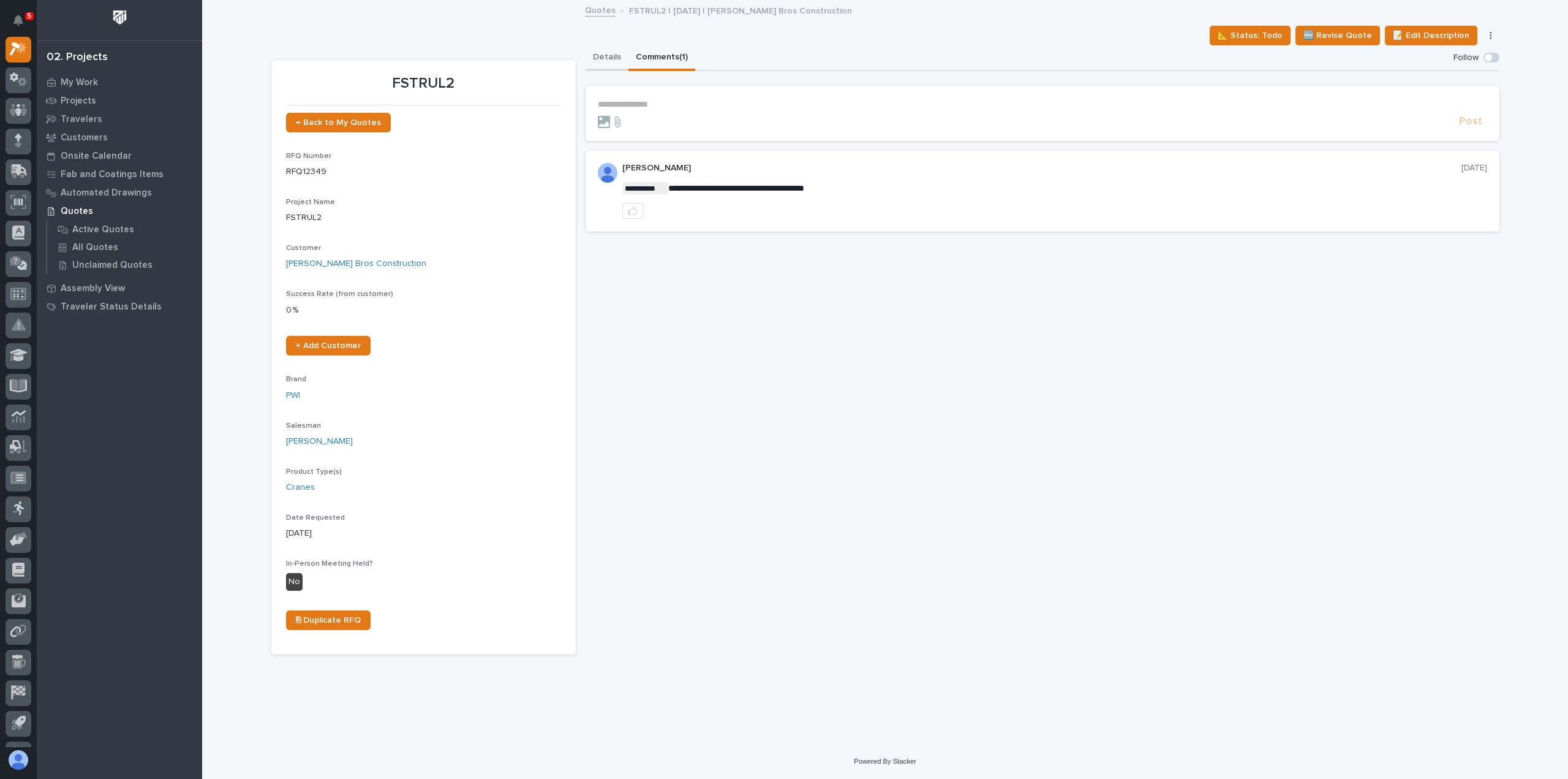
click at [601, 61] on button "Details" at bounding box center [607, 58] width 43 height 26
click at [684, 59] on button "Comments (1)" at bounding box center [662, 58] width 67 height 26
click at [609, 57] on button "Details" at bounding box center [607, 58] width 43 height 26
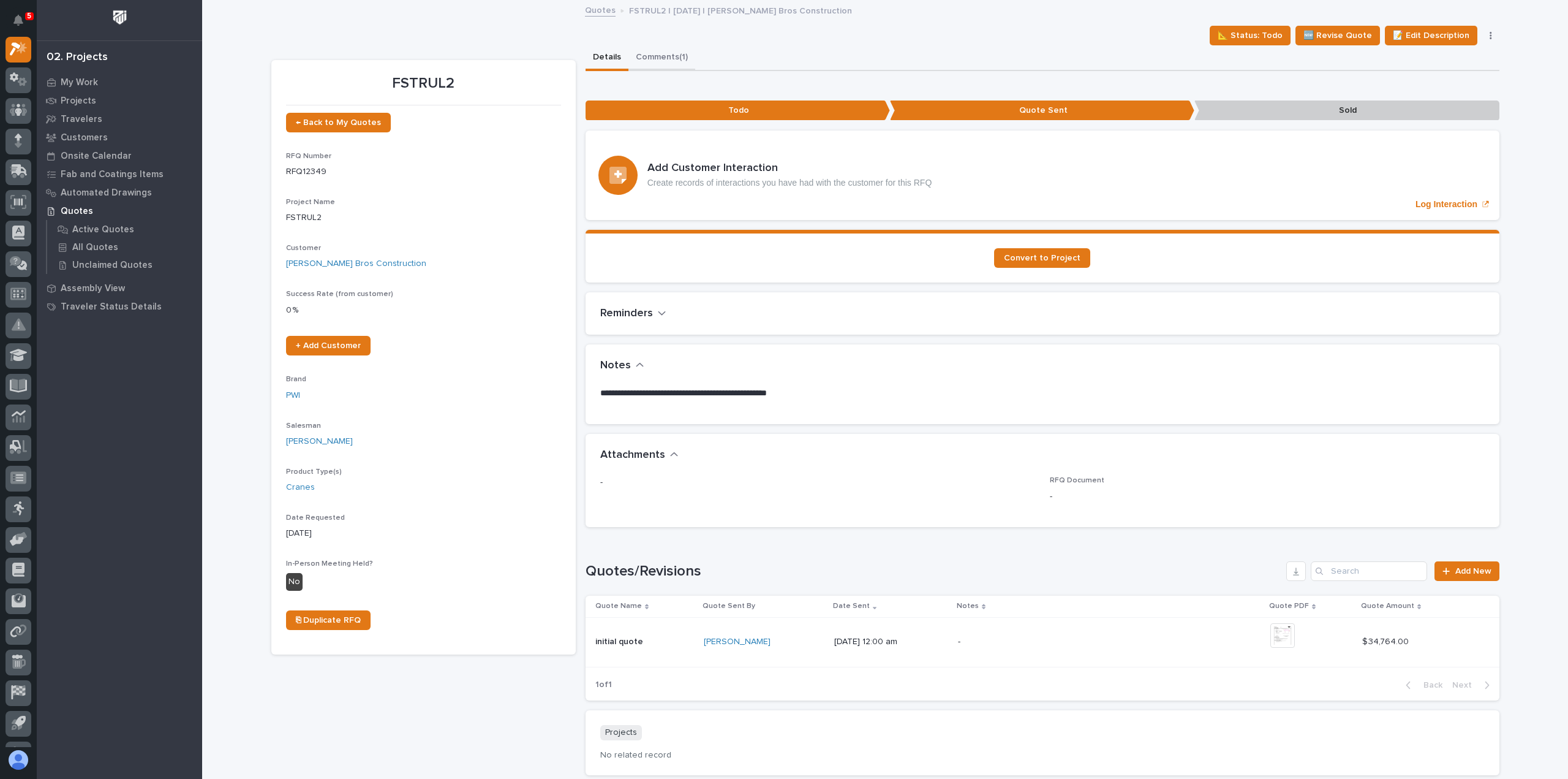
click at [648, 63] on button "Comments (1)" at bounding box center [662, 58] width 67 height 26
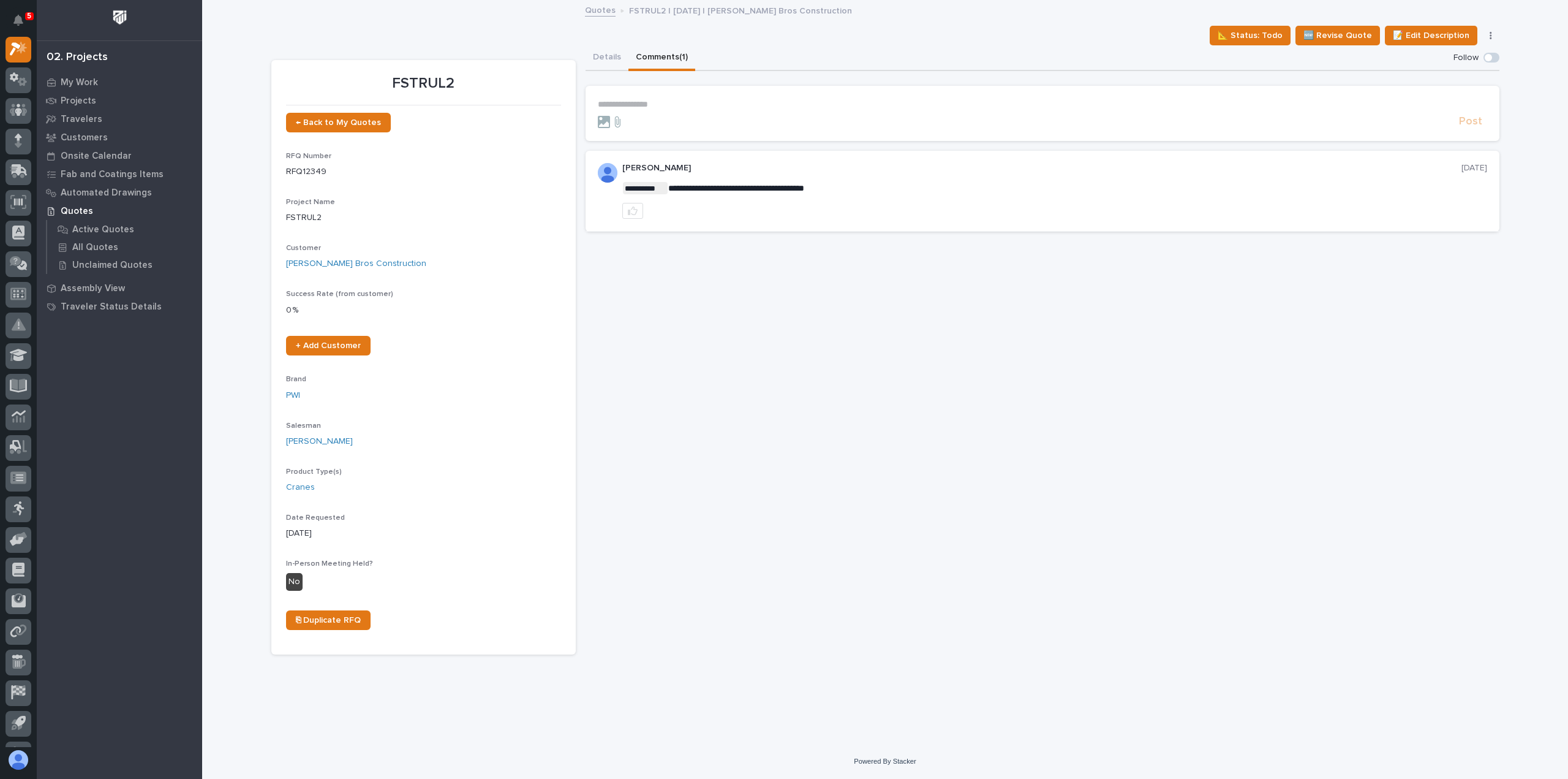
click at [662, 106] on p "**********" at bounding box center [1042, 104] width 889 height 11
click at [1470, 132] on span "Post" at bounding box center [1470, 127] width 23 height 14
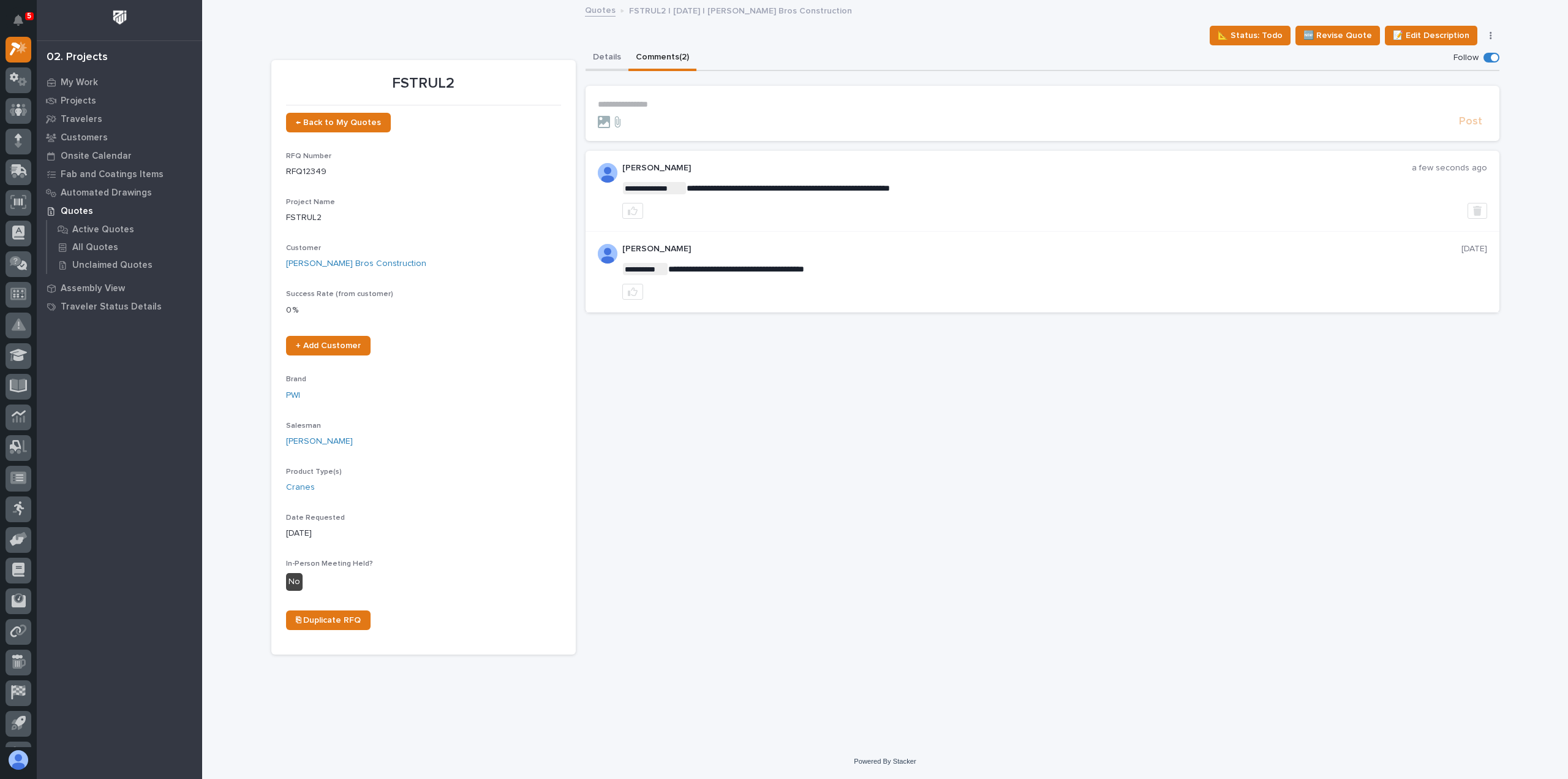
click at [615, 54] on button "Details" at bounding box center [607, 58] width 43 height 26
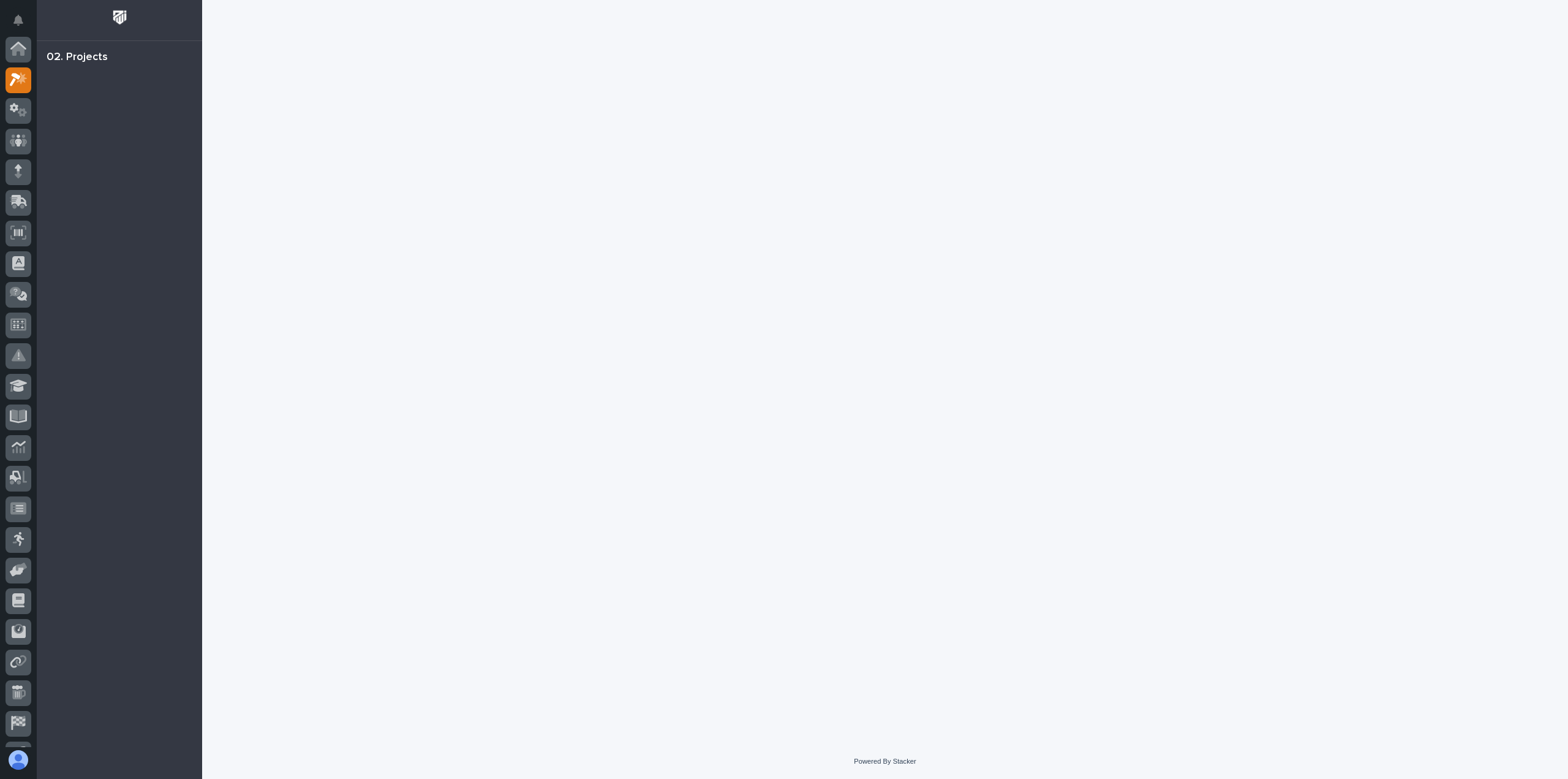
scroll to position [30, 0]
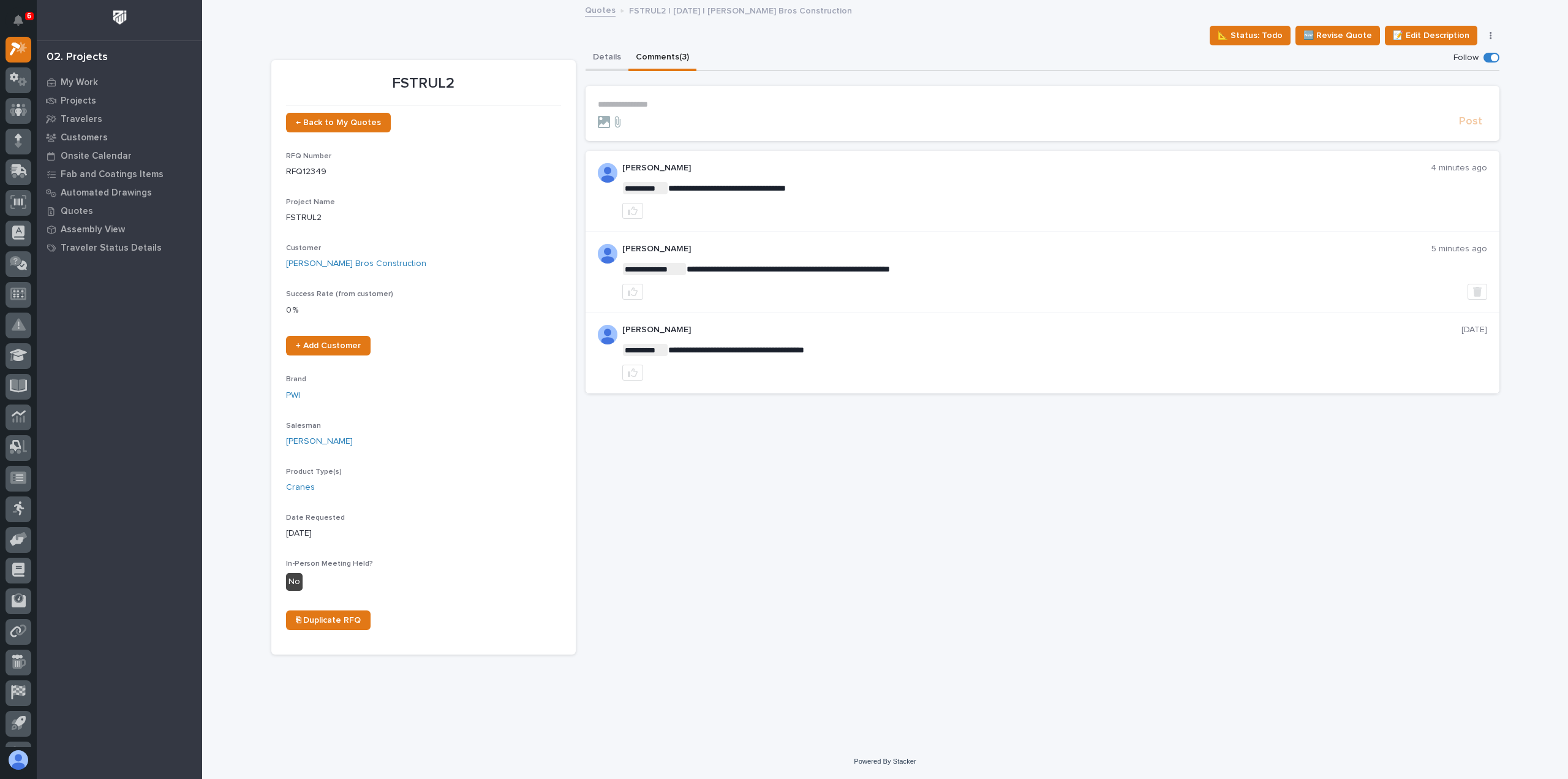
click at [601, 69] on button "Details" at bounding box center [607, 58] width 43 height 26
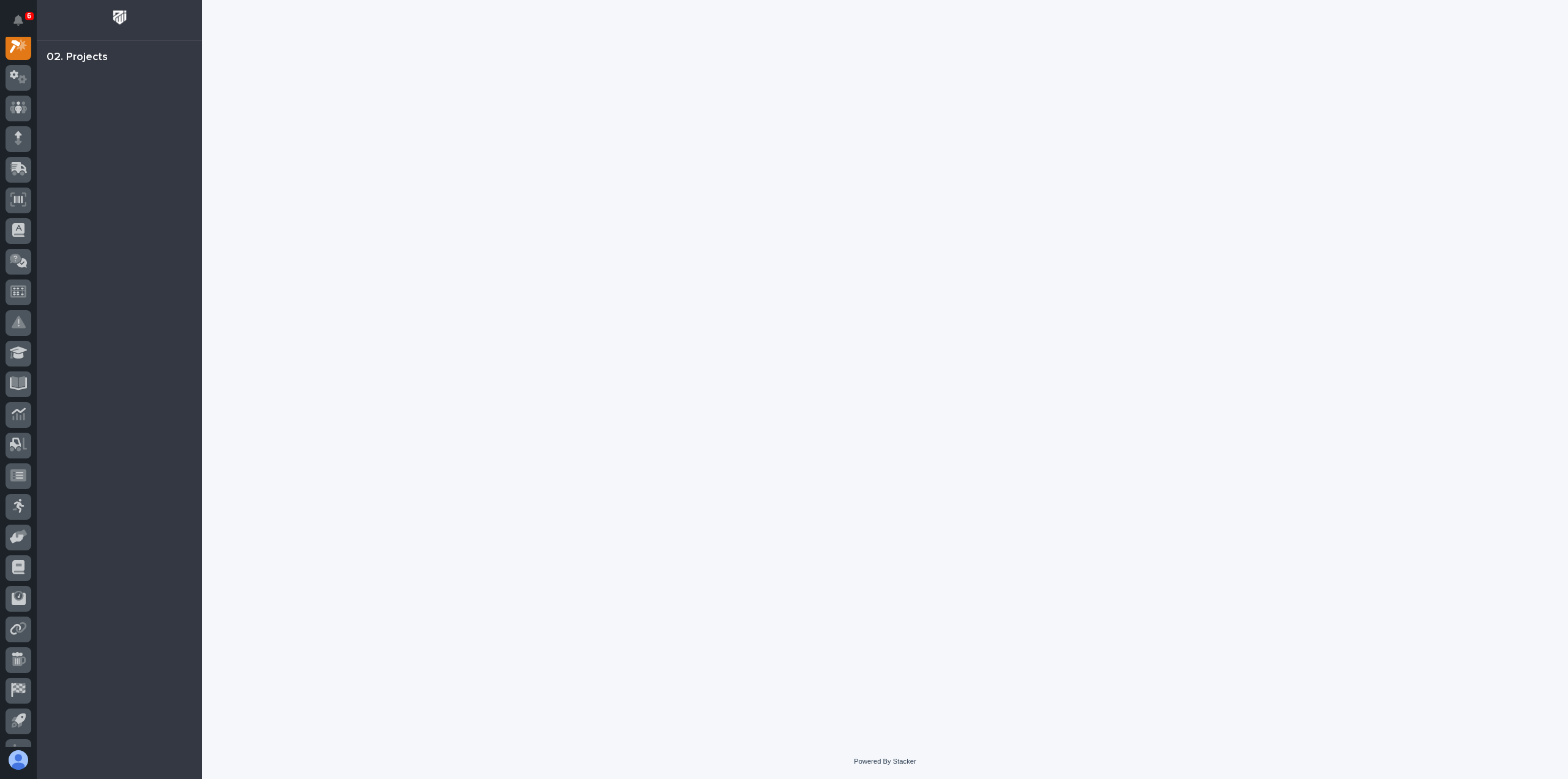
scroll to position [30, 0]
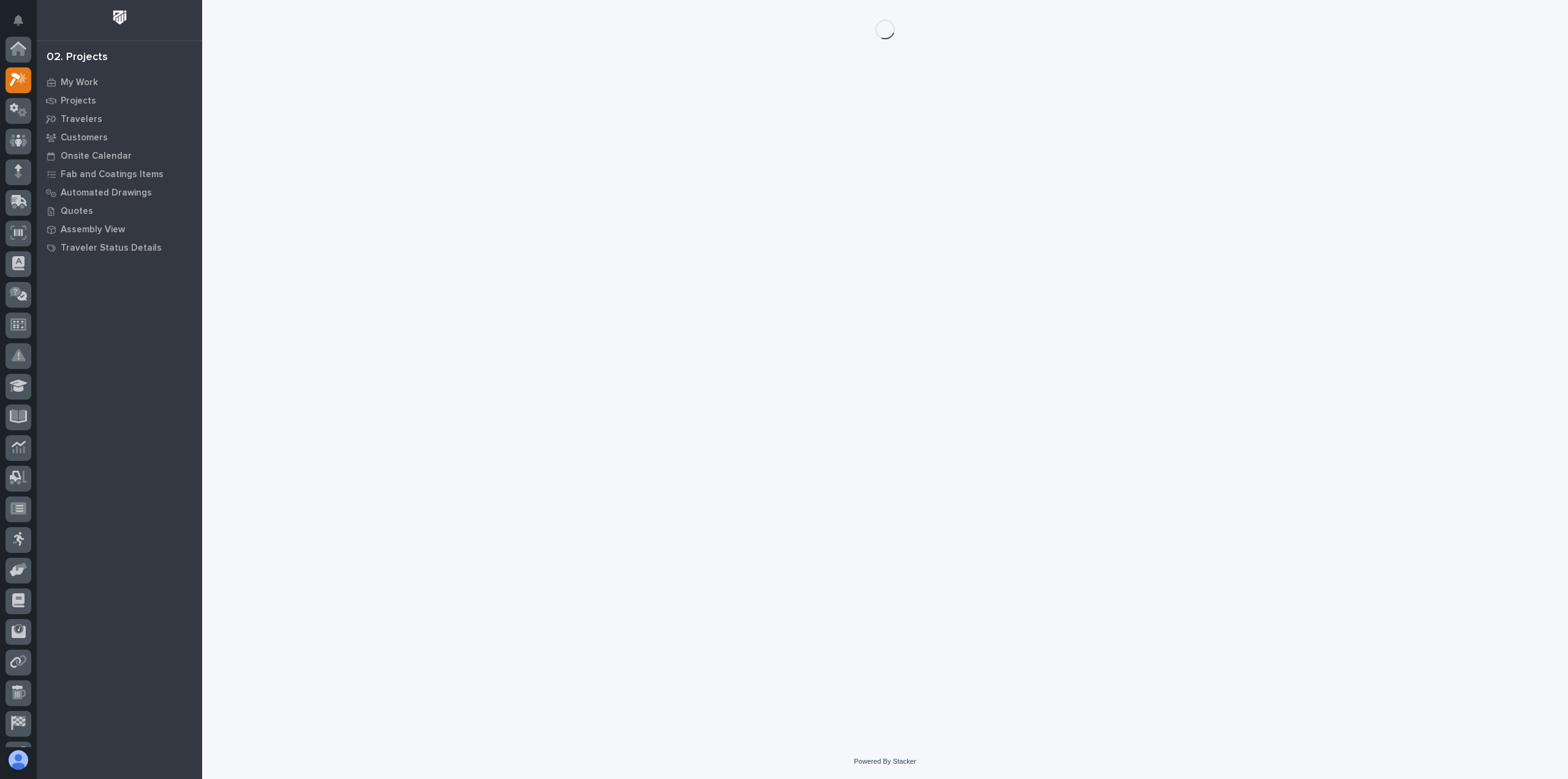
scroll to position [30, 0]
